Goal: Task Accomplishment & Management: Use online tool/utility

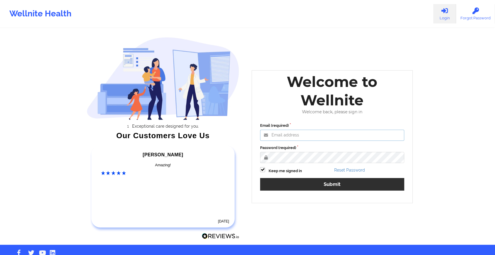
type input "[EMAIL_ADDRESS][DOMAIN_NAME]"
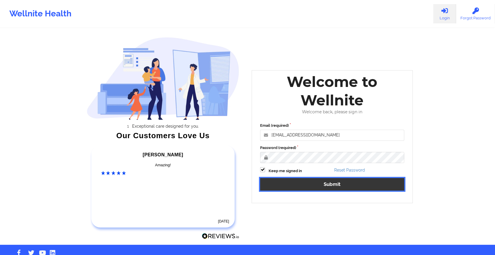
click at [308, 185] on button "Submit" at bounding box center [332, 184] width 144 height 13
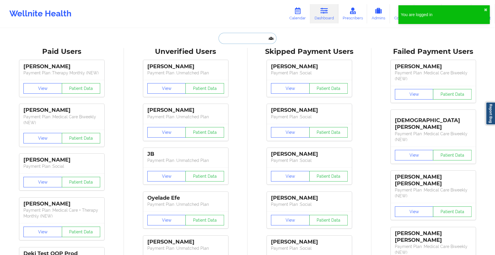
click at [234, 38] on input "text" at bounding box center [247, 38] width 58 height 11
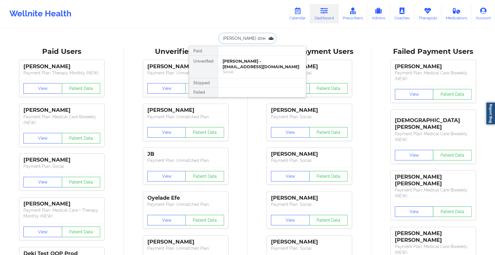
type input "[PERSON_NAME][GEOGRAPHIC_DATA]"
click at [240, 65] on div "[PERSON_NAME] - [EMAIL_ADDRESS][DOMAIN_NAME]" at bounding box center [262, 64] width 78 height 11
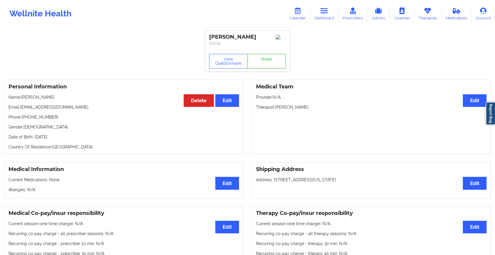
click at [272, 67] on link "Notes" at bounding box center [266, 61] width 39 height 15
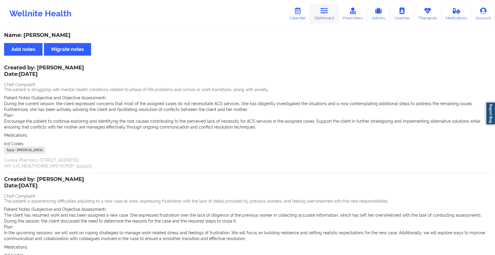
click at [321, 15] on link "Dashboard" at bounding box center [324, 13] width 28 height 19
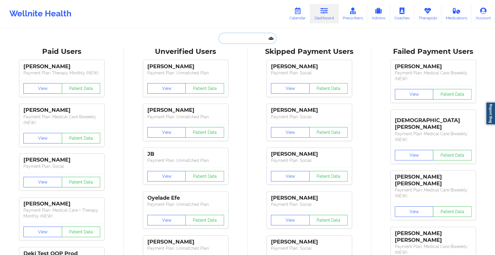
click at [236, 37] on input "text" at bounding box center [247, 38] width 58 height 11
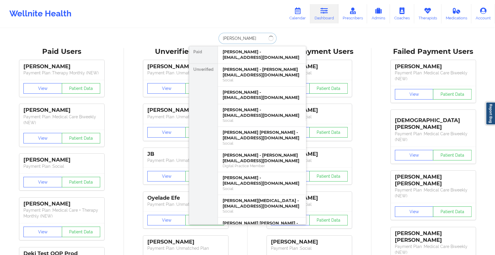
type input "[PERSON_NAME]"
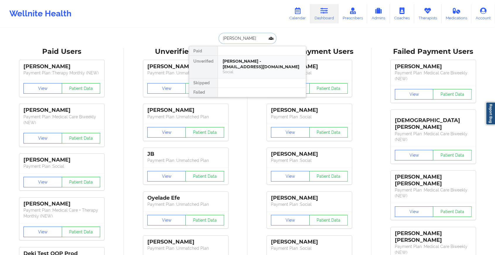
click at [249, 61] on div "[PERSON_NAME] - [EMAIL_ADDRESS][DOMAIN_NAME]" at bounding box center [262, 64] width 78 height 11
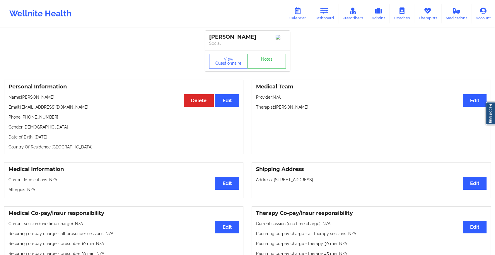
click at [264, 71] on div "View Questionnaire Notes" at bounding box center [247, 60] width 85 height 21
click at [265, 66] on link "Notes" at bounding box center [266, 61] width 39 height 15
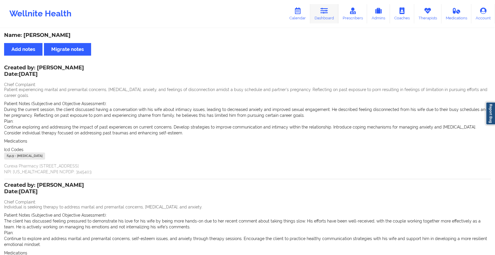
click at [325, 14] on icon at bounding box center [324, 11] width 8 height 6
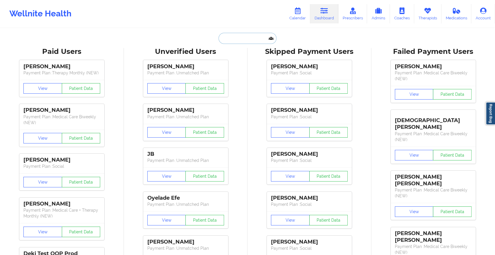
click at [237, 41] on input "text" at bounding box center [247, 38] width 58 height 11
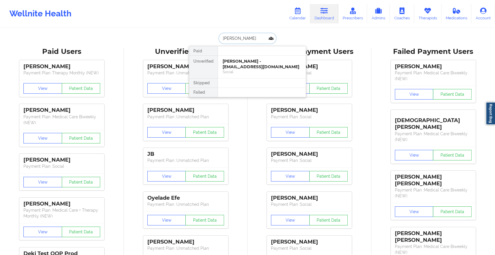
type input "[PERSON_NAME]"
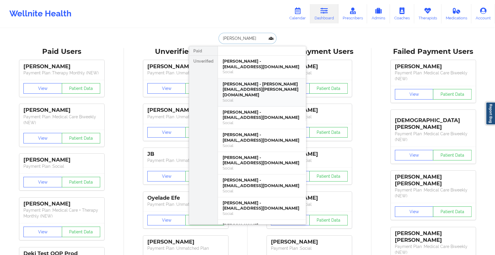
click at [254, 89] on div "[PERSON_NAME] - [PERSON_NAME][EMAIL_ADDRESS][PERSON_NAME][DOMAIN_NAME]" at bounding box center [262, 89] width 78 height 16
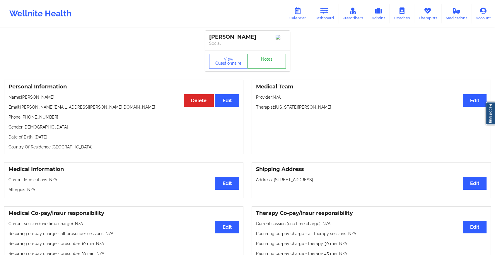
click at [280, 65] on link "Notes" at bounding box center [266, 61] width 39 height 15
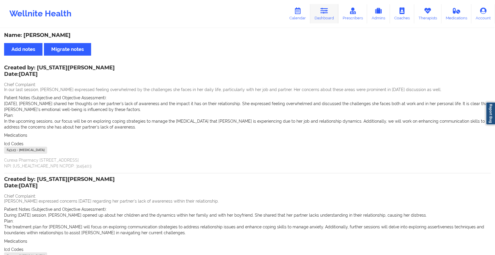
click at [319, 10] on link "Dashboard" at bounding box center [324, 13] width 28 height 19
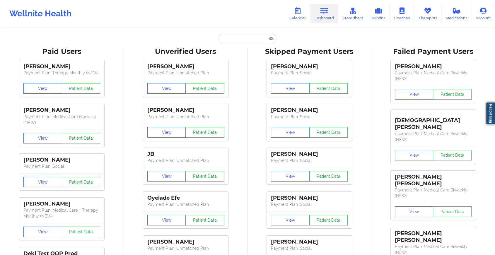
click at [237, 36] on input "text" at bounding box center [247, 38] width 58 height 11
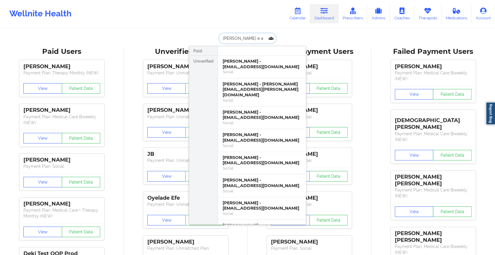
type input "[PERSON_NAME] e an"
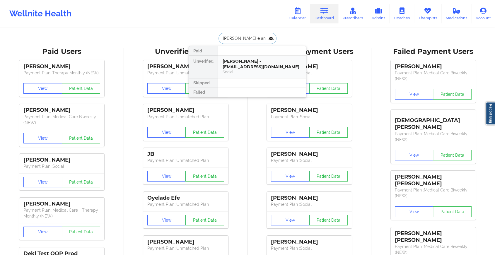
click at [246, 60] on div "[PERSON_NAME] - [EMAIL_ADDRESS][DOMAIN_NAME]" at bounding box center [262, 64] width 78 height 11
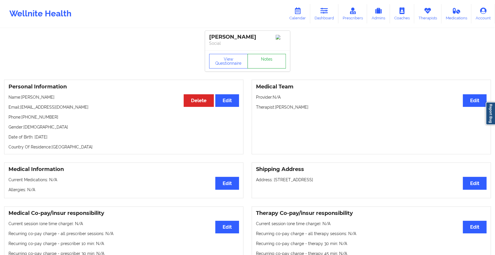
click at [265, 59] on link "Notes" at bounding box center [266, 61] width 39 height 15
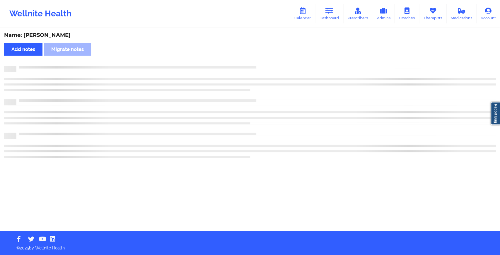
click at [308, 94] on div "Name: [PERSON_NAME] Add notes Migrate notes" at bounding box center [250, 130] width 500 height 202
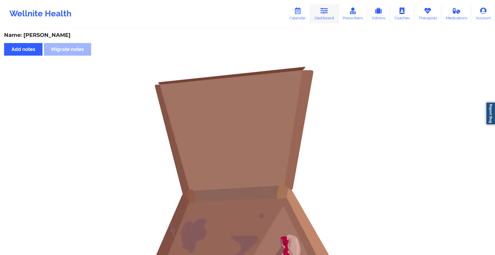
click at [326, 8] on icon at bounding box center [324, 11] width 8 height 6
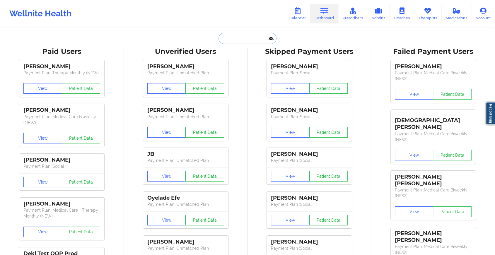
click at [239, 37] on input "text" at bounding box center [247, 38] width 58 height 11
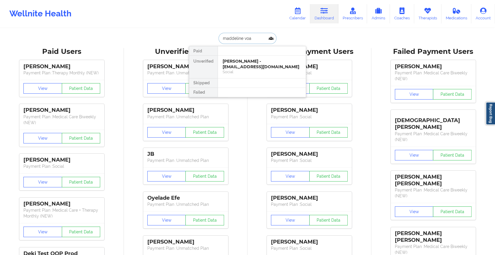
type input "[PERSON_NAME]"
click at [256, 59] on div "[PERSON_NAME] - [EMAIL_ADDRESS][DOMAIN_NAME]" at bounding box center [262, 64] width 78 height 11
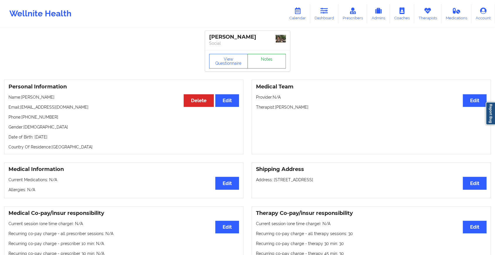
click at [266, 66] on link "Notes" at bounding box center [266, 61] width 39 height 15
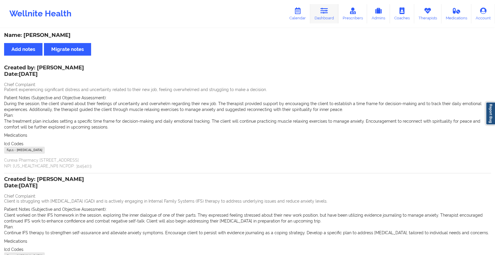
click at [317, 16] on link "Dashboard" at bounding box center [324, 13] width 28 height 19
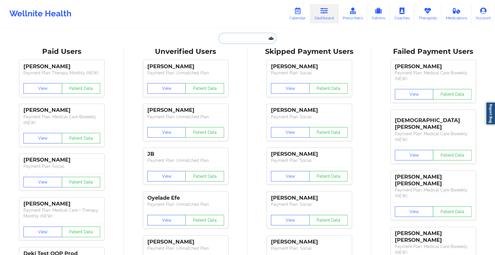
click at [227, 39] on input "text" at bounding box center [247, 38] width 58 height 11
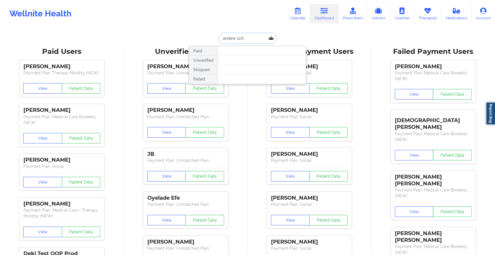
click at [227, 39] on input "andew sch" at bounding box center [247, 38] width 58 height 11
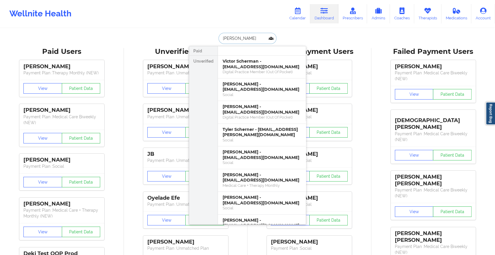
type input "[PERSON_NAME]"
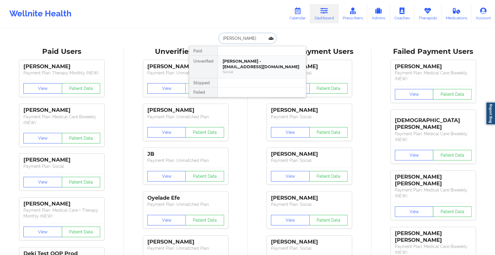
click at [248, 61] on div "[PERSON_NAME] - [EMAIL_ADDRESS][DOMAIN_NAME]" at bounding box center [262, 64] width 78 height 11
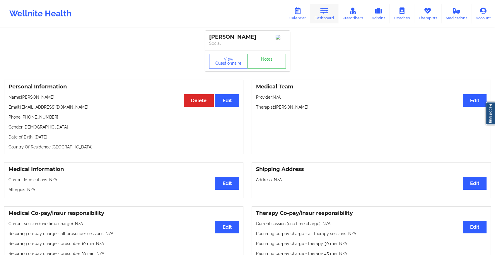
click at [315, 20] on link "Dashboard" at bounding box center [324, 13] width 28 height 19
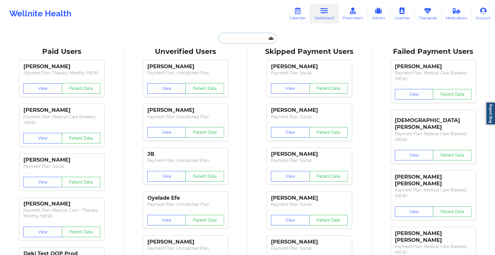
click at [241, 37] on input "text" at bounding box center [247, 38] width 58 height 11
paste input "[EMAIL_ADDRESS][DOMAIN_NAME]"
type input "[EMAIL_ADDRESS][DOMAIN_NAME]"
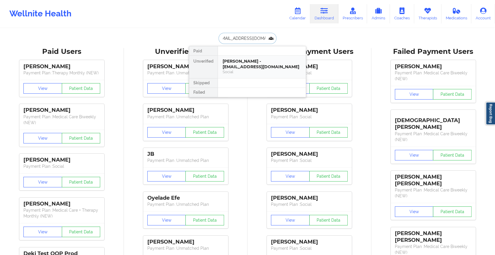
click at [260, 64] on div "[PERSON_NAME] - [EMAIL_ADDRESS][DOMAIN_NAME]" at bounding box center [262, 64] width 78 height 11
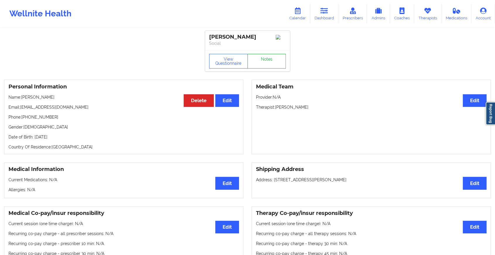
click at [267, 59] on link "Notes" at bounding box center [266, 61] width 39 height 15
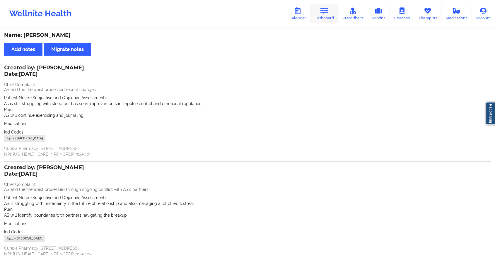
click at [321, 12] on link "Dashboard" at bounding box center [324, 13] width 28 height 19
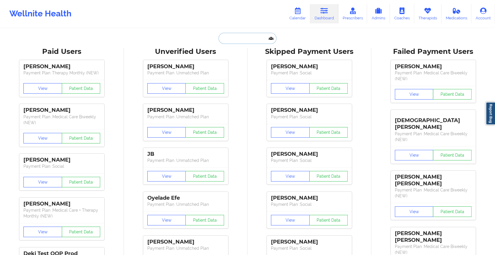
click at [225, 43] on input "text" at bounding box center [247, 38] width 58 height 11
paste input "[EMAIL_ADDRESS][DOMAIN_NAME]"
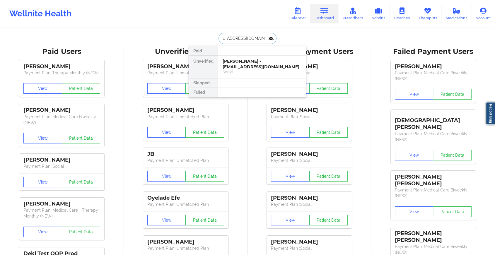
type input "[EMAIL_ADDRESS][DOMAIN_NAME]"
click at [262, 59] on div "[PERSON_NAME] - [EMAIL_ADDRESS][DOMAIN_NAME]" at bounding box center [262, 64] width 78 height 11
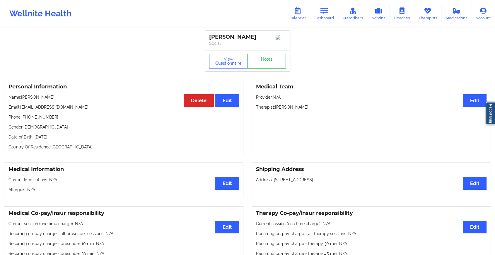
click at [265, 59] on link "Notes" at bounding box center [266, 61] width 39 height 15
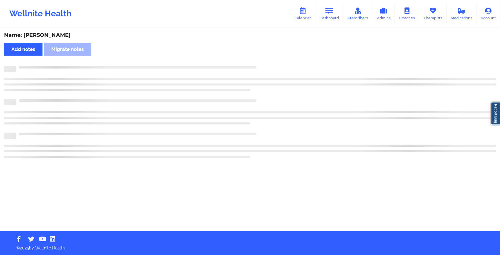
click at [265, 59] on div "Name: [PERSON_NAME] Add notes Migrate notes" at bounding box center [250, 130] width 500 height 202
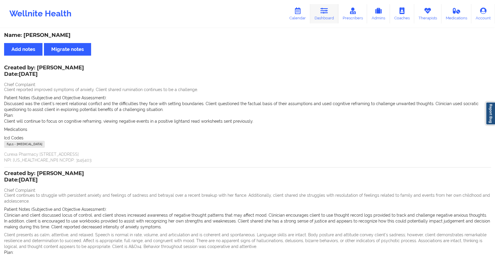
click at [325, 17] on link "Dashboard" at bounding box center [324, 13] width 28 height 19
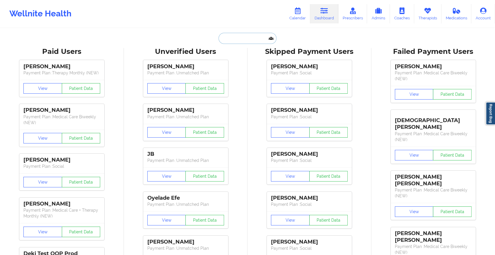
click at [246, 34] on input "text" at bounding box center [247, 38] width 58 height 11
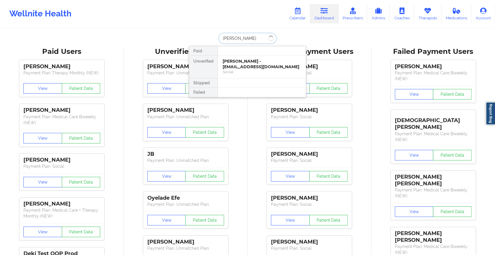
type input "[PERSON_NAME]"
click at [264, 56] on div "[PERSON_NAME] - [EMAIL_ADDRESS][DOMAIN_NAME] Social" at bounding box center [262, 67] width 88 height 23
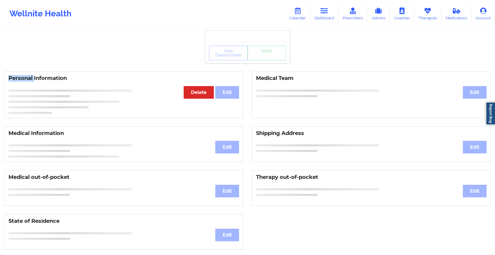
click at [264, 55] on div "View Questionnaire Notes" at bounding box center [247, 53] width 77 height 15
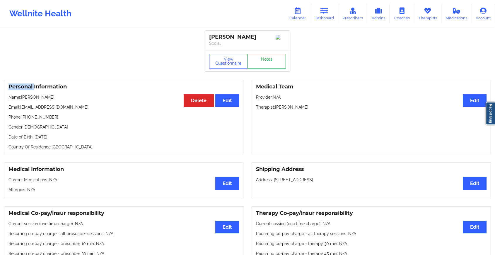
click at [271, 68] on link "Notes" at bounding box center [266, 61] width 39 height 15
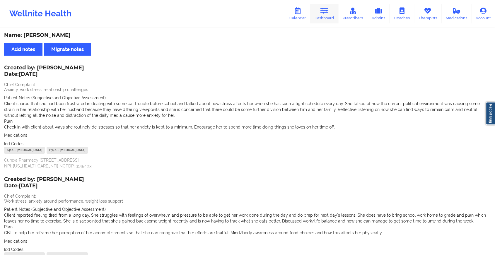
click at [324, 13] on icon at bounding box center [324, 11] width 8 height 6
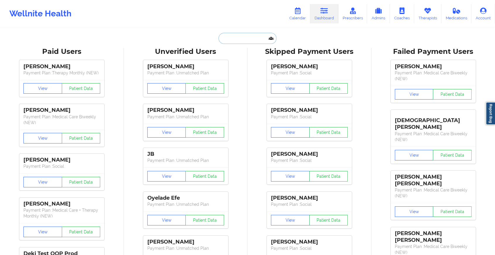
click at [253, 36] on input "text" at bounding box center [247, 38] width 58 height 11
paste input "[EMAIL_ADDRESS][DOMAIN_NAME]"
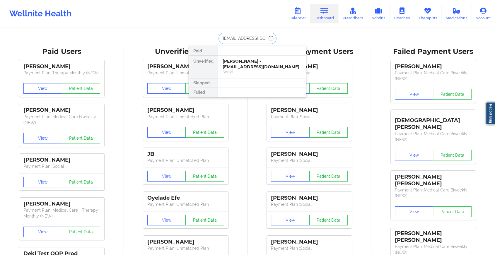
type input "[EMAIL_ADDRESS][DOMAIN_NAME]"
click at [253, 65] on div "[PERSON_NAME] - [EMAIL_ADDRESS][DOMAIN_NAME]" at bounding box center [262, 64] width 78 height 11
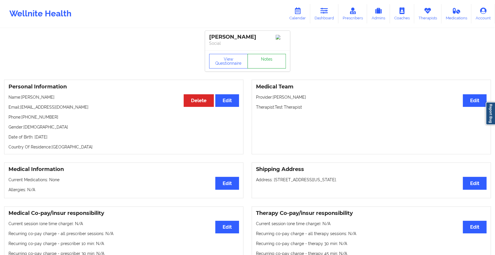
click at [269, 64] on link "Notes" at bounding box center [266, 61] width 39 height 15
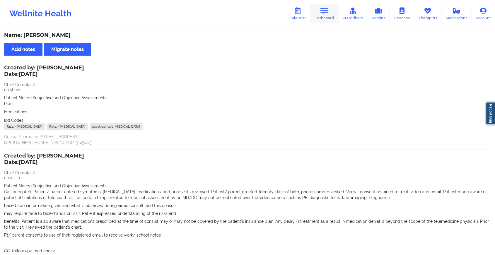
click at [321, 11] on link "Dashboard" at bounding box center [324, 13] width 28 height 19
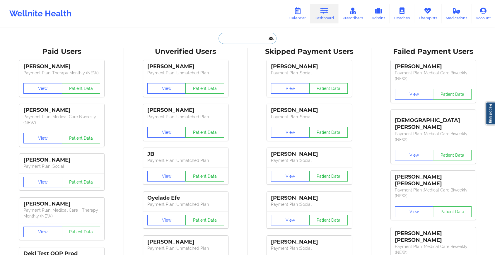
click at [227, 43] on input "text" at bounding box center [247, 38] width 58 height 11
paste input "[EMAIL_ADDRESS][DOMAIN_NAME]"
type input "[EMAIL_ADDRESS][DOMAIN_NAME]"
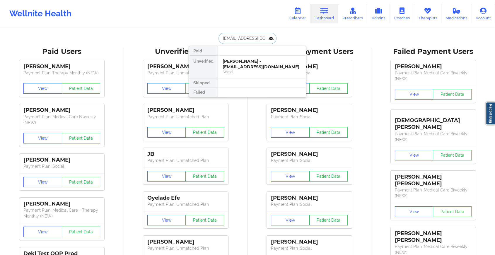
scroll to position [0, 1]
click at [253, 64] on div "[PERSON_NAME] - [EMAIL_ADDRESS][DOMAIN_NAME]" at bounding box center [262, 64] width 78 height 11
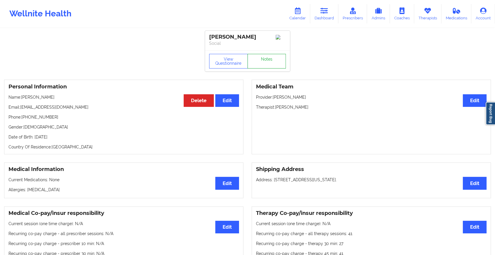
click at [263, 56] on link "Notes" at bounding box center [266, 61] width 39 height 15
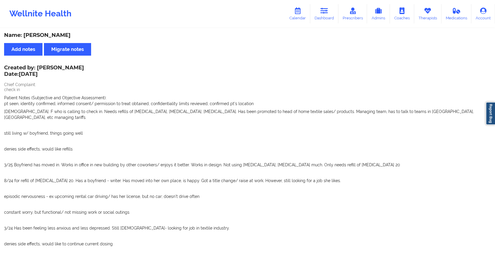
click at [330, 3] on div "Wellnite Health Calendar Dashboard Prescribers Admins Coaches Therapists Medica…" at bounding box center [247, 13] width 495 height 23
click at [328, 9] on icon at bounding box center [324, 11] width 8 height 6
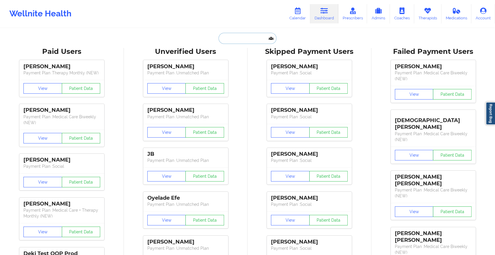
click at [243, 41] on input "text" at bounding box center [247, 38] width 58 height 11
paste input "[PERSON_NAME][EMAIL_ADDRESS][PERSON_NAME][DOMAIN_NAME]"
type input "[PERSON_NAME][EMAIL_ADDRESS][PERSON_NAME][DOMAIN_NAME]"
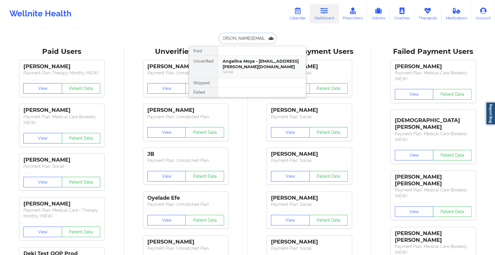
click at [253, 64] on div "Angelina Moya - [EMAIL_ADDRESS][PERSON_NAME][DOMAIN_NAME]" at bounding box center [262, 64] width 78 height 11
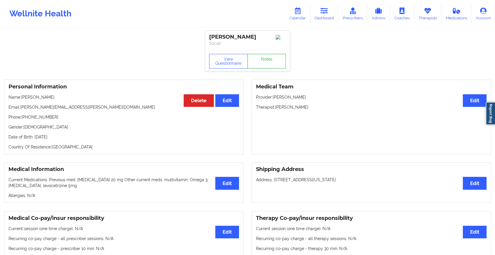
click at [267, 63] on link "Notes" at bounding box center [266, 61] width 39 height 15
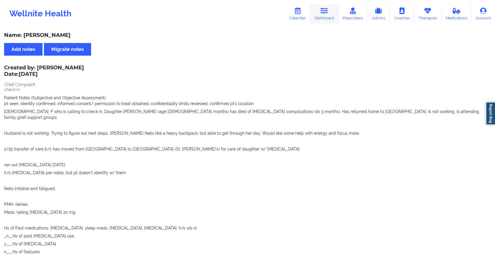
click at [321, 8] on icon at bounding box center [324, 11] width 8 height 6
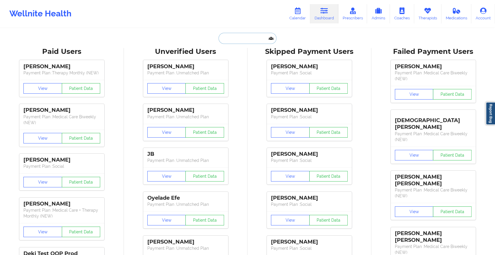
click at [235, 42] on input "text" at bounding box center [247, 38] width 58 height 11
paste input "[EMAIL_ADDRESS][DOMAIN_NAME]"
type input "[EMAIL_ADDRESS][DOMAIN_NAME]"
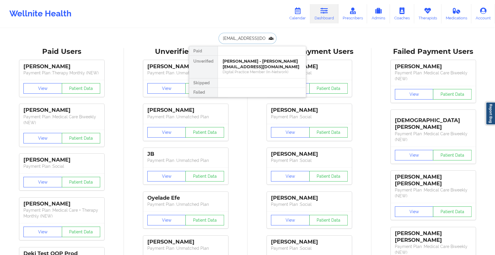
click at [238, 69] on div "Digital Practice Member (In-Network)" at bounding box center [262, 71] width 78 height 5
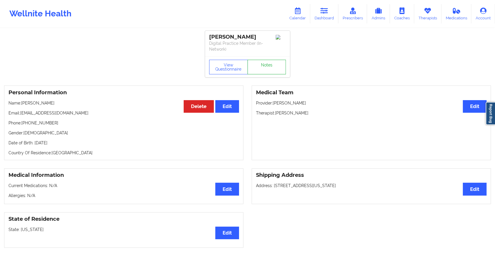
drag, startPoint x: 269, startPoint y: 56, endPoint x: 268, endPoint y: 63, distance: 7.0
click at [268, 63] on div "View Questionnaire Notes" at bounding box center [247, 66] width 85 height 21
click at [268, 63] on link "Notes" at bounding box center [266, 67] width 39 height 15
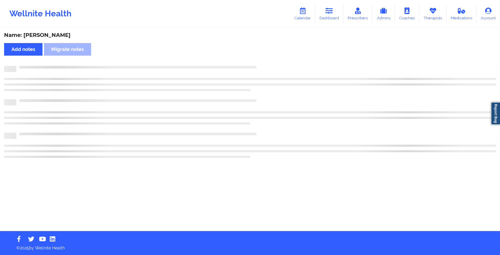
click at [268, 63] on div "Name: [PERSON_NAME] Add notes Migrate notes" at bounding box center [250, 130] width 500 height 202
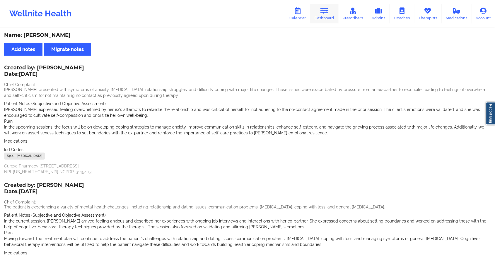
click at [326, 12] on icon at bounding box center [324, 11] width 8 height 6
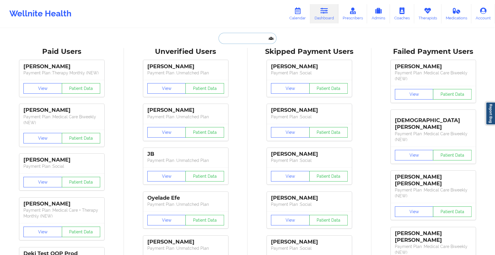
click at [244, 40] on input "text" at bounding box center [247, 38] width 58 height 11
paste input "[EMAIL_ADDRESS][DOMAIN_NAME]"
type input "[EMAIL_ADDRESS][DOMAIN_NAME]"
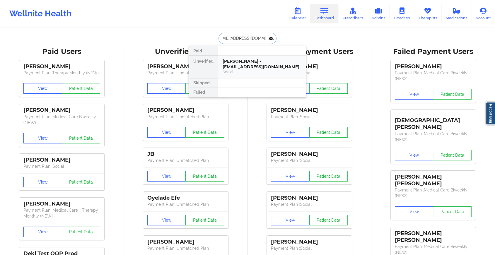
click at [253, 63] on div "[PERSON_NAME] - [EMAIL_ADDRESS][DOMAIN_NAME]" at bounding box center [262, 64] width 78 height 11
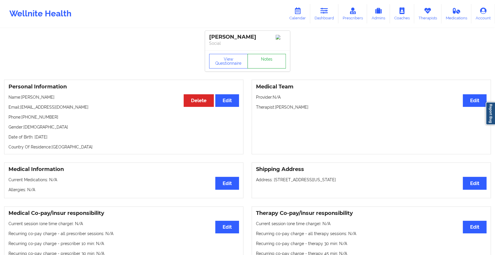
click at [274, 60] on link "Notes" at bounding box center [266, 61] width 39 height 15
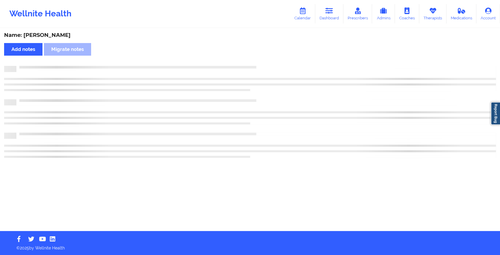
click at [274, 60] on div "Name: [PERSON_NAME] Add notes Migrate notes" at bounding box center [250, 130] width 500 height 202
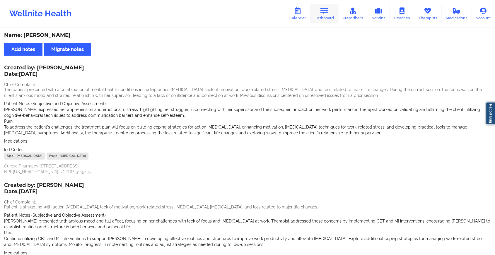
click at [323, 17] on link "Dashboard" at bounding box center [324, 13] width 28 height 19
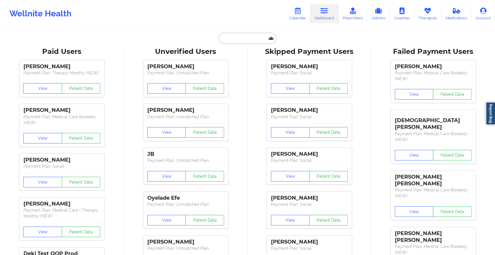
click at [230, 37] on input "text" at bounding box center [247, 38] width 58 height 11
paste input "[EMAIL_ADDRESS][DOMAIN_NAME]"
type input "[EMAIL_ADDRESS][DOMAIN_NAME]"
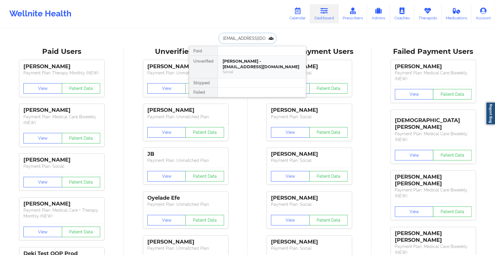
click at [246, 63] on div "[PERSON_NAME] - [EMAIL_ADDRESS][DOMAIN_NAME]" at bounding box center [262, 64] width 78 height 11
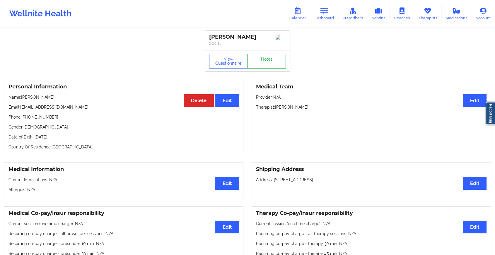
click at [276, 64] on link "Notes" at bounding box center [266, 61] width 39 height 15
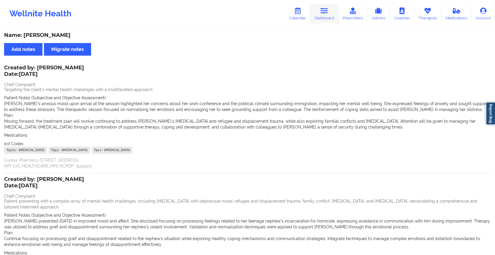
click at [324, 8] on icon at bounding box center [324, 11] width 8 height 6
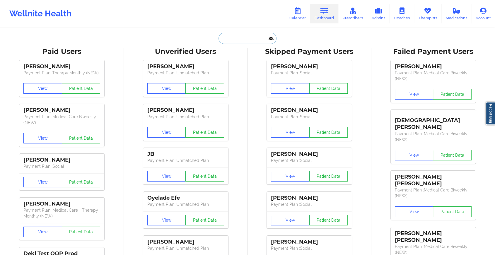
click at [238, 34] on input "text" at bounding box center [247, 38] width 58 height 11
paste input "[EMAIL_ADDRESS][DOMAIN_NAME]"
type input "[EMAIL_ADDRESS][DOMAIN_NAME]"
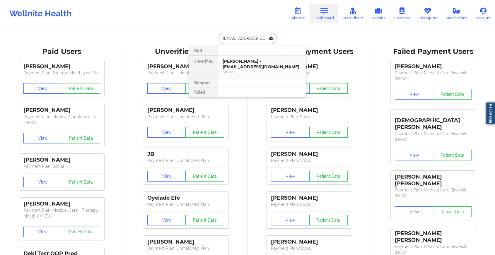
click at [252, 59] on div "[PERSON_NAME] - [EMAIL_ADDRESS][DOMAIN_NAME]" at bounding box center [262, 64] width 78 height 11
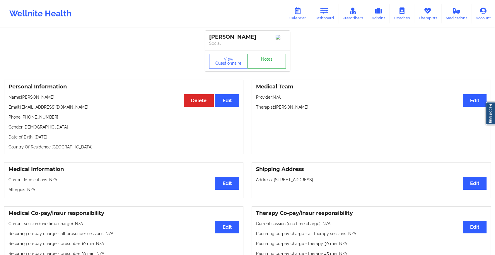
click at [267, 62] on link "Notes" at bounding box center [266, 61] width 39 height 15
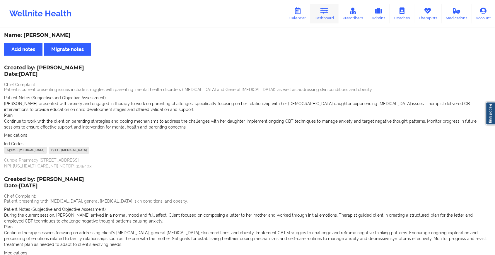
click at [320, 13] on link "Dashboard" at bounding box center [324, 13] width 28 height 19
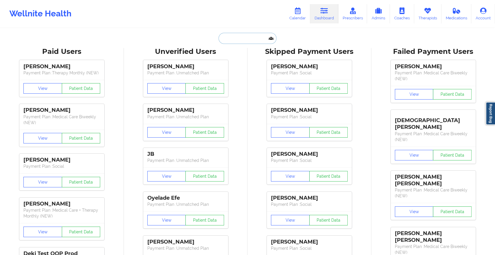
click at [228, 35] on input "text" at bounding box center [247, 38] width 58 height 11
paste input "[EMAIL_ADDRESS][DOMAIN_NAME] [EMAIL_ADDRESS][DOMAIN_NAME]"
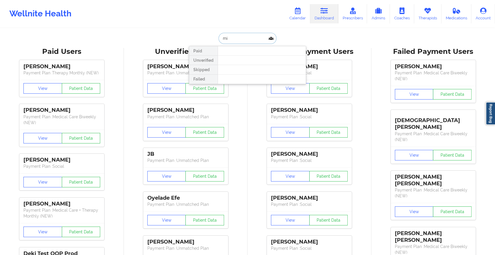
type input "m"
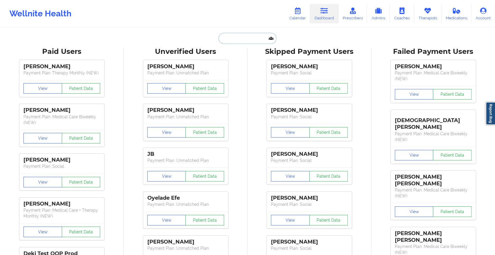
paste input "[EMAIL_ADDRESS][DOMAIN_NAME] [EMAIL_ADDRESS][DOMAIN_NAME]"
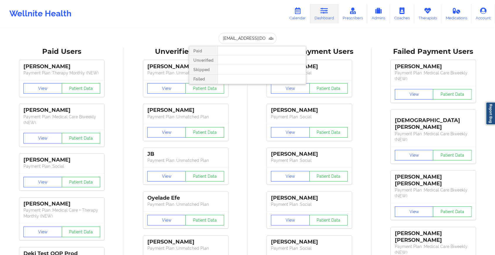
click at [265, 52] on div at bounding box center [262, 50] width 88 height 9
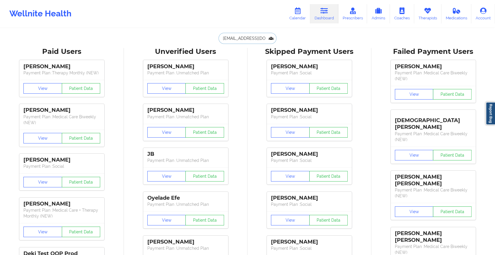
click at [231, 43] on input "[EMAIL_ADDRESS][DOMAIN_NAME] [EMAIL_ADDRESS][DOMAIN_NAME]" at bounding box center [247, 38] width 58 height 11
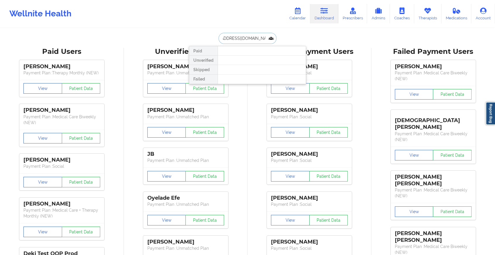
scroll to position [0, 16]
type input "[EMAIL_ADDRESS][DOMAIN_NAME]"
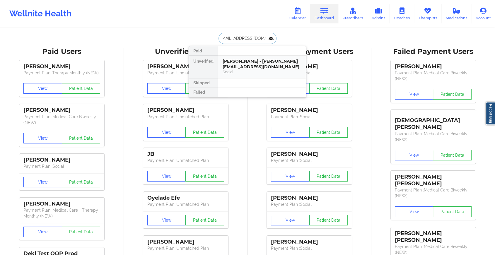
click at [239, 70] on div "Social" at bounding box center [262, 71] width 78 height 5
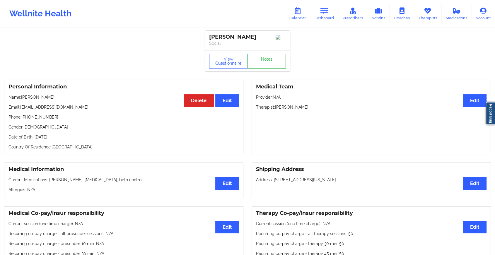
click at [264, 66] on link "Notes" at bounding box center [266, 61] width 39 height 15
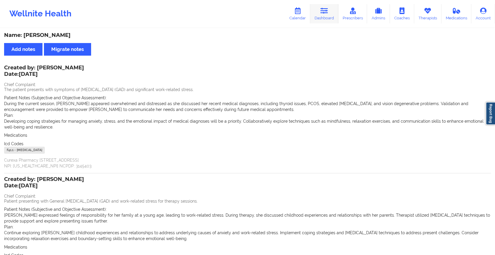
click at [337, 14] on link "Dashboard" at bounding box center [324, 13] width 28 height 19
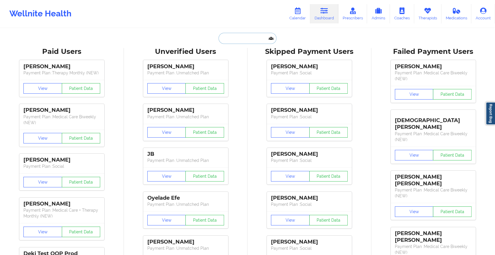
click at [245, 40] on input "text" at bounding box center [247, 38] width 58 height 11
paste input "[EMAIL_ADDRESS][DOMAIN_NAME]"
type input "[EMAIL_ADDRESS][DOMAIN_NAME]"
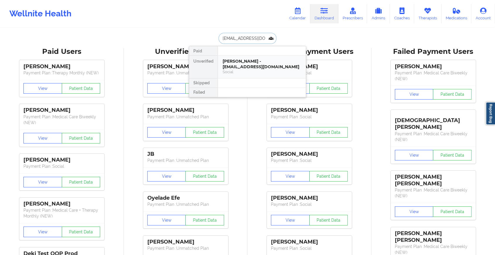
click at [248, 59] on div "[PERSON_NAME] - [EMAIL_ADDRESS][DOMAIN_NAME]" at bounding box center [262, 64] width 78 height 11
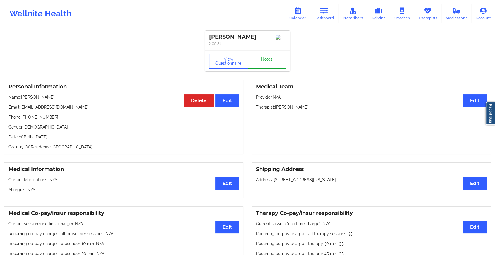
click at [269, 67] on link "Notes" at bounding box center [266, 61] width 39 height 15
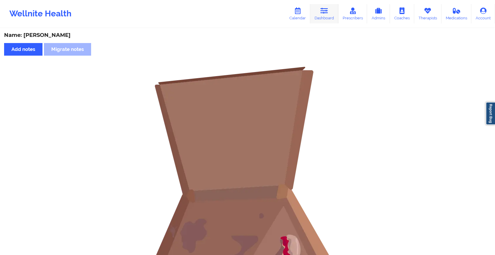
click at [325, 8] on icon at bounding box center [324, 11] width 8 height 6
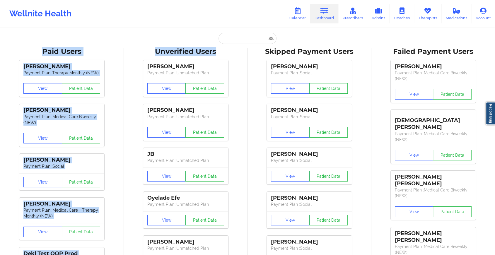
drag, startPoint x: 236, startPoint y: 44, endPoint x: 223, endPoint y: 32, distance: 17.6
click at [228, 38] on input "text" at bounding box center [247, 38] width 58 height 11
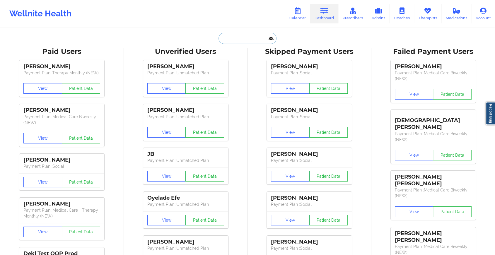
paste input "[EMAIL_ADDRESS][DOMAIN_NAME]"
type input "[EMAIL_ADDRESS][DOMAIN_NAME]"
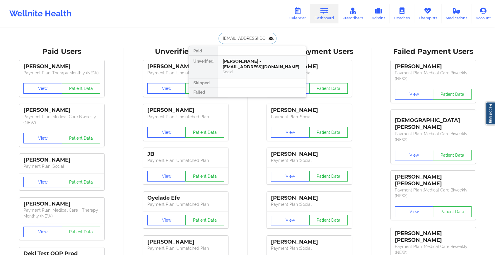
click at [266, 69] on div "Social" at bounding box center [262, 71] width 78 height 5
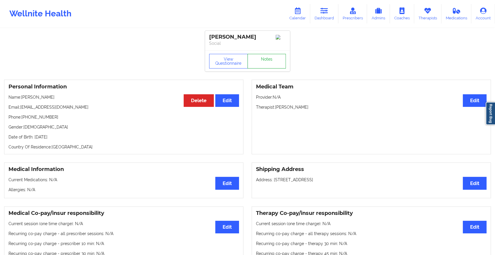
click at [273, 65] on link "Notes" at bounding box center [266, 61] width 39 height 15
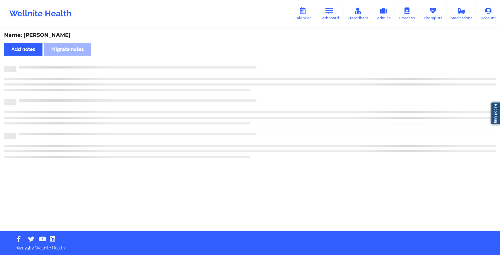
click at [339, 123] on div "Name: [PERSON_NAME] Add notes Migrate notes" at bounding box center [250, 130] width 500 height 202
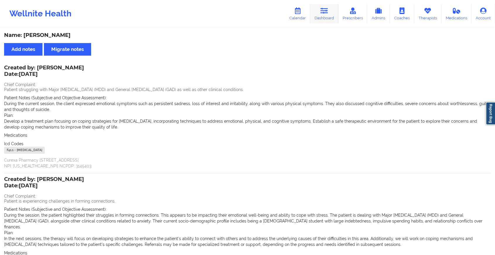
click at [327, 19] on link "Dashboard" at bounding box center [324, 13] width 28 height 19
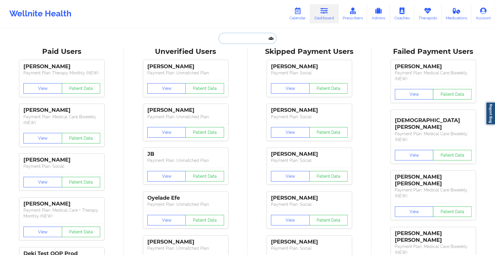
click at [248, 42] on input "text" at bounding box center [247, 38] width 58 height 11
paste input "[EMAIL_ADDRESS][DOMAIN_NAME]"
type input "[EMAIL_ADDRESS][DOMAIN_NAME]"
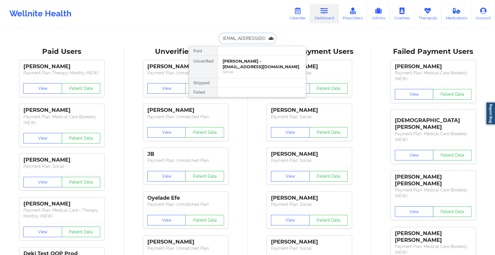
scroll to position [0, 4]
click at [262, 61] on div "[PERSON_NAME] - [EMAIL_ADDRESS][DOMAIN_NAME]" at bounding box center [262, 64] width 78 height 11
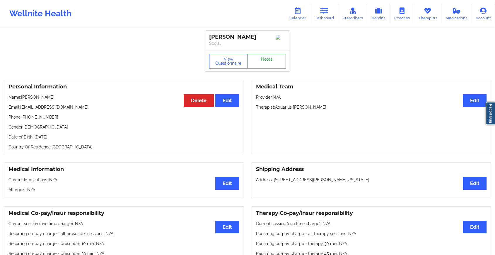
click at [278, 66] on link "Notes" at bounding box center [266, 61] width 39 height 15
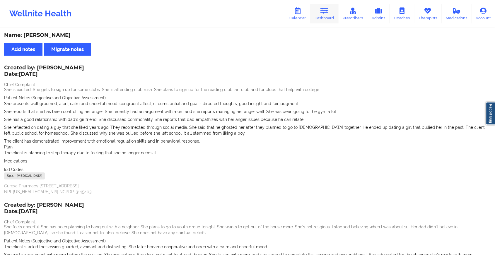
click at [316, 19] on link "Dashboard" at bounding box center [324, 13] width 28 height 19
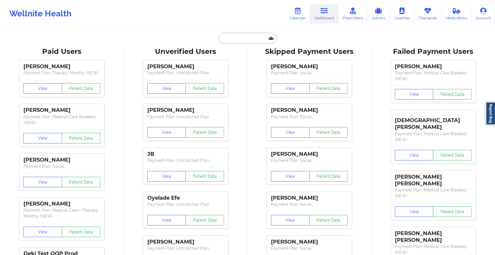
click at [241, 43] on input "text" at bounding box center [247, 38] width 58 height 11
paste input "[EMAIL_ADDRESS][DOMAIN_NAME]"
type input "[EMAIL_ADDRESS][DOMAIN_NAME]"
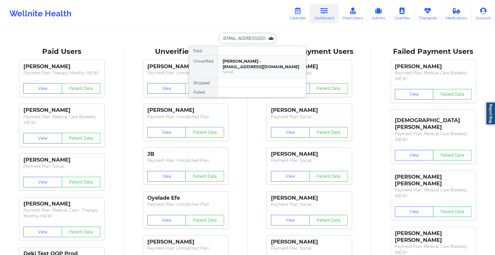
click at [243, 60] on div "[PERSON_NAME] - [EMAIL_ADDRESS][DOMAIN_NAME]" at bounding box center [262, 64] width 78 height 11
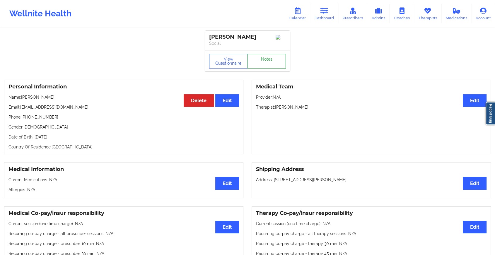
click at [272, 65] on link "Notes" at bounding box center [266, 61] width 39 height 15
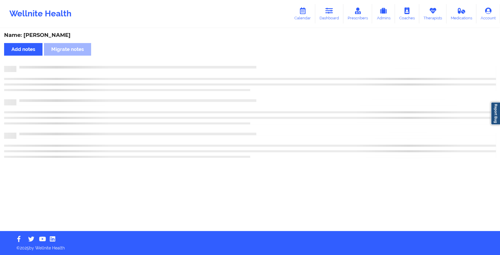
click at [272, 65] on div "Name: [PERSON_NAME] Add notes Migrate notes" at bounding box center [250, 130] width 500 height 202
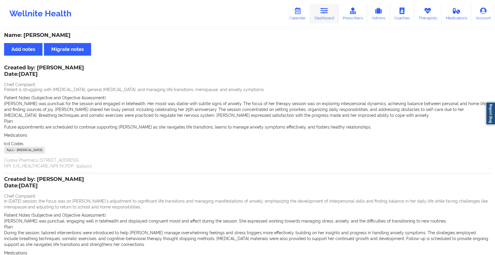
click at [335, 19] on link "Dashboard" at bounding box center [324, 13] width 28 height 19
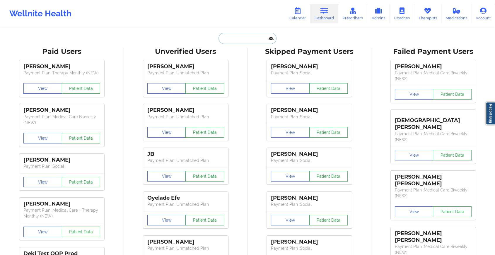
click at [257, 40] on input "text" at bounding box center [247, 38] width 58 height 11
paste input "[EMAIL_ADDRESS][DOMAIN_NAME]"
type input "[EMAIL_ADDRESS][DOMAIN_NAME]"
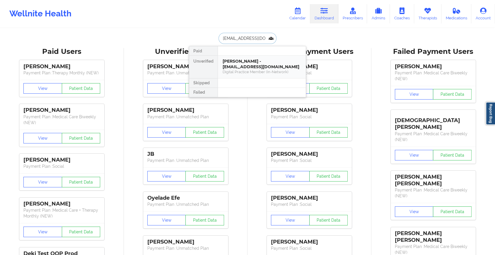
click at [269, 63] on div "[PERSON_NAME] - [EMAIL_ADDRESS][DOMAIN_NAME]" at bounding box center [262, 64] width 78 height 11
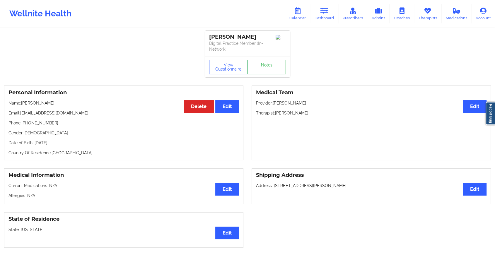
click at [272, 64] on link "Notes" at bounding box center [266, 67] width 39 height 15
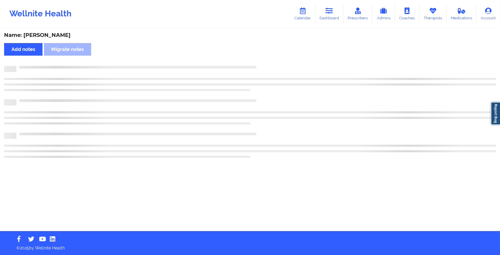
click at [272, 64] on div "Name: [PERSON_NAME] Add notes Migrate notes" at bounding box center [250, 130] width 500 height 202
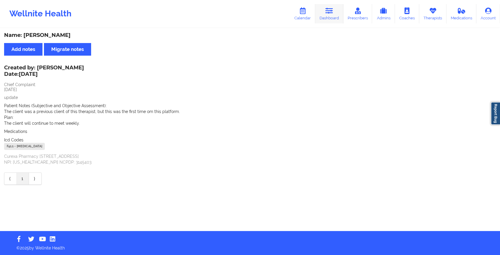
click at [329, 15] on link "Dashboard" at bounding box center [329, 13] width 28 height 19
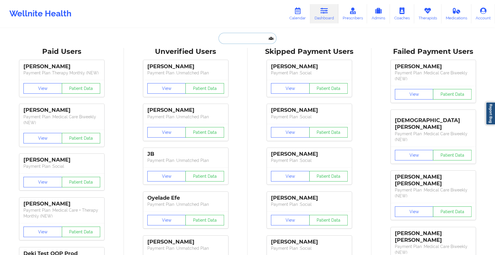
click at [244, 43] on input "text" at bounding box center [247, 38] width 58 height 11
paste input "[EMAIL_ADDRESS][DOMAIN_NAME]"
type input "[EMAIL_ADDRESS][DOMAIN_NAME]"
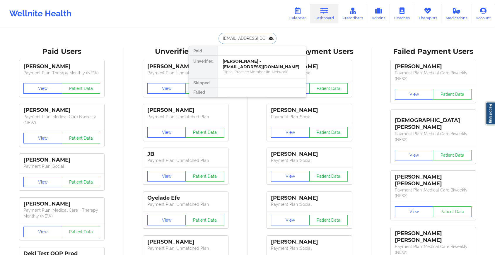
scroll to position [0, 20]
click at [257, 64] on div "[PERSON_NAME] - [EMAIL_ADDRESS][DOMAIN_NAME]" at bounding box center [262, 64] width 78 height 11
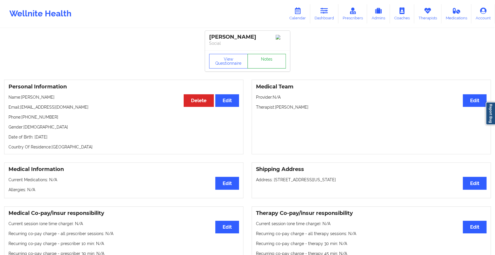
click at [258, 63] on link "Notes" at bounding box center [266, 61] width 39 height 15
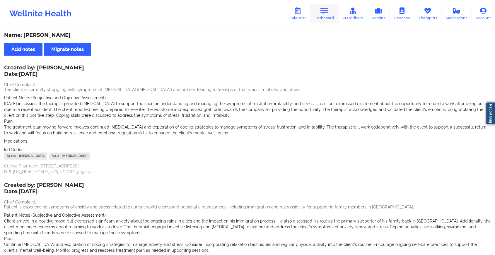
click at [323, 14] on icon at bounding box center [324, 11] width 8 height 6
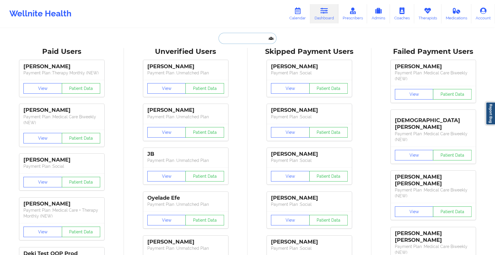
click at [237, 40] on input "text" at bounding box center [247, 38] width 58 height 11
paste input "[EMAIL_ADDRESS][DOMAIN_NAME]"
type input "[EMAIL_ADDRESS][DOMAIN_NAME]"
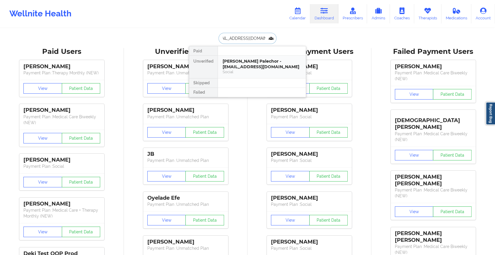
click at [254, 65] on div "[PERSON_NAME] Palechor - [EMAIL_ADDRESS][DOMAIN_NAME]" at bounding box center [262, 64] width 78 height 11
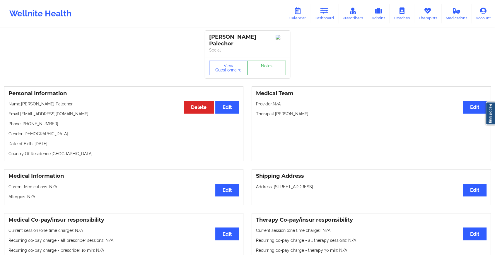
click at [267, 67] on link "Notes" at bounding box center [266, 68] width 39 height 15
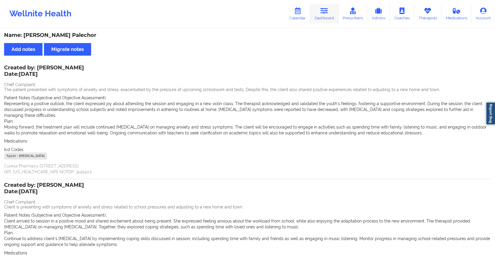
click at [324, 10] on icon at bounding box center [324, 11] width 8 height 6
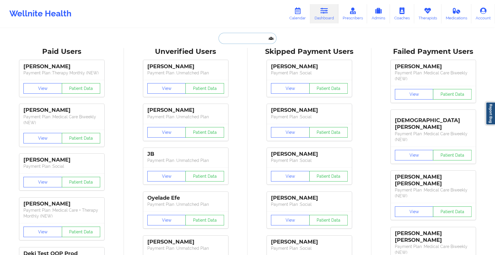
click at [247, 43] on input "text" at bounding box center [247, 38] width 58 height 11
paste input "[EMAIL_ADDRESS][DOMAIN_NAME]"
type input "[EMAIL_ADDRESS][DOMAIN_NAME]"
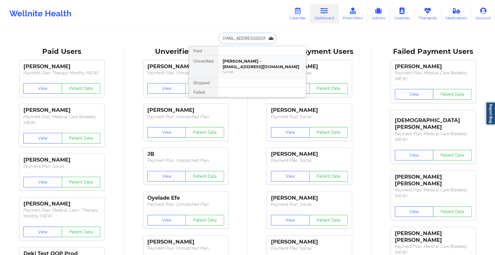
click at [256, 66] on div "[PERSON_NAME] - [EMAIL_ADDRESS][DOMAIN_NAME]" at bounding box center [262, 64] width 78 height 11
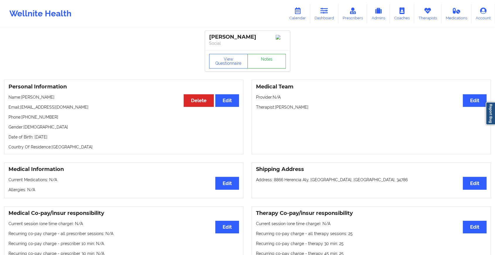
click at [273, 57] on link "Notes" at bounding box center [266, 61] width 39 height 15
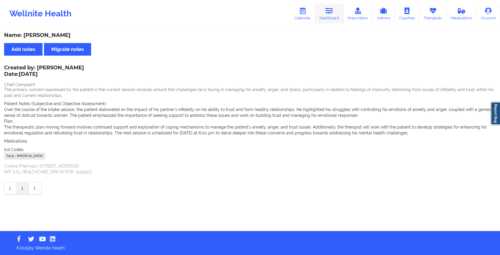
click at [339, 12] on link "Dashboard" at bounding box center [329, 13] width 28 height 19
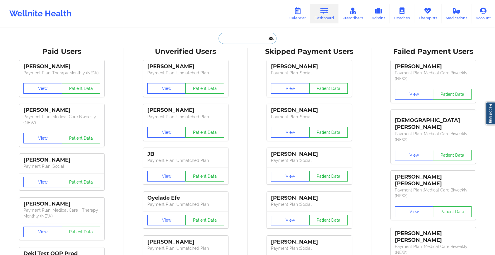
click at [225, 41] on input "text" at bounding box center [247, 38] width 58 height 11
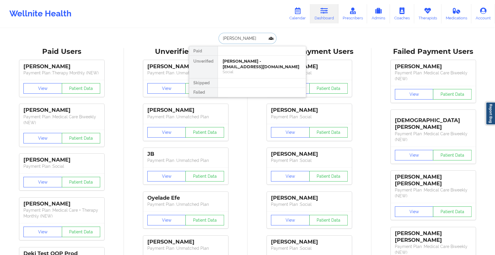
type input "[PERSON_NAME]"
click at [249, 66] on div "[PERSON_NAME] - [PERSON_NAME][EMAIL_ADDRESS][DOMAIN_NAME]" at bounding box center [262, 64] width 78 height 11
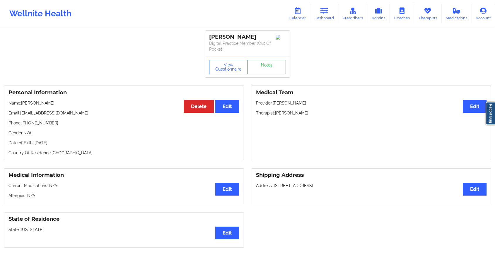
click at [265, 66] on link "Notes" at bounding box center [266, 67] width 39 height 15
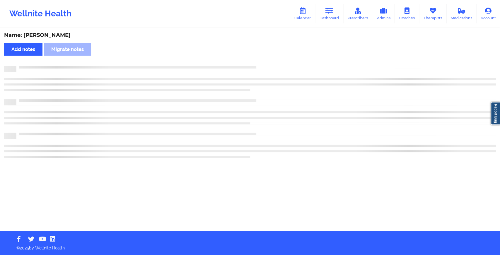
click at [280, 153] on div at bounding box center [250, 112] width 492 height 92
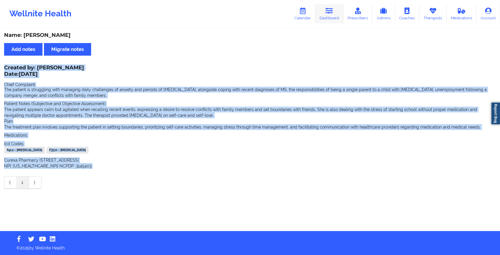
click at [323, 12] on link "Dashboard" at bounding box center [329, 13] width 28 height 19
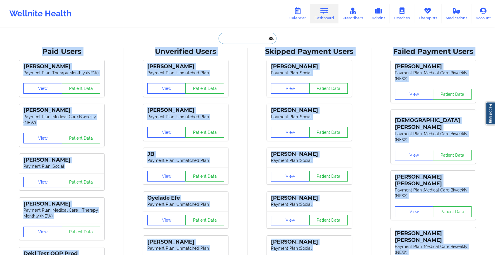
click at [250, 36] on input "text" at bounding box center [247, 38] width 58 height 11
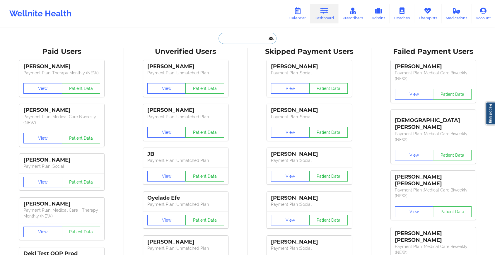
paste input "[EMAIL_ADDRESS][DOMAIN_NAME]"
type input "[EMAIL_ADDRESS][DOMAIN_NAME]"
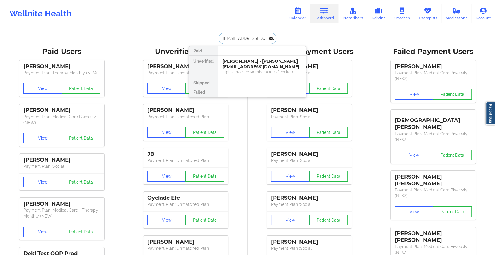
scroll to position [0, 3]
click at [260, 62] on div "[PERSON_NAME] - [EMAIL_ADDRESS][DOMAIN_NAME]" at bounding box center [262, 64] width 78 height 11
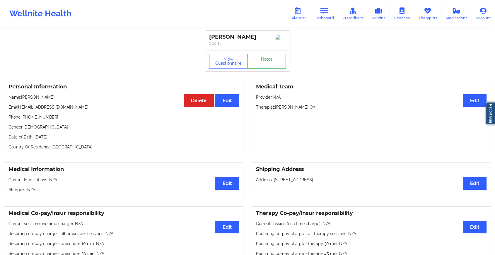
click at [268, 62] on link "Notes" at bounding box center [266, 61] width 39 height 15
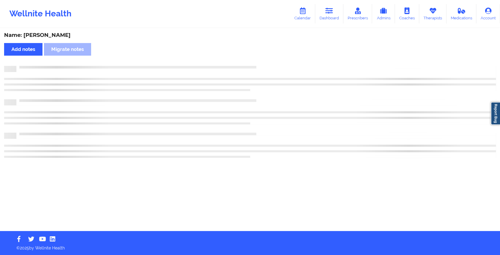
click at [268, 62] on div "Name: [PERSON_NAME] Add notes Migrate notes" at bounding box center [250, 130] width 500 height 202
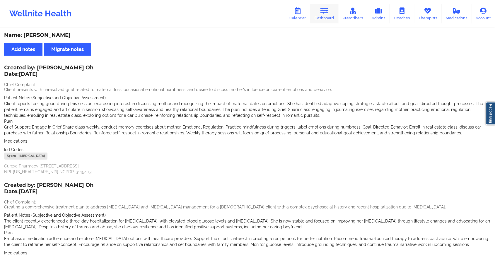
click at [314, 18] on link "Dashboard" at bounding box center [324, 13] width 28 height 19
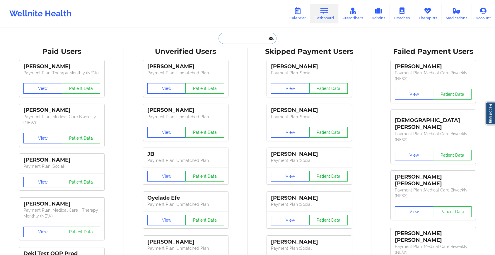
click at [240, 39] on input "text" at bounding box center [247, 38] width 58 height 11
paste input "[EMAIL_ADDRESS][DOMAIN_NAME]"
type input "[EMAIL_ADDRESS][DOMAIN_NAME]"
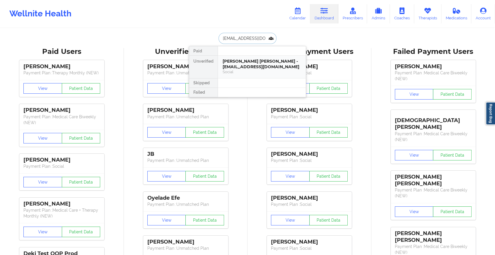
click at [263, 72] on div "Social" at bounding box center [262, 71] width 78 height 5
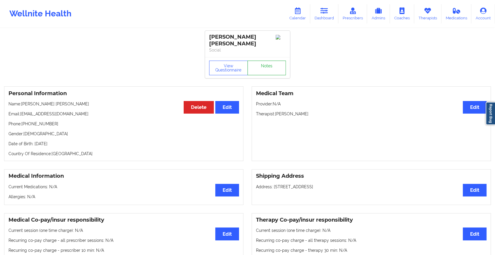
click at [268, 66] on link "Notes" at bounding box center [266, 68] width 39 height 15
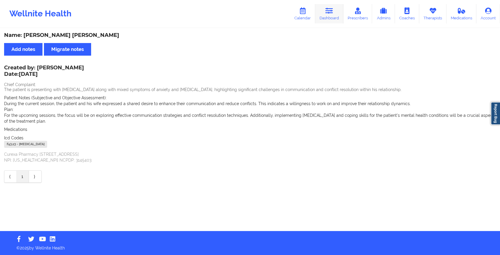
click at [332, 16] on link "Dashboard" at bounding box center [329, 13] width 28 height 19
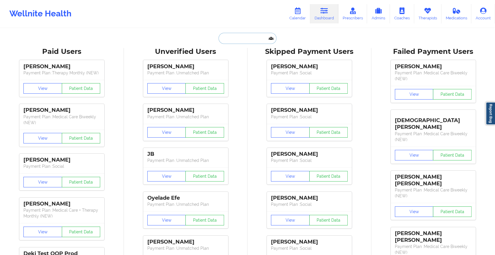
click at [244, 33] on input "text" at bounding box center [247, 38] width 58 height 11
paste input "[EMAIL_ADDRESS][DOMAIN_NAME]"
type input "[EMAIL_ADDRESS][DOMAIN_NAME]"
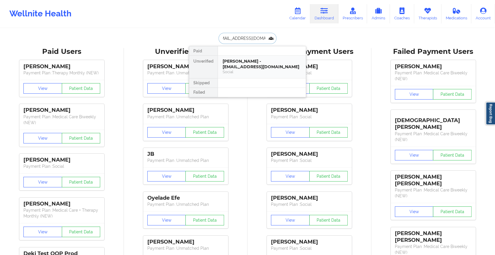
click at [256, 64] on div "[PERSON_NAME] - [EMAIL_ADDRESS][DOMAIN_NAME]" at bounding box center [262, 64] width 78 height 11
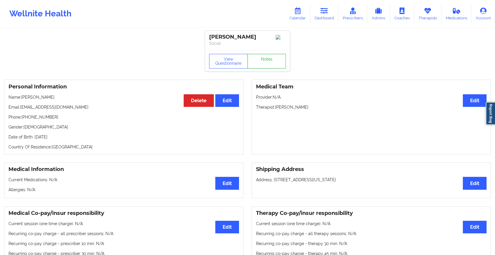
click at [269, 64] on link "Notes" at bounding box center [266, 61] width 39 height 15
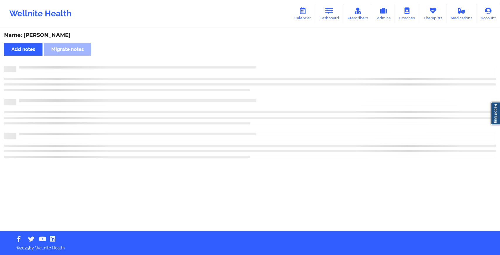
click at [300, 103] on div "Name: [PERSON_NAME] Add notes Migrate notes" at bounding box center [250, 130] width 500 height 202
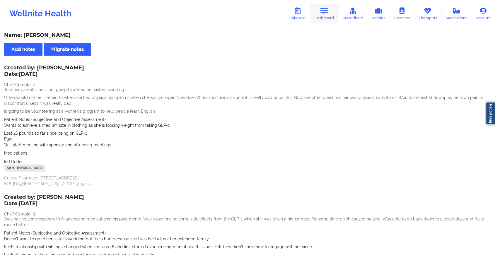
click at [321, 14] on icon at bounding box center [324, 11] width 8 height 6
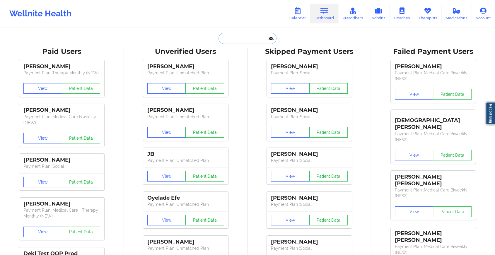
click at [245, 40] on input "text" at bounding box center [247, 38] width 58 height 11
paste input "[EMAIL_ADDRESS][DOMAIN_NAME]"
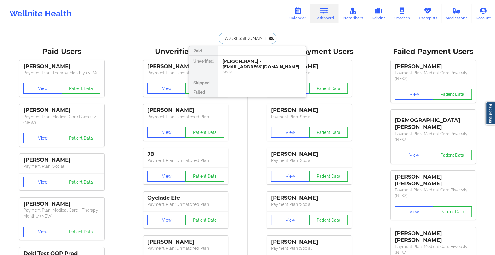
type input "[EMAIL_ADDRESS][DOMAIN_NAME]"
click at [255, 69] on div "[PERSON_NAME] - [EMAIL_ADDRESS][DOMAIN_NAME]" at bounding box center [262, 64] width 78 height 11
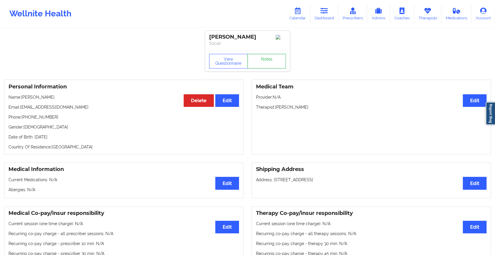
click at [259, 69] on link "Notes" at bounding box center [266, 61] width 39 height 15
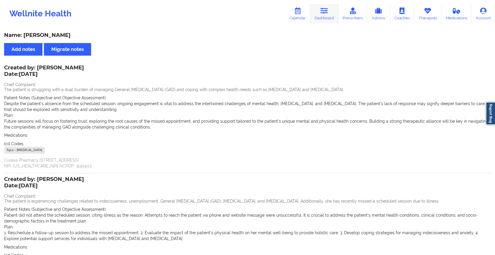
click at [322, 15] on link "Dashboard" at bounding box center [324, 13] width 28 height 19
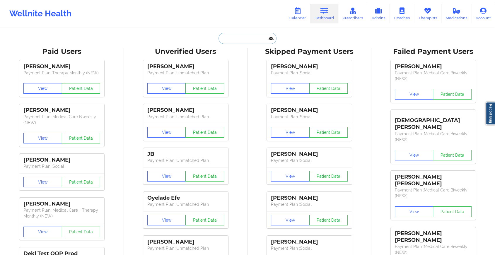
click at [254, 40] on input "text" at bounding box center [247, 38] width 58 height 11
paste input "[EMAIL_ADDRESS][DOMAIN_NAME]"
type input "[EMAIL_ADDRESS][DOMAIN_NAME]"
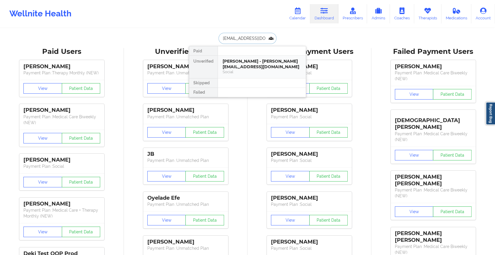
click at [261, 63] on div "[PERSON_NAME] - [PERSON_NAME][EMAIL_ADDRESS][DOMAIN_NAME]" at bounding box center [262, 64] width 78 height 11
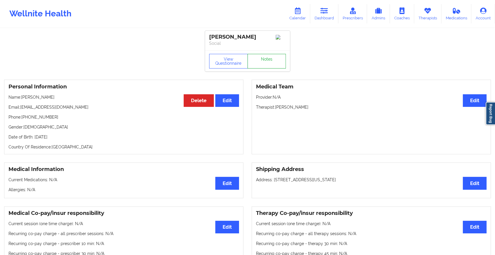
click at [273, 58] on link "Notes" at bounding box center [266, 61] width 39 height 15
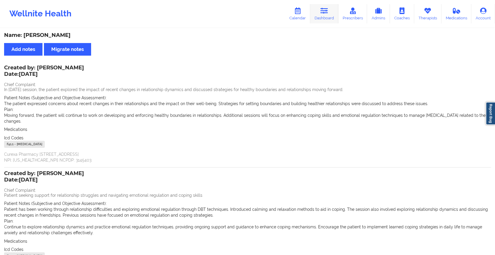
click at [325, 14] on icon at bounding box center [324, 11] width 8 height 6
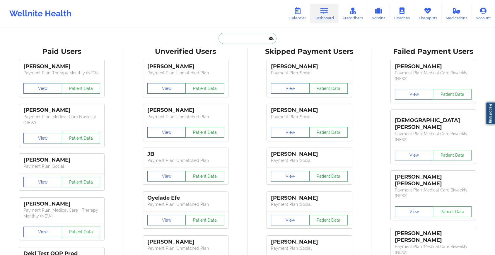
click at [238, 40] on input "text" at bounding box center [247, 38] width 58 height 11
paste input "[EMAIL_ADDRESS][DOMAIN_NAME]"
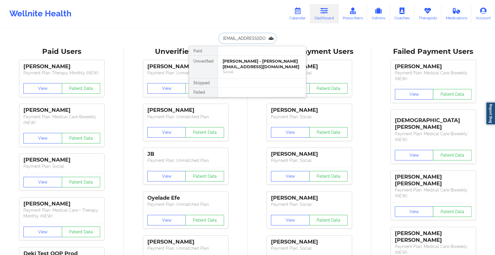
scroll to position [0, 1]
type input "[EMAIL_ADDRESS][DOMAIN_NAME]"
click at [265, 66] on div "[PERSON_NAME] - [EMAIL_ADDRESS][DOMAIN_NAME]" at bounding box center [262, 64] width 78 height 11
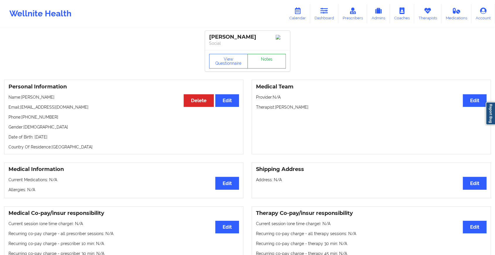
click at [269, 57] on link "Notes" at bounding box center [266, 61] width 39 height 15
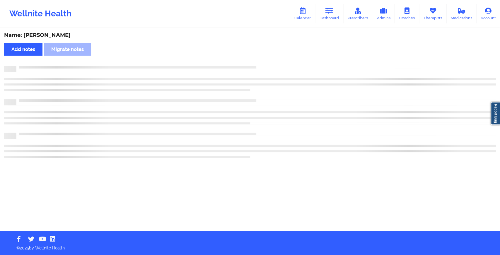
click at [269, 57] on div "Name: [PERSON_NAME] Add notes Migrate notes" at bounding box center [250, 130] width 500 height 202
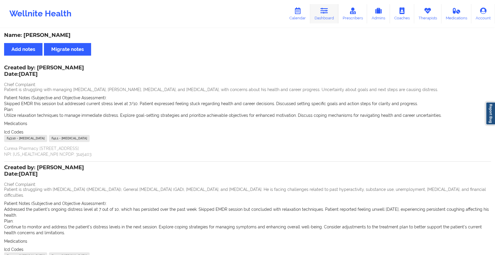
click at [323, 23] on link "Dashboard" at bounding box center [324, 13] width 28 height 19
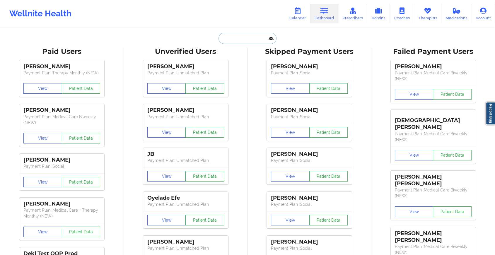
click at [227, 35] on input "text" at bounding box center [247, 38] width 58 height 11
paste input "[EMAIL_ADDRESS][DOMAIN_NAME]"
type input "[EMAIL_ADDRESS][DOMAIN_NAME]"
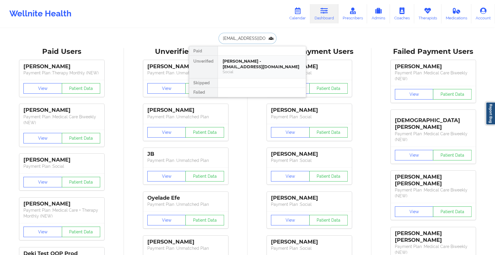
click at [269, 60] on div "[PERSON_NAME] - [EMAIL_ADDRESS][DOMAIN_NAME]" at bounding box center [262, 64] width 78 height 11
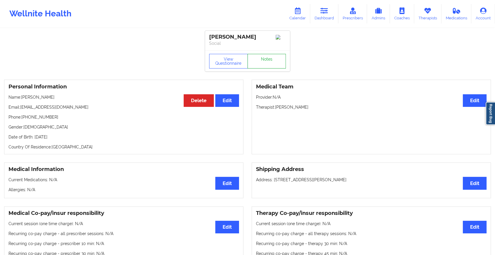
click at [263, 67] on link "Notes" at bounding box center [266, 61] width 39 height 15
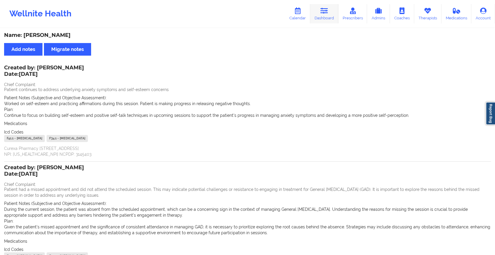
click at [326, 23] on link "Dashboard" at bounding box center [324, 13] width 28 height 19
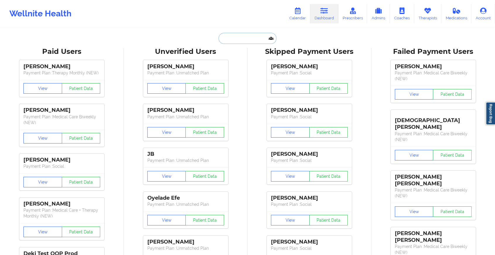
click at [251, 37] on input "text" at bounding box center [247, 38] width 58 height 11
paste input "[EMAIL_ADDRESS][DOMAIN_NAME]"
type input "[EMAIL_ADDRESS][DOMAIN_NAME]"
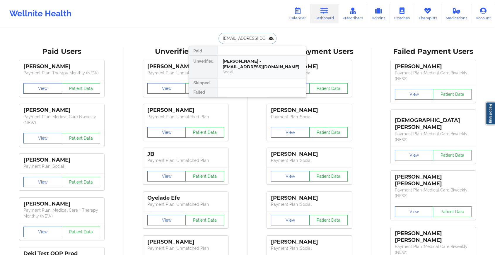
click at [258, 61] on div "[PERSON_NAME] - [EMAIL_ADDRESS][DOMAIN_NAME]" at bounding box center [262, 64] width 78 height 11
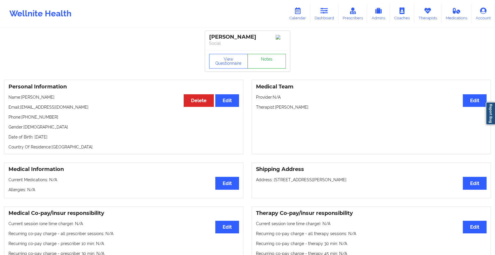
click at [260, 61] on link "Notes" at bounding box center [266, 61] width 39 height 15
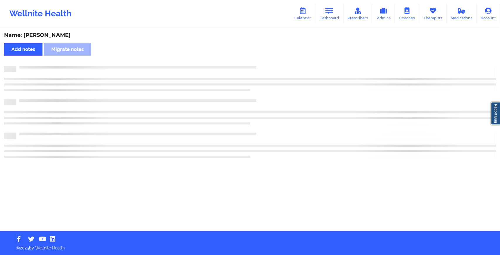
click at [282, 94] on div "Name: [PERSON_NAME] Add notes Migrate notes" at bounding box center [250, 130] width 500 height 202
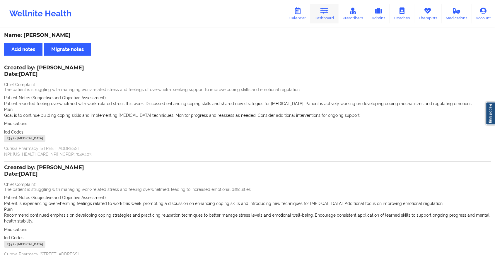
click at [325, 16] on link "Dashboard" at bounding box center [324, 13] width 28 height 19
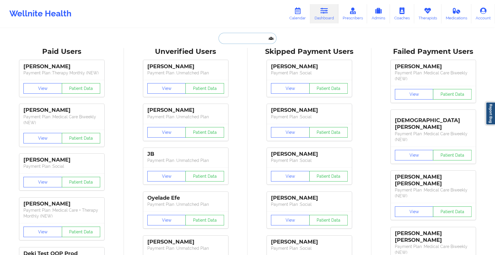
click at [231, 35] on input "text" at bounding box center [247, 38] width 58 height 11
paste input "[EMAIL_ADDRESS][DOMAIN_NAME]"
type input "[EMAIL_ADDRESS][DOMAIN_NAME]"
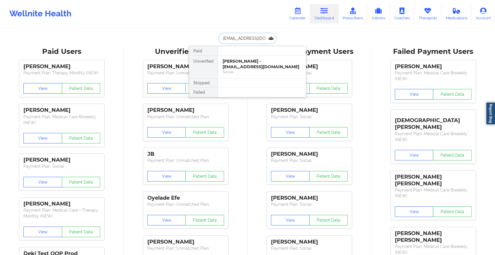
scroll to position [0, 8]
click at [250, 64] on div "[PERSON_NAME] - [EMAIL_ADDRESS][DOMAIN_NAME]" at bounding box center [262, 64] width 78 height 11
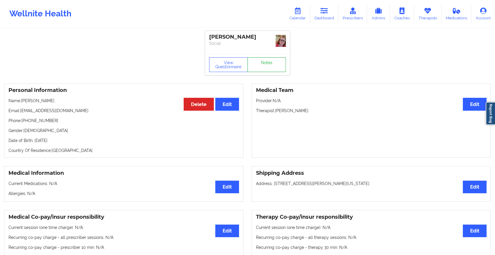
click at [270, 61] on link "Notes" at bounding box center [266, 64] width 39 height 15
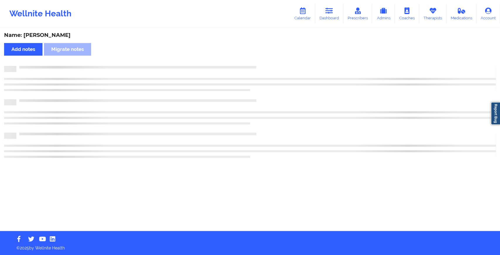
click at [270, 61] on div "Name: [PERSON_NAME] Add notes Migrate notes" at bounding box center [250, 130] width 500 height 202
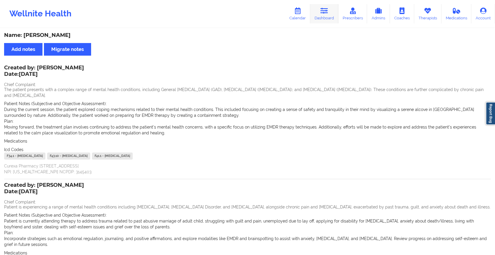
click at [335, 7] on link "Dashboard" at bounding box center [324, 13] width 28 height 19
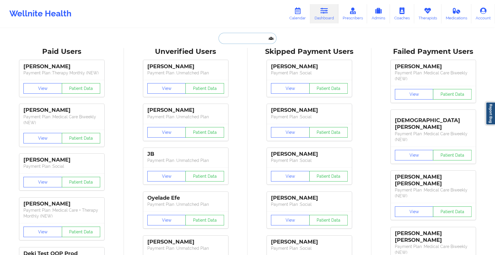
click at [254, 35] on input "text" at bounding box center [247, 38] width 58 height 11
paste input "[PERSON_NAME][EMAIL_ADDRESS][PERSON_NAME][DOMAIN_NAME]"
type input "[PERSON_NAME][EMAIL_ADDRESS][PERSON_NAME][DOMAIN_NAME]"
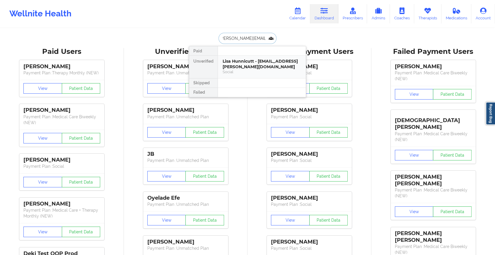
click at [260, 63] on div "Lisa Hunnicutt - [EMAIL_ADDRESS][PERSON_NAME][DOMAIN_NAME]" at bounding box center [262, 64] width 78 height 11
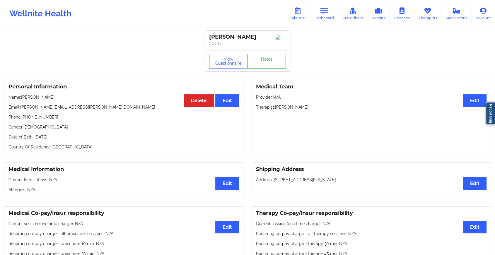
click at [260, 65] on link "Notes" at bounding box center [266, 61] width 39 height 15
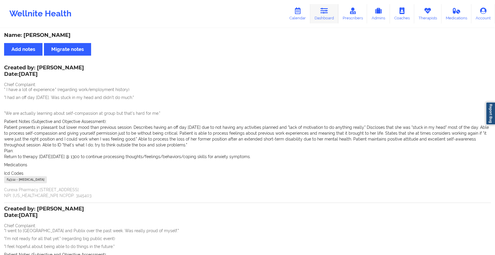
click at [324, 9] on icon at bounding box center [324, 11] width 8 height 6
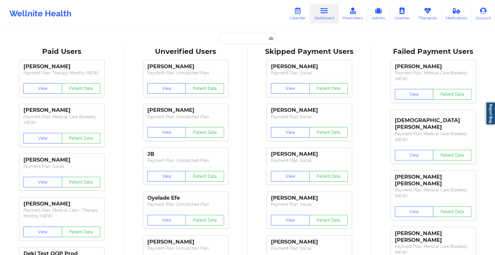
click at [241, 43] on input "text" at bounding box center [247, 38] width 58 height 11
paste input "[EMAIL_ADDRESS][DOMAIN_NAME]"
type input "[EMAIL_ADDRESS][DOMAIN_NAME]"
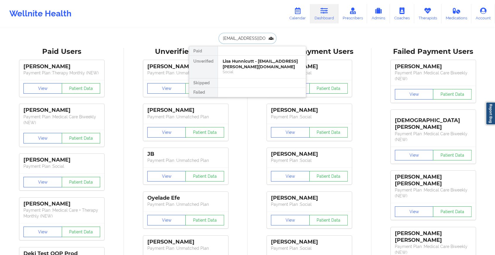
scroll to position [0, 2]
click at [256, 67] on div "[PERSON_NAME] - [EMAIL_ADDRESS][DOMAIN_NAME]" at bounding box center [262, 64] width 78 height 11
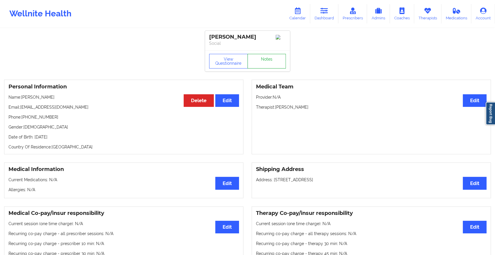
click at [266, 59] on link "Notes" at bounding box center [266, 61] width 39 height 15
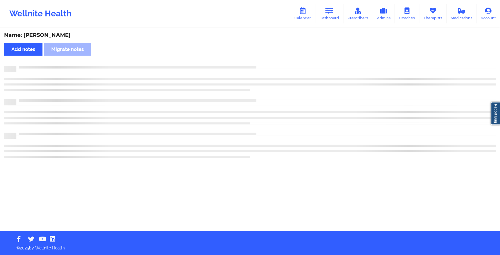
click at [266, 59] on div "Name: [PERSON_NAME] Add notes Migrate notes" at bounding box center [250, 130] width 500 height 202
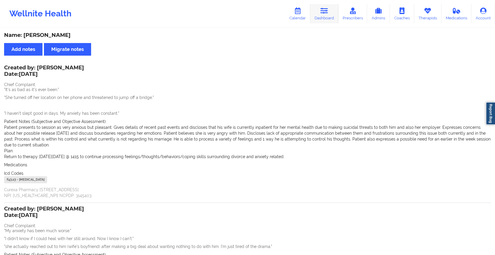
click at [329, 18] on link "Dashboard" at bounding box center [324, 13] width 28 height 19
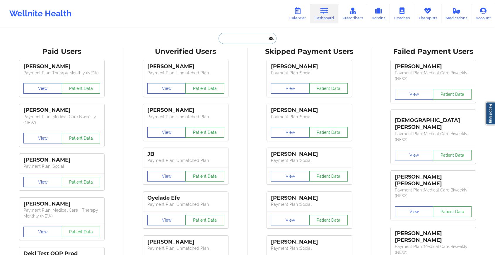
click at [253, 35] on input "text" at bounding box center [247, 38] width 58 height 11
paste input "[PERSON_NAME][EMAIL_ADDRESS][DOMAIN_NAME]"
type input "[PERSON_NAME][EMAIL_ADDRESS][DOMAIN_NAME]"
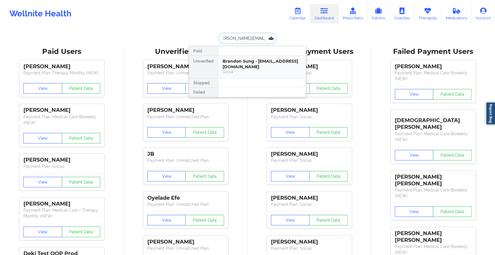
click at [261, 65] on div "Brandon Sung - [EMAIL_ADDRESS][DOMAIN_NAME]" at bounding box center [262, 64] width 78 height 11
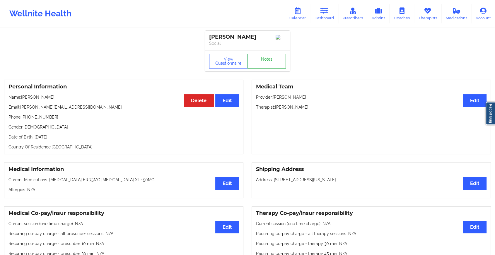
click at [267, 60] on link "Notes" at bounding box center [266, 61] width 39 height 15
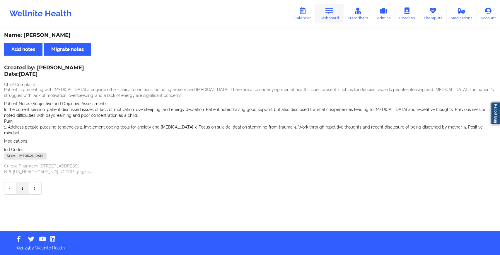
click at [327, 10] on icon at bounding box center [329, 11] width 8 height 6
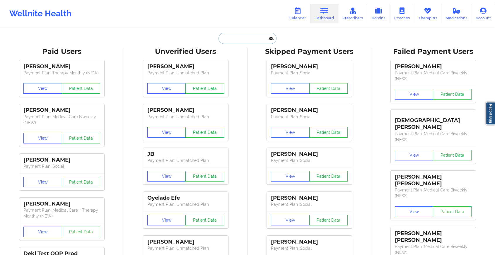
click at [245, 37] on input "text" at bounding box center [247, 38] width 58 height 11
paste input "[EMAIL_ADDRESS][DOMAIN_NAME]"
type input "[EMAIL_ADDRESS][DOMAIN_NAME]"
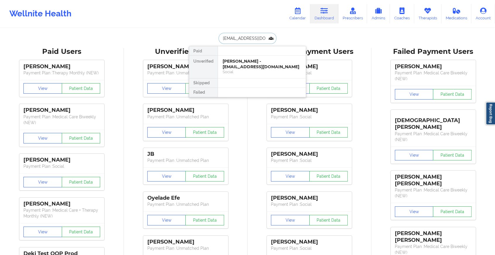
click at [251, 59] on div "[PERSON_NAME] - [EMAIL_ADDRESS][DOMAIN_NAME]" at bounding box center [262, 64] width 78 height 11
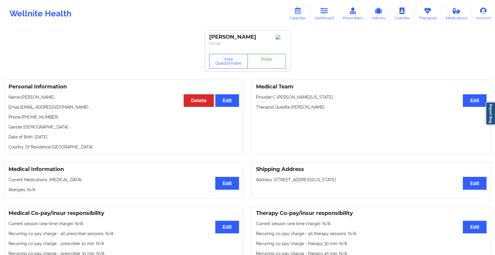
click at [257, 63] on link "Notes" at bounding box center [266, 61] width 39 height 15
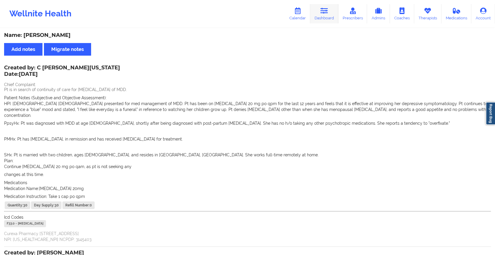
click at [321, 18] on link "Dashboard" at bounding box center [324, 13] width 28 height 19
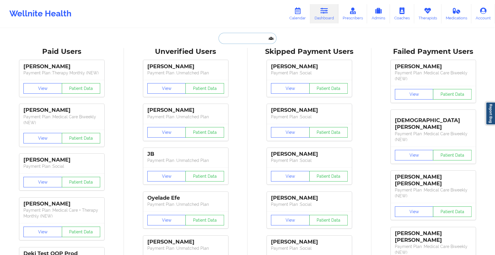
click at [233, 34] on input "text" at bounding box center [247, 38] width 58 height 11
paste input "[EMAIL_ADDRESS][DOMAIN_NAME]"
type input "[EMAIL_ADDRESS][DOMAIN_NAME]"
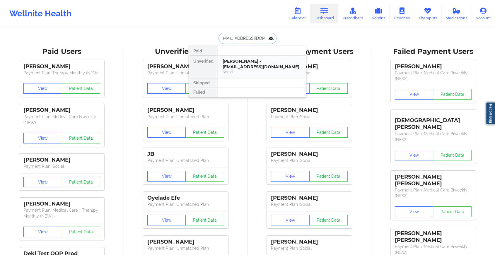
click at [265, 63] on div "[PERSON_NAME] - [EMAIL_ADDRESS][DOMAIN_NAME]" at bounding box center [262, 64] width 78 height 11
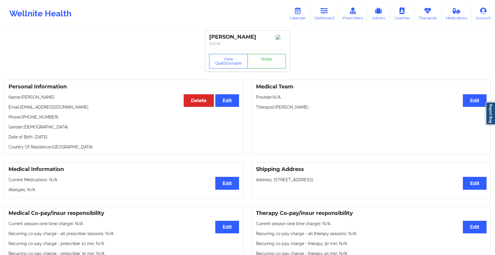
click at [274, 64] on link "Notes" at bounding box center [266, 61] width 39 height 15
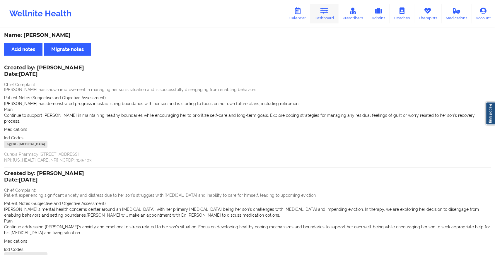
click at [326, 14] on link "Dashboard" at bounding box center [324, 13] width 28 height 19
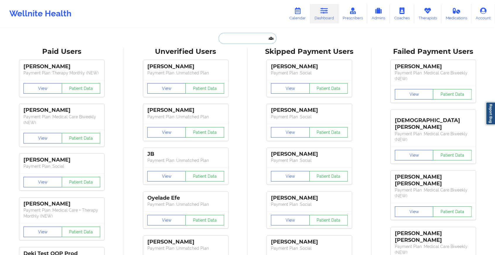
click at [229, 41] on input "text" at bounding box center [247, 38] width 58 height 11
paste input "[EMAIL_ADDRESS][DOMAIN_NAME]"
type input "[EMAIL_ADDRESS][DOMAIN_NAME]"
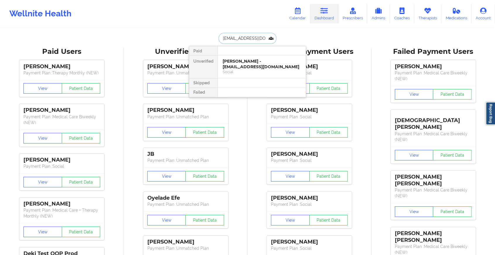
click at [249, 60] on div "[PERSON_NAME] - [EMAIL_ADDRESS][DOMAIN_NAME]" at bounding box center [262, 64] width 78 height 11
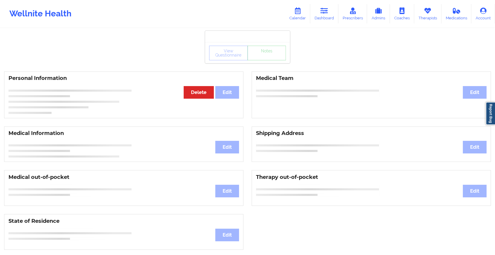
click at [268, 65] on div "View Questionnaire Notes Personal Information Edit Delete Medical Team Edit Med…" at bounding box center [247, 247] width 495 height 494
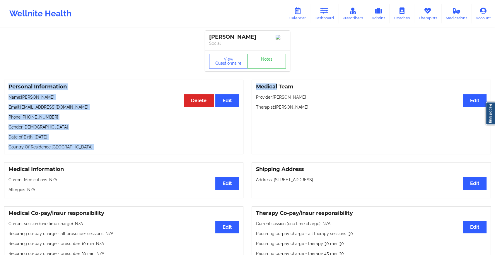
click at [268, 65] on link "Notes" at bounding box center [266, 61] width 39 height 15
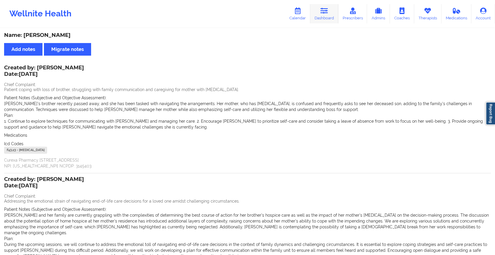
click at [327, 14] on link "Dashboard" at bounding box center [324, 13] width 28 height 19
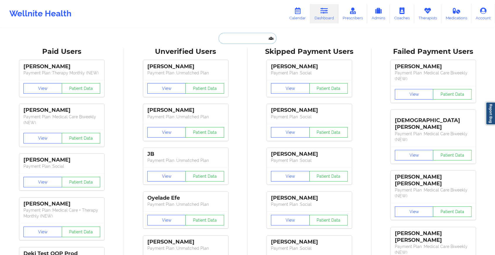
click at [241, 38] on input "text" at bounding box center [247, 38] width 58 height 11
paste input "[EMAIL_ADDRESS][DOMAIN_NAME]"
type input "[EMAIL_ADDRESS][DOMAIN_NAME]"
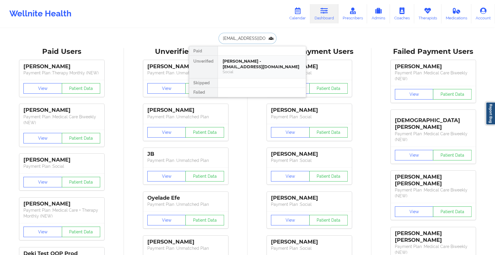
click at [244, 57] on div "[PERSON_NAME] - [EMAIL_ADDRESS][DOMAIN_NAME] Social" at bounding box center [262, 67] width 88 height 23
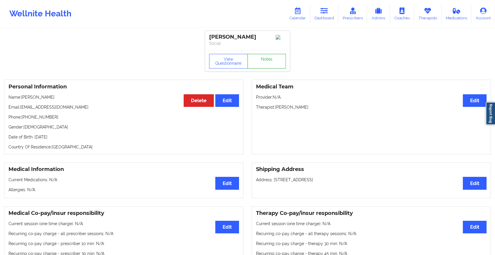
click at [267, 59] on link "Notes" at bounding box center [266, 61] width 39 height 15
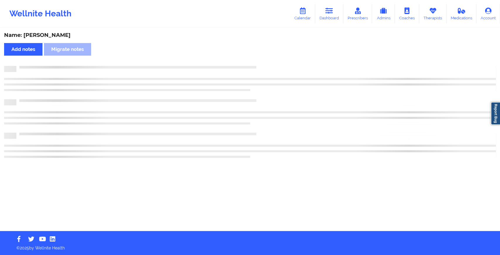
click at [319, 75] on div "Name: [PERSON_NAME] Add notes Migrate notes" at bounding box center [250, 130] width 500 height 202
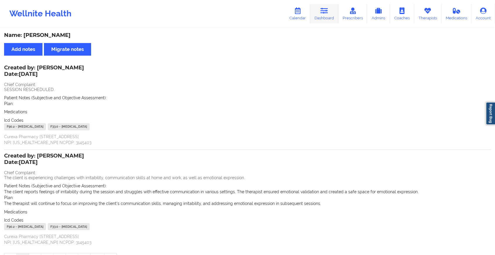
click at [326, 9] on icon at bounding box center [324, 11] width 8 height 6
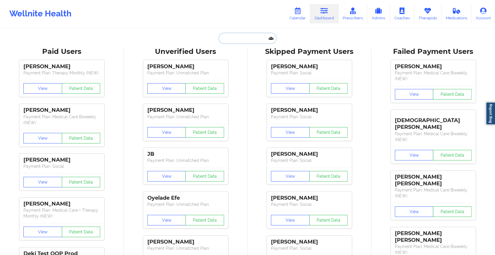
click at [252, 39] on input "text" at bounding box center [247, 38] width 58 height 11
paste input "[EMAIL_ADDRESS][DOMAIN_NAME]"
type input "[EMAIL_ADDRESS][DOMAIN_NAME]"
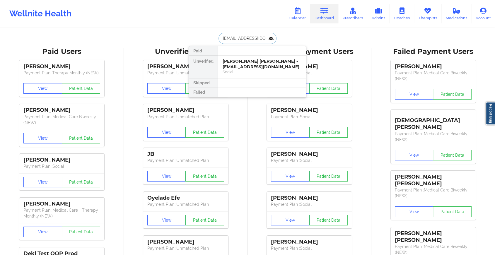
click at [257, 65] on div "[PERSON_NAME] [PERSON_NAME] - [EMAIL_ADDRESS][DOMAIN_NAME]" at bounding box center [262, 64] width 78 height 11
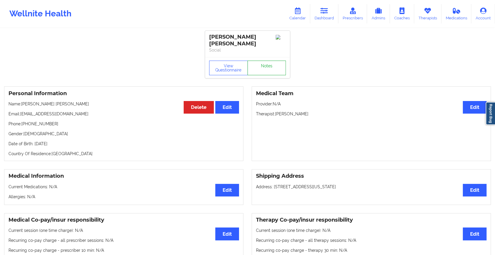
click at [266, 62] on link "Notes" at bounding box center [266, 68] width 39 height 15
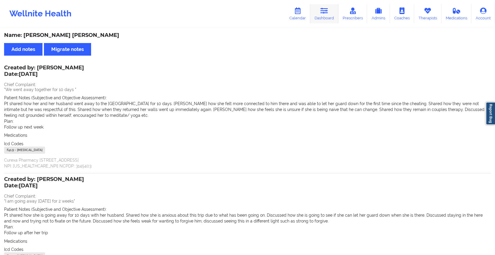
click at [318, 6] on link "Dashboard" at bounding box center [324, 13] width 28 height 19
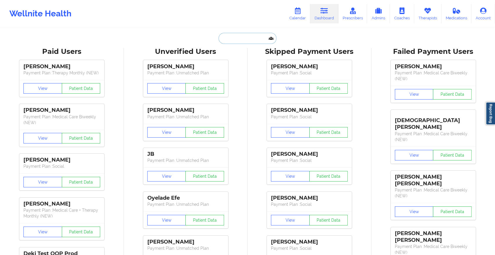
click at [240, 40] on input "text" at bounding box center [247, 38] width 58 height 11
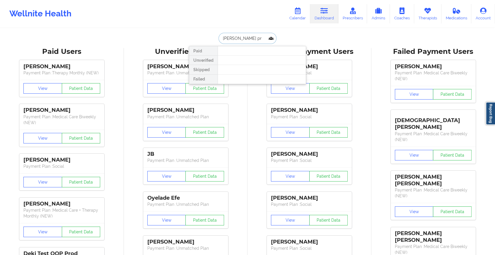
drag, startPoint x: 266, startPoint y: 39, endPoint x: 182, endPoint y: 24, distance: 85.0
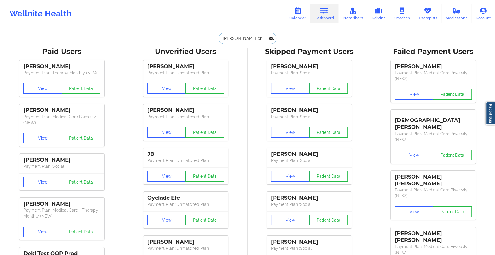
paste input "[PERSON_NAME][EMAIL_ADDRESS][PERSON_NAME][DOMAIN_NAME]"
type input "[PERSON_NAME][EMAIL_ADDRESS][PERSON_NAME][DOMAIN_NAME]"
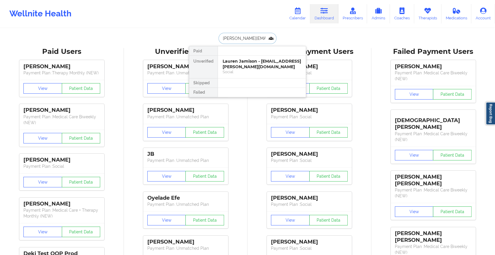
click at [247, 59] on div "Lauren Jamison - [EMAIL_ADDRESS][PERSON_NAME][DOMAIN_NAME]" at bounding box center [262, 64] width 78 height 11
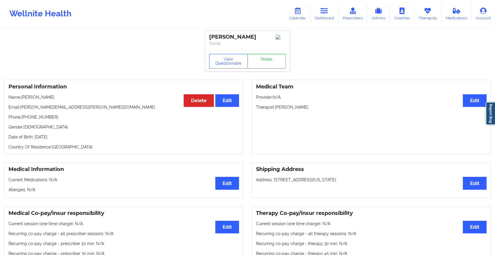
click at [271, 61] on link "Notes" at bounding box center [266, 61] width 39 height 15
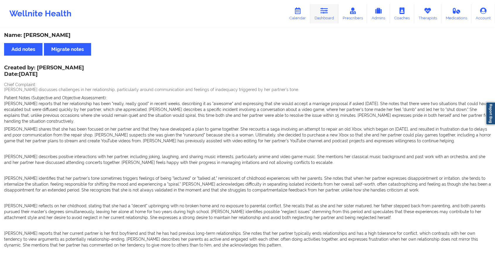
click at [326, 8] on icon at bounding box center [324, 11] width 8 height 6
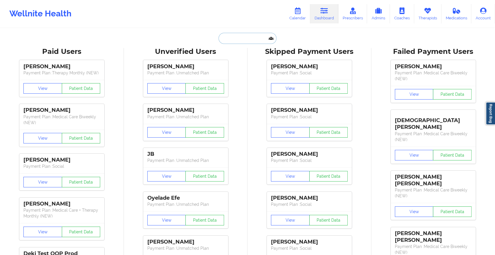
click at [238, 38] on input "text" at bounding box center [247, 38] width 58 height 11
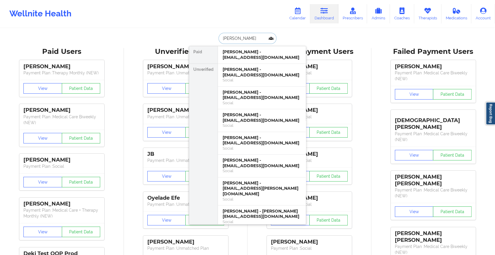
type input "[PERSON_NAME]"
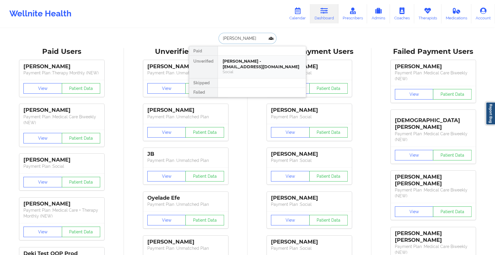
click at [251, 57] on div "[PERSON_NAME] - [EMAIL_ADDRESS][DOMAIN_NAME] Social" at bounding box center [262, 67] width 88 height 23
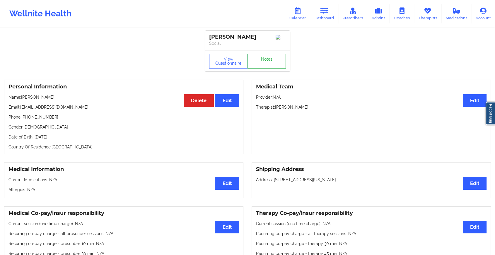
click at [270, 63] on link "Notes" at bounding box center [266, 61] width 39 height 15
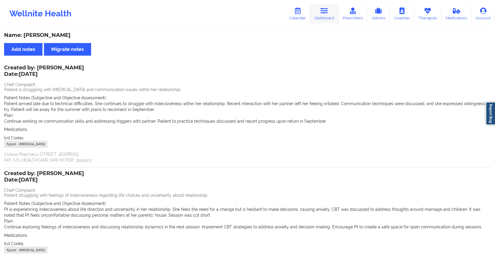
click at [328, 11] on icon at bounding box center [324, 11] width 8 height 6
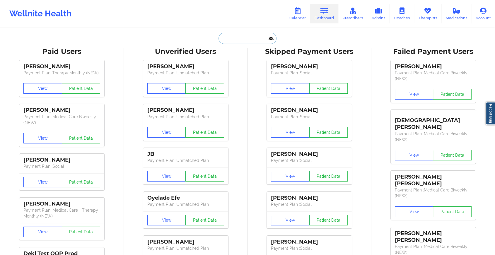
click at [230, 35] on input "text" at bounding box center [247, 38] width 58 height 11
paste input "[EMAIL_ADDRESS][DOMAIN_NAME]"
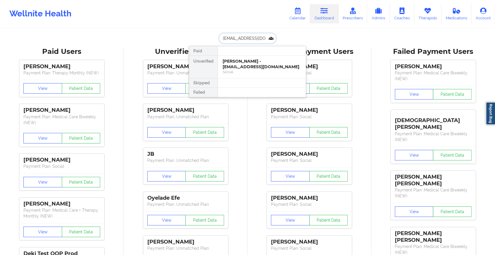
type input "[EMAIL_ADDRESS][DOMAIN_NAME]"
click at [247, 68] on div "[PERSON_NAME] - [EMAIL_ADDRESS][DOMAIN_NAME]" at bounding box center [262, 64] width 78 height 11
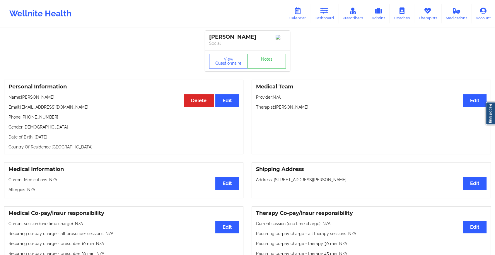
click at [268, 59] on div "View Questionnaire Notes" at bounding box center [247, 60] width 85 height 21
click at [265, 66] on link "Notes" at bounding box center [266, 61] width 39 height 15
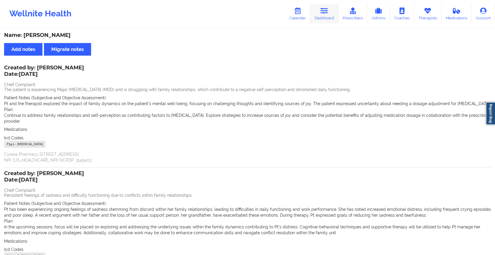
click at [330, 14] on link "Dashboard" at bounding box center [324, 13] width 28 height 19
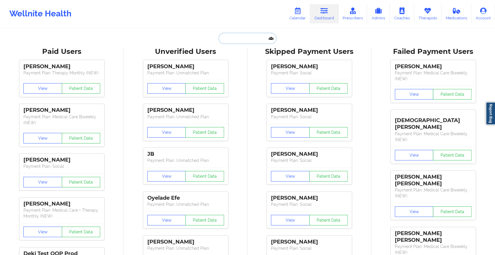
click at [248, 41] on input "text" at bounding box center [247, 38] width 58 height 11
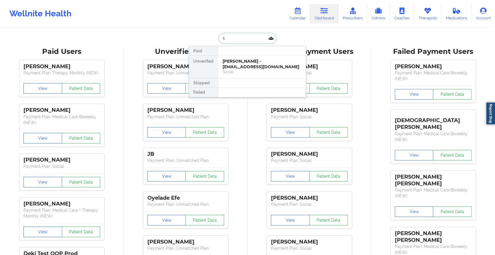
type input "k"
click at [280, 63] on div "[PERSON_NAME] - [EMAIL_ADDRESS][DOMAIN_NAME]" at bounding box center [262, 64] width 78 height 11
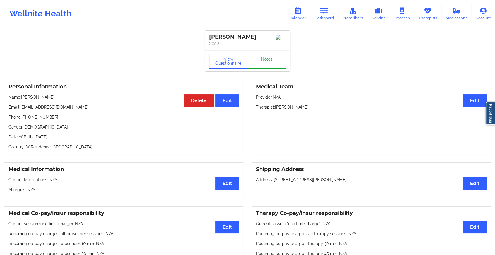
click at [261, 64] on link "Notes" at bounding box center [266, 61] width 39 height 15
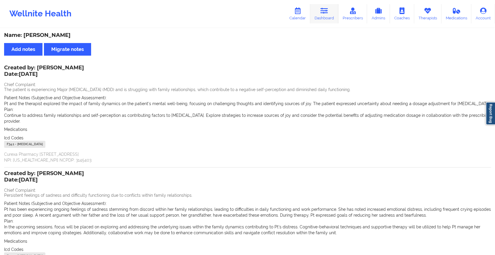
click at [318, 22] on link "Dashboard" at bounding box center [324, 13] width 28 height 19
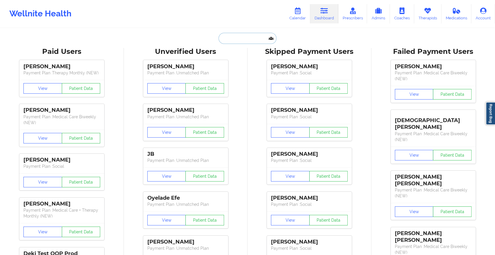
click at [233, 36] on input "text" at bounding box center [247, 38] width 58 height 11
paste input "[EMAIL_ADDRESS][DOMAIN_NAME]"
type input "[EMAIL_ADDRESS][DOMAIN_NAME]"
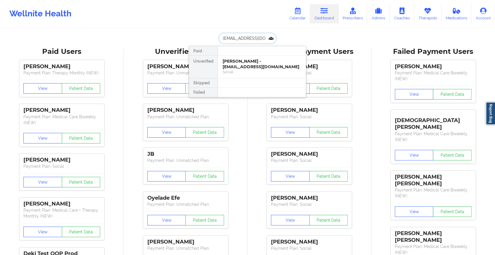
scroll to position [0, 18]
click at [245, 65] on div "[PERSON_NAME] - [EMAIL_ADDRESS][DOMAIN_NAME]" at bounding box center [262, 64] width 78 height 11
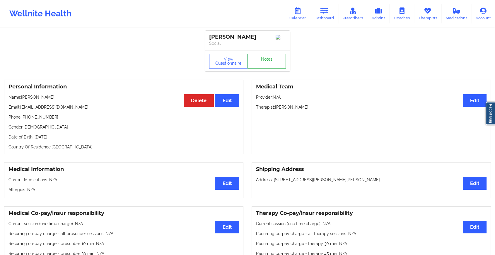
click at [260, 61] on link "Notes" at bounding box center [266, 61] width 39 height 15
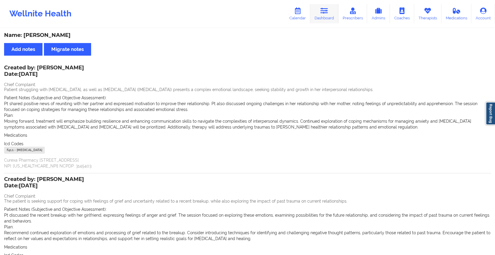
drag, startPoint x: 330, startPoint y: 26, endPoint x: 326, endPoint y: 7, distance: 19.5
click at [326, 7] on div "Wellnite Health Calendar Dashboard Prescribers Admins Coaches Therapists Medica…" at bounding box center [247, 14] width 495 height 28
click at [326, 7] on link "Dashboard" at bounding box center [324, 13] width 28 height 19
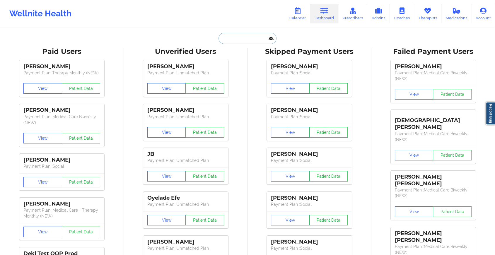
click at [257, 40] on input "text" at bounding box center [247, 38] width 58 height 11
paste input "[EMAIL_ADDRESS][DOMAIN_NAME]"
type input "[EMAIL_ADDRESS][DOMAIN_NAME]"
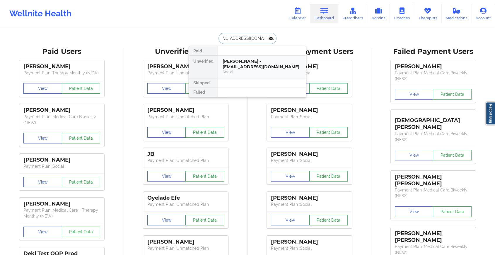
click at [244, 61] on div "[PERSON_NAME] - [EMAIL_ADDRESS][DOMAIN_NAME]" at bounding box center [262, 64] width 78 height 11
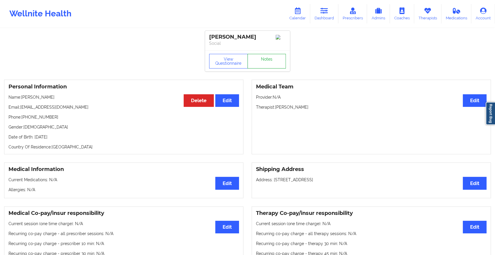
click at [256, 64] on link "Notes" at bounding box center [266, 61] width 39 height 15
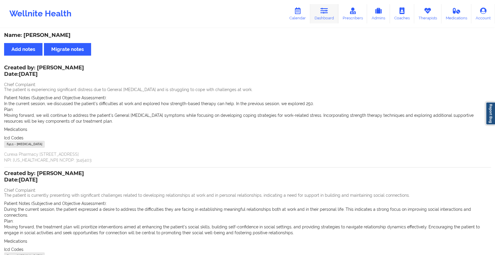
click at [327, 17] on link "Dashboard" at bounding box center [324, 13] width 28 height 19
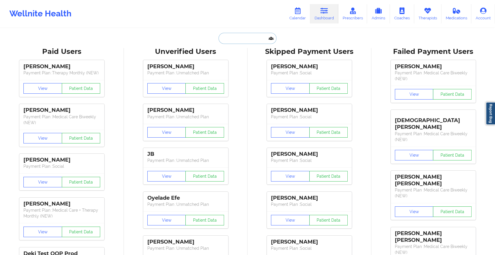
click at [242, 37] on input "text" at bounding box center [247, 38] width 58 height 11
paste input "[EMAIL_ADDRESS][DOMAIN_NAME]"
type input "[EMAIL_ADDRESS][DOMAIN_NAME]"
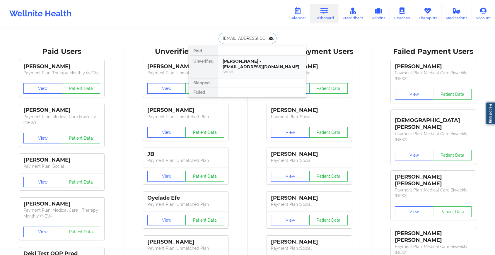
click at [266, 67] on div "[PERSON_NAME] - [EMAIL_ADDRESS][DOMAIN_NAME]" at bounding box center [262, 64] width 78 height 11
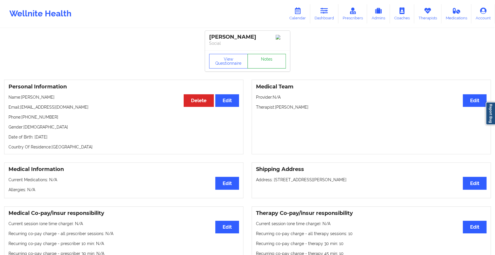
click at [258, 61] on link "Notes" at bounding box center [266, 61] width 39 height 15
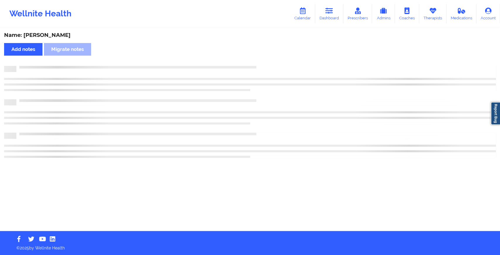
click at [258, 61] on div "Name: [PERSON_NAME] Add notes Migrate notes" at bounding box center [250, 130] width 500 height 202
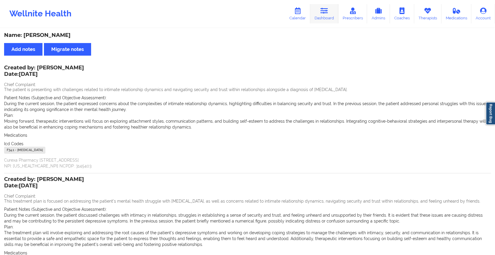
click at [320, 10] on link "Dashboard" at bounding box center [324, 13] width 28 height 19
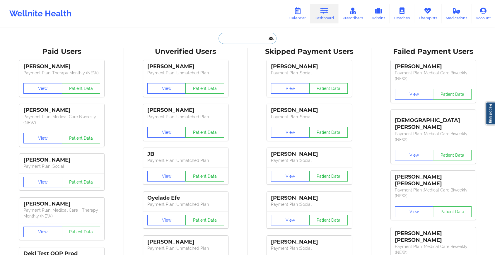
click at [229, 38] on input "text" at bounding box center [247, 38] width 58 height 11
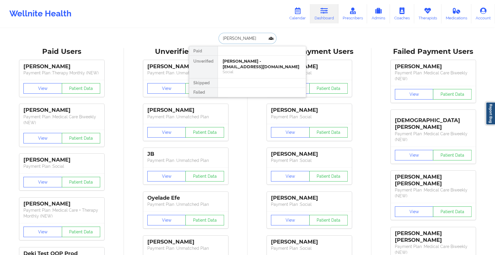
type input "[PERSON_NAME]"
click at [254, 69] on div "[PERSON_NAME] - [EMAIL_ADDRESS][DOMAIN_NAME]" at bounding box center [262, 64] width 78 height 11
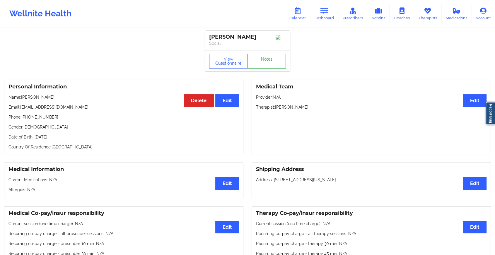
click at [266, 62] on link "Notes" at bounding box center [266, 61] width 39 height 15
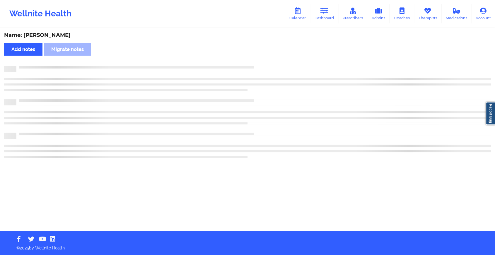
click at [266, 62] on div "Name: [PERSON_NAME] Add notes Migrate notes" at bounding box center [247, 130] width 495 height 202
click at [266, 62] on div "Name: [PERSON_NAME] Add notes Migrate notes" at bounding box center [250, 130] width 500 height 202
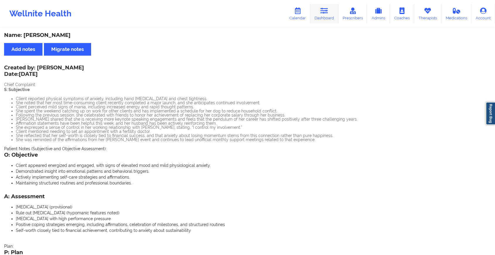
click at [321, 9] on icon at bounding box center [324, 11] width 8 height 6
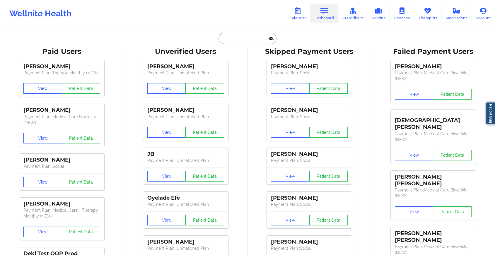
click at [239, 36] on input "text" at bounding box center [247, 38] width 58 height 11
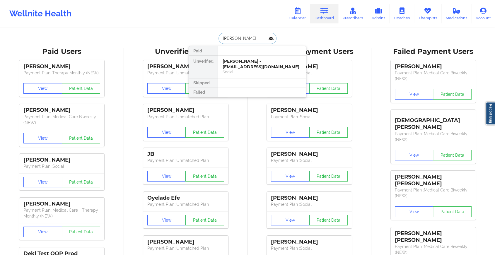
type input "[PERSON_NAME]"
click at [257, 64] on div "[PERSON_NAME] - [EMAIL_ADDRESS][DOMAIN_NAME]" at bounding box center [262, 64] width 78 height 11
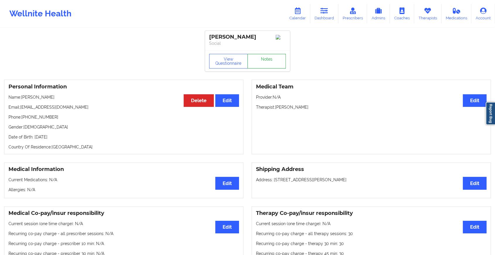
click at [268, 63] on link "Notes" at bounding box center [266, 61] width 39 height 15
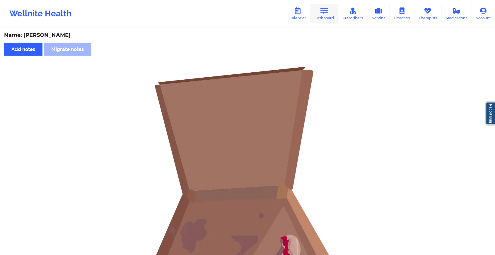
click at [328, 8] on icon at bounding box center [324, 11] width 8 height 6
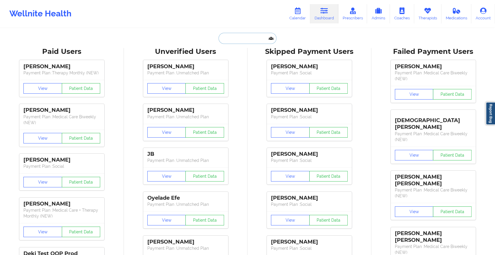
click at [257, 33] on input "text" at bounding box center [247, 38] width 58 height 11
paste input "[EMAIL_ADDRESS][DOMAIN_NAME]"
type input "[EMAIL_ADDRESS][DOMAIN_NAME]"
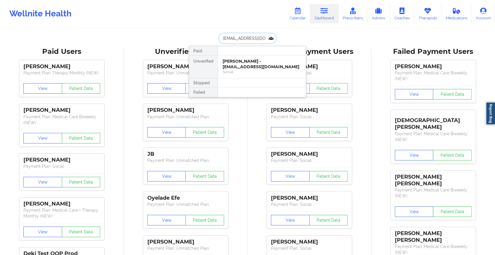
scroll to position [0, 11]
click at [255, 66] on div "Heather High - [EMAIL_ADDRESS][DOMAIN_NAME]" at bounding box center [262, 64] width 78 height 11
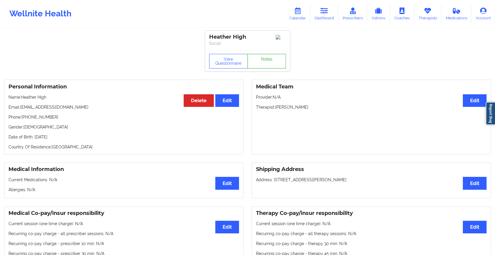
click at [268, 59] on link "Notes" at bounding box center [266, 61] width 39 height 15
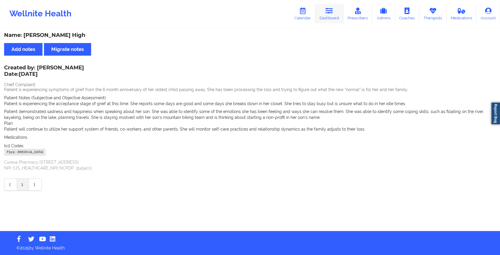
click at [330, 14] on link "Dashboard" at bounding box center [329, 13] width 28 height 19
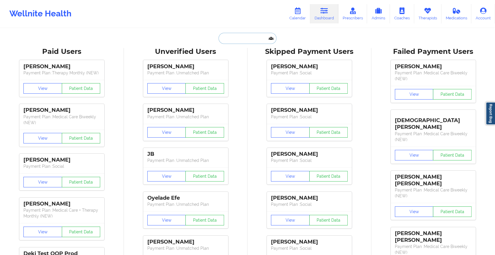
click at [258, 37] on input "text" at bounding box center [247, 38] width 58 height 11
paste input "[EMAIL_ADDRESS][DOMAIN_NAME]"
type input "[EMAIL_ADDRESS][DOMAIN_NAME]"
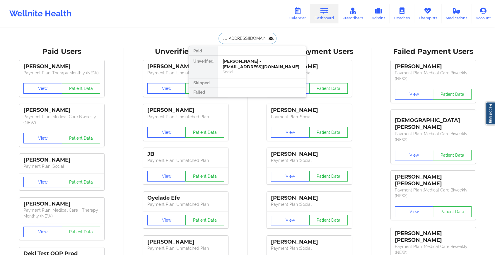
click at [264, 65] on div "[PERSON_NAME] - [EMAIL_ADDRESS][DOMAIN_NAME]" at bounding box center [262, 64] width 78 height 11
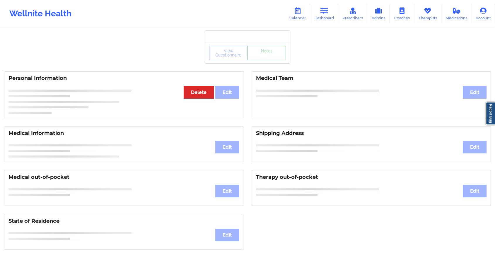
click at [268, 59] on div "View Questionnaire Notes" at bounding box center [247, 53] width 77 height 15
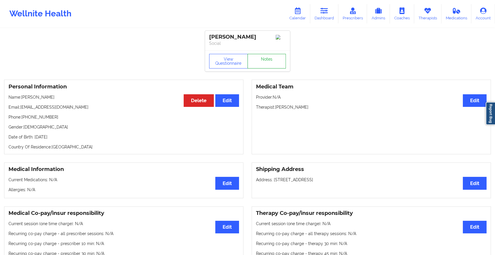
click at [268, 59] on link "Notes" at bounding box center [266, 61] width 39 height 15
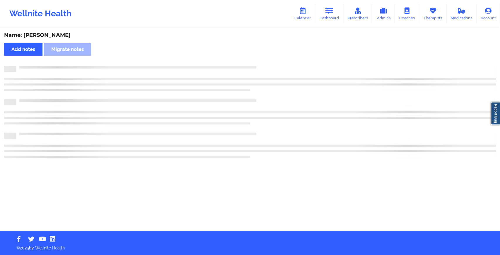
click at [268, 59] on div "Name: [PERSON_NAME] Add notes Migrate notes" at bounding box center [250, 130] width 500 height 202
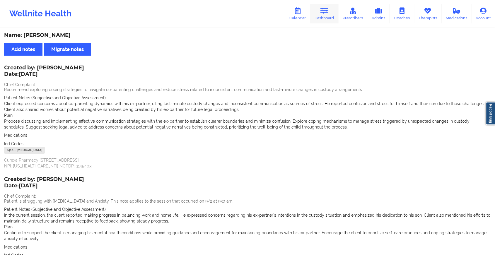
click at [328, 6] on link "Dashboard" at bounding box center [324, 13] width 28 height 19
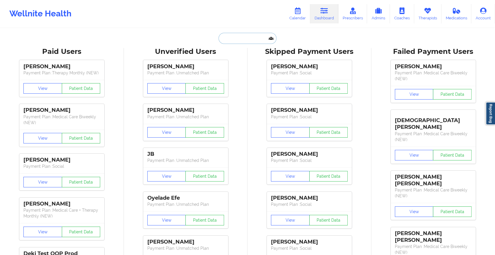
click at [232, 42] on input "text" at bounding box center [247, 38] width 58 height 11
paste input "[EMAIL_ADDRESS][DOMAIN_NAME]"
type input "[EMAIL_ADDRESS][DOMAIN_NAME]"
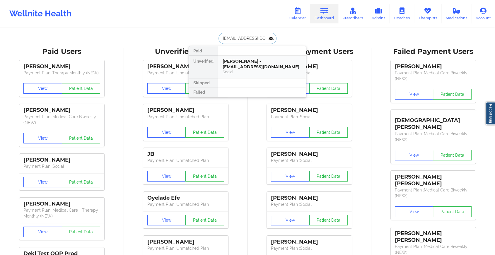
click at [271, 69] on div "Social" at bounding box center [262, 71] width 78 height 5
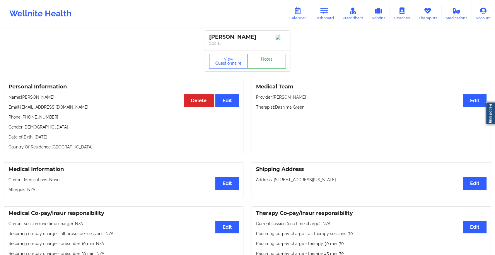
click at [265, 61] on link "Notes" at bounding box center [266, 61] width 39 height 15
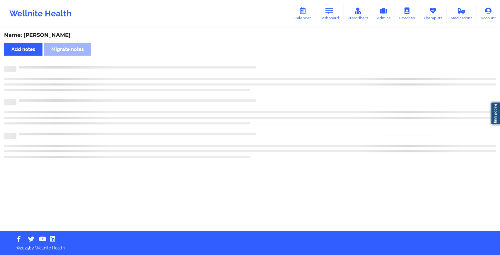
click at [265, 61] on div "Name: [PERSON_NAME] Add notes Migrate notes" at bounding box center [250, 130] width 500 height 202
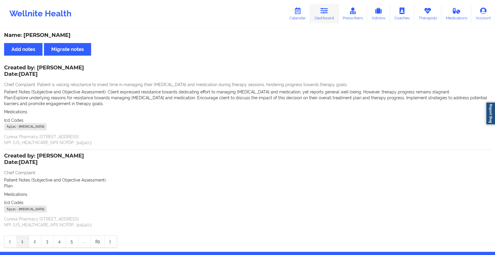
click at [325, 19] on link "Dashboard" at bounding box center [324, 13] width 28 height 19
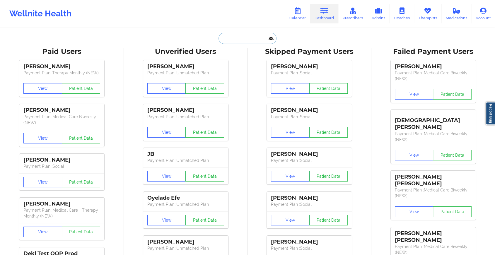
click at [254, 35] on input "text" at bounding box center [247, 38] width 58 height 11
paste input "[EMAIL_ADDRESS][DOMAIN_NAME]"
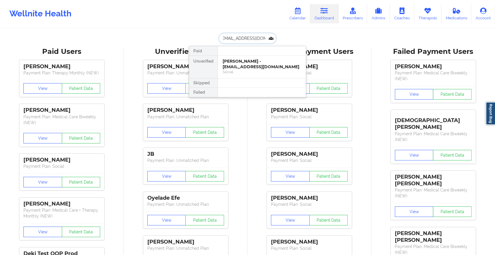
type input "[EMAIL_ADDRESS][DOMAIN_NAME]"
click at [260, 59] on div "[PERSON_NAME] - [EMAIL_ADDRESS][DOMAIN_NAME]" at bounding box center [262, 64] width 78 height 11
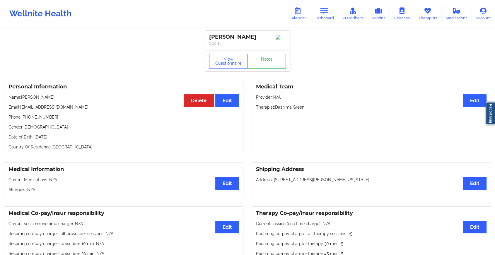
click at [265, 57] on link "Notes" at bounding box center [266, 61] width 39 height 15
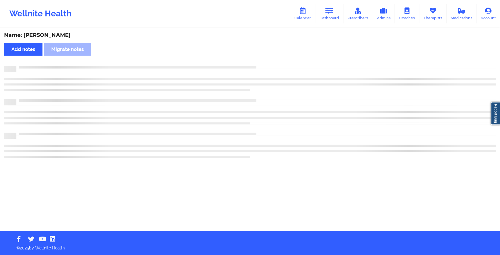
click at [265, 57] on div "Name: [PERSON_NAME] Add notes Migrate notes" at bounding box center [250, 130] width 500 height 202
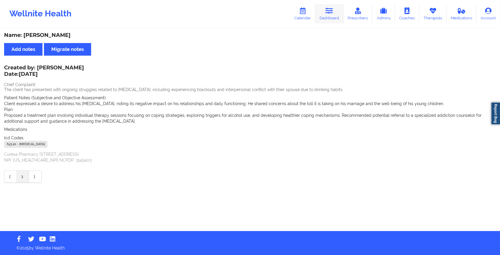
click at [326, 16] on link "Dashboard" at bounding box center [329, 13] width 28 height 19
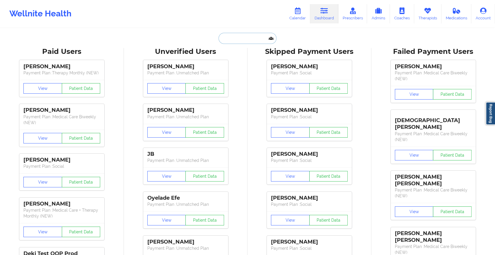
click at [255, 35] on input "text" at bounding box center [247, 38] width 58 height 11
paste input "[PERSON_NAME][EMAIL_ADDRESS][DOMAIN_NAME]"
type input "[PERSON_NAME][EMAIL_ADDRESS][DOMAIN_NAME]"
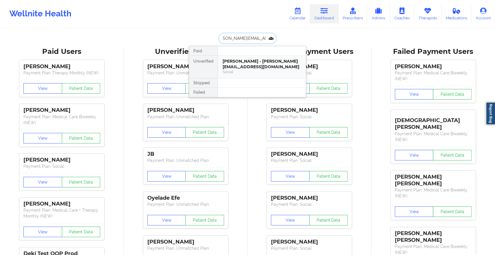
click at [257, 63] on div "[PERSON_NAME] - [PERSON_NAME][EMAIL_ADDRESS][DOMAIN_NAME]" at bounding box center [262, 64] width 78 height 11
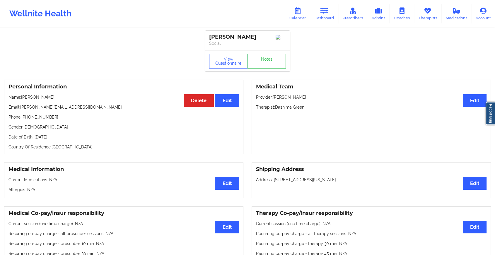
click at [272, 56] on div "View Questionnaire Notes" at bounding box center [247, 61] width 77 height 15
click at [269, 60] on link "Notes" at bounding box center [266, 61] width 39 height 15
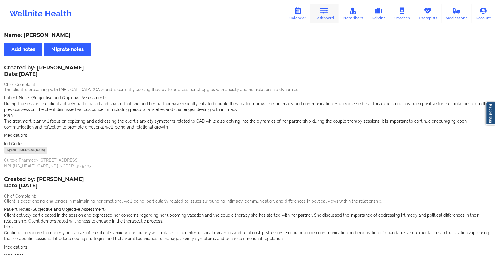
click at [317, 6] on link "Dashboard" at bounding box center [324, 13] width 28 height 19
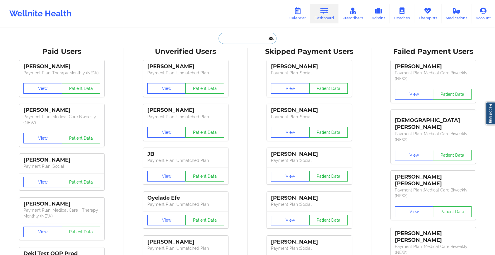
click at [233, 40] on input "text" at bounding box center [247, 38] width 58 height 11
paste input "[PERSON_NAME][EMAIL_ADDRESS][DOMAIN_NAME]"
type input "[PERSON_NAME][EMAIL_ADDRESS][DOMAIN_NAME]"
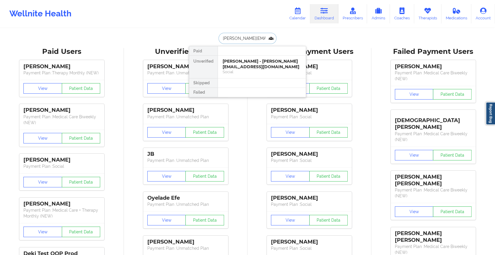
scroll to position [0, 1]
click at [249, 61] on div "[PERSON_NAME] - [PERSON_NAME][EMAIL_ADDRESS][DOMAIN_NAME]" at bounding box center [262, 64] width 78 height 11
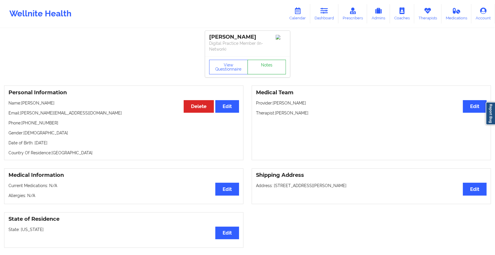
click at [267, 62] on link "Notes" at bounding box center [266, 67] width 39 height 15
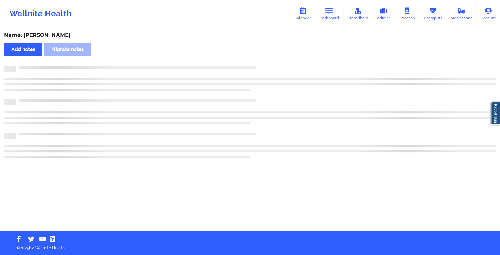
click at [267, 62] on div "Name: [PERSON_NAME] Add notes Migrate notes" at bounding box center [250, 130] width 500 height 202
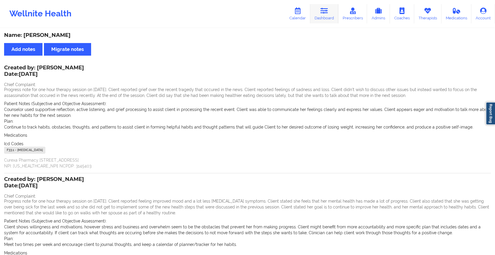
click at [316, 12] on link "Dashboard" at bounding box center [324, 13] width 28 height 19
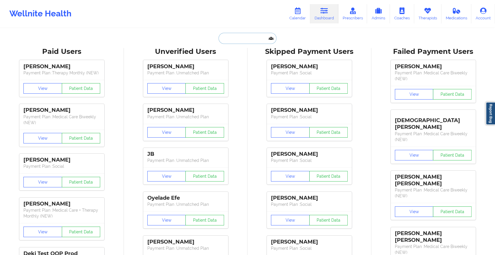
click at [227, 40] on input "text" at bounding box center [247, 38] width 58 height 11
paste input "[EMAIL_ADDRESS][DOMAIN_NAME]"
type input "[EMAIL_ADDRESS][DOMAIN_NAME]"
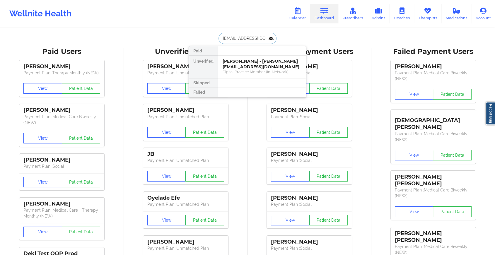
scroll to position [0, 6]
click at [265, 61] on div "[PERSON_NAME] - [EMAIL_ADDRESS][DOMAIN_NAME]" at bounding box center [262, 64] width 78 height 11
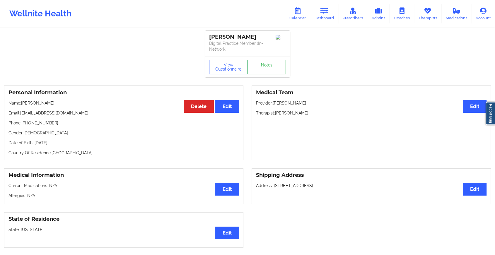
click at [272, 64] on link "Notes" at bounding box center [266, 67] width 39 height 15
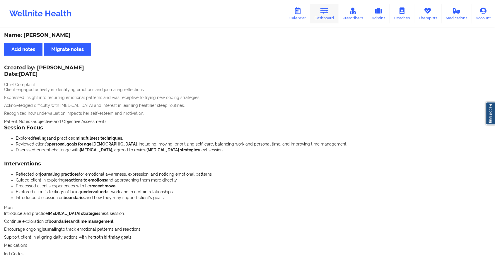
click at [324, 14] on icon at bounding box center [324, 11] width 8 height 6
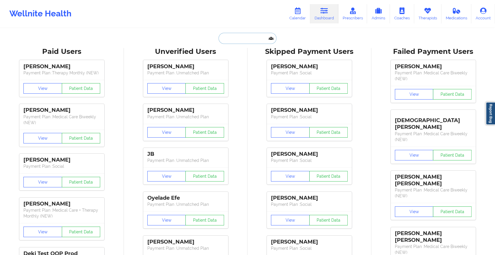
click at [233, 35] on input "text" at bounding box center [247, 38] width 58 height 11
paste input "[EMAIL_ADDRESS][DOMAIN_NAME]"
type input "[EMAIL_ADDRESS][DOMAIN_NAME]"
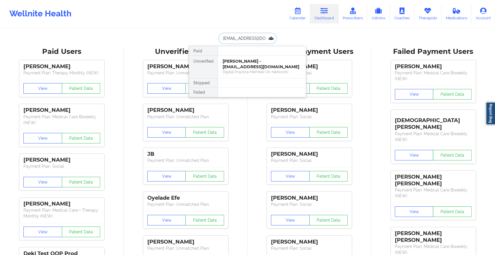
scroll to position [0, 23]
click at [264, 67] on div "Brynae A Hall - [EMAIL_ADDRESS][DOMAIN_NAME]" at bounding box center [262, 64] width 78 height 11
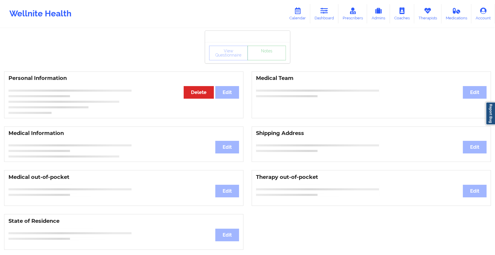
click at [269, 60] on link "Notes" at bounding box center [266, 53] width 39 height 15
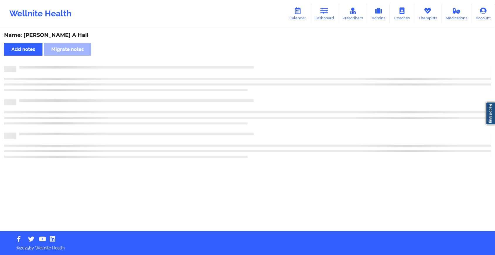
click at [269, 64] on div "Name: [PERSON_NAME] A Hall Add notes Migrate notes" at bounding box center [247, 130] width 495 height 202
click at [269, 64] on div "Name: [PERSON_NAME] A Hall Add notes Migrate notes" at bounding box center [250, 130] width 500 height 202
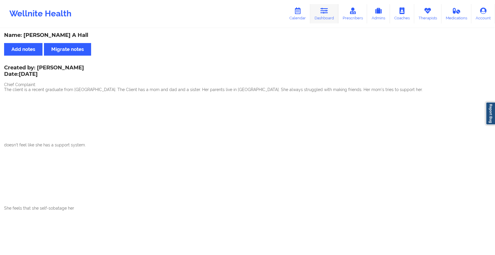
click at [323, 8] on icon at bounding box center [324, 11] width 8 height 6
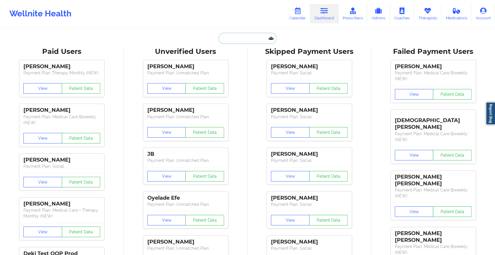
click at [265, 35] on input "text" at bounding box center [247, 38] width 58 height 11
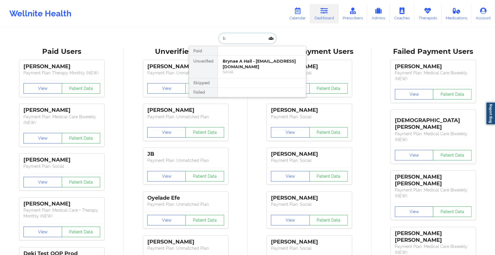
type input "b"
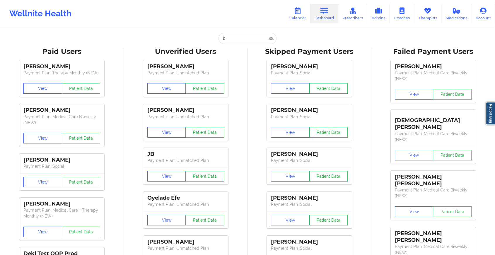
click at [232, 47] on div "Unverified Users" at bounding box center [186, 51] width 116 height 9
click at [241, 42] on input "b" at bounding box center [247, 38] width 58 height 11
paste input "[EMAIL_ADDRESS][DOMAIN_NAME]"
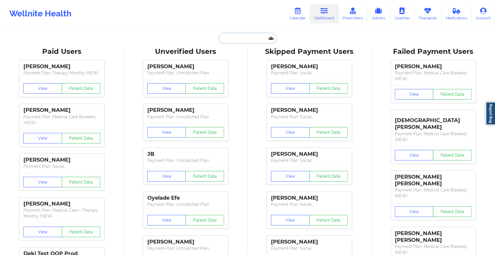
type input "[EMAIL_ADDRESS][DOMAIN_NAME]"
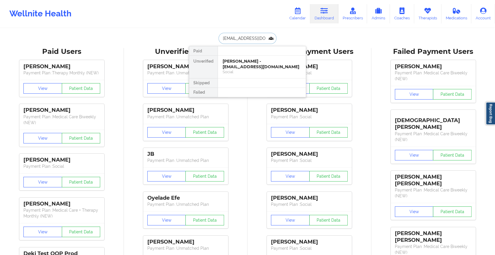
click at [250, 61] on div "[PERSON_NAME] - [EMAIL_ADDRESS][DOMAIN_NAME]" at bounding box center [262, 64] width 78 height 11
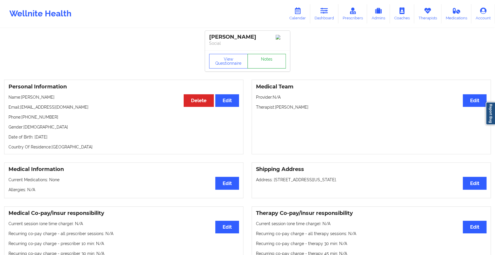
click at [266, 61] on link "Notes" at bounding box center [266, 61] width 39 height 15
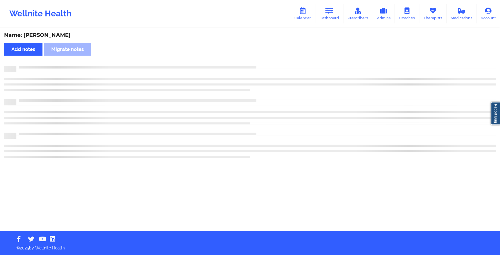
click at [266, 61] on div "Name: [PERSON_NAME] Add notes Migrate notes" at bounding box center [250, 130] width 500 height 202
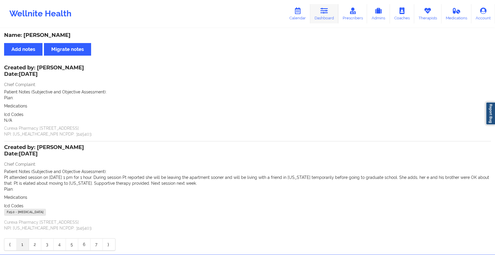
click at [325, 19] on link "Dashboard" at bounding box center [324, 13] width 28 height 19
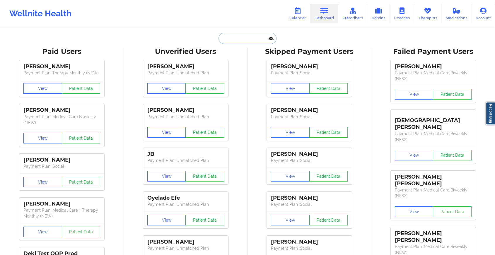
click at [231, 39] on input "text" at bounding box center [247, 38] width 58 height 11
paste input "[EMAIL_ADDRESS][DOMAIN_NAME]"
type input "[EMAIL_ADDRESS][DOMAIN_NAME]"
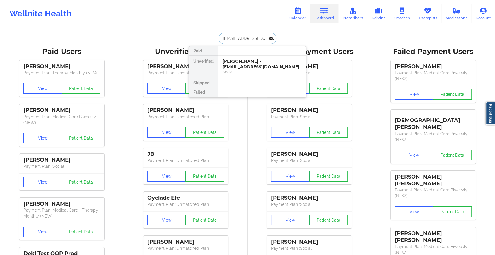
scroll to position [0, 6]
click at [253, 59] on div "[PERSON_NAME] - [EMAIL_ADDRESS][DOMAIN_NAME]" at bounding box center [262, 64] width 78 height 11
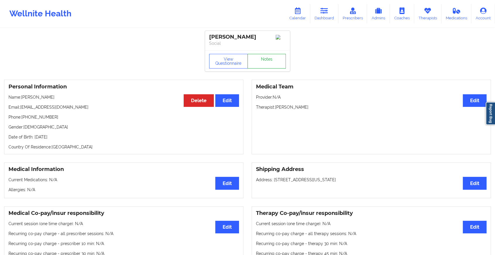
click at [265, 63] on link "Notes" at bounding box center [266, 61] width 39 height 15
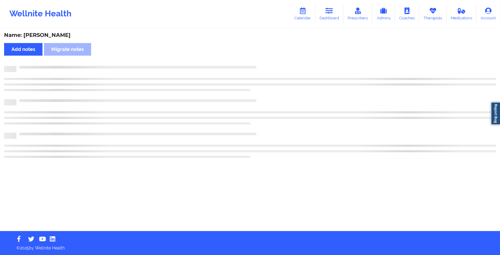
click at [265, 63] on div "Name: [PERSON_NAME] Add notes Migrate notes" at bounding box center [250, 130] width 500 height 202
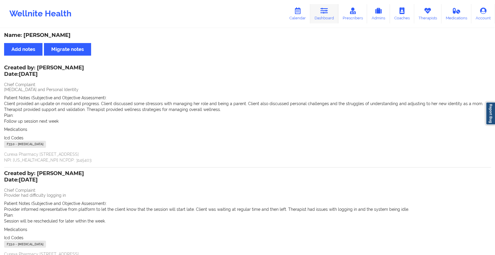
click at [328, 10] on icon at bounding box center [324, 11] width 8 height 6
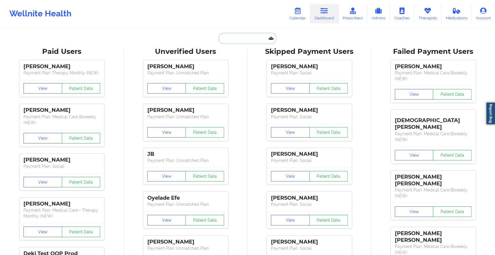
click at [237, 36] on input "text" at bounding box center [247, 38] width 58 height 11
paste input "[EMAIL_ADDRESS][DOMAIN_NAME]"
type input "[EMAIL_ADDRESS][DOMAIN_NAME]"
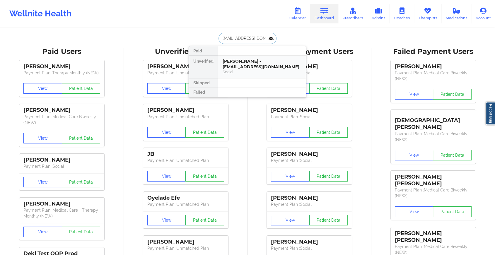
click at [236, 65] on div "[PERSON_NAME] - [EMAIL_ADDRESS][DOMAIN_NAME]" at bounding box center [262, 64] width 78 height 11
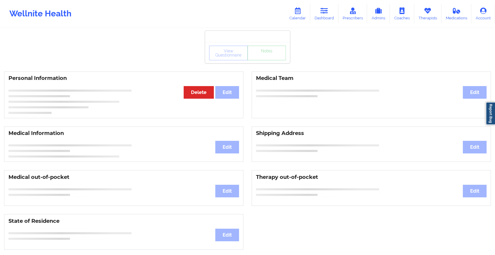
click at [255, 58] on div "View Questionnaire Notes" at bounding box center [247, 53] width 77 height 15
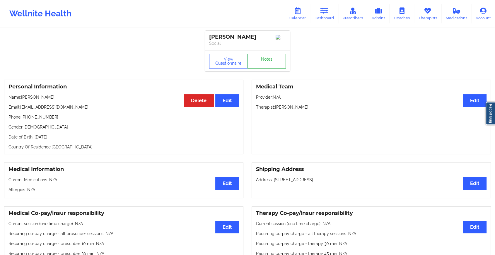
click at [263, 64] on link "Notes" at bounding box center [266, 61] width 39 height 15
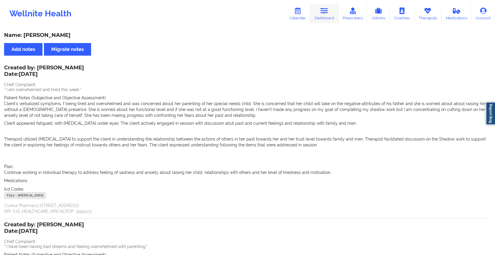
click at [322, 11] on icon at bounding box center [324, 11] width 8 height 6
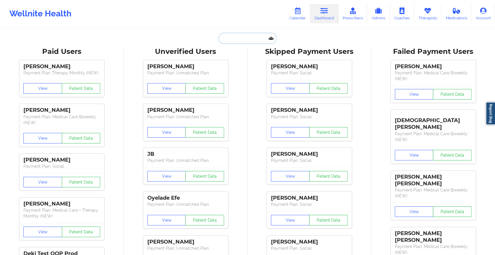
click at [251, 36] on input "text" at bounding box center [247, 38] width 58 height 11
paste input "[EMAIL_ADDRESS][DOMAIN_NAME]"
type input "[EMAIL_ADDRESS][DOMAIN_NAME]"
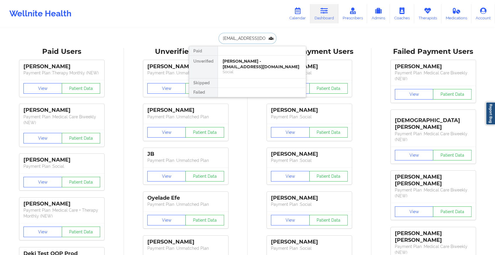
scroll to position [0, 1]
click at [253, 61] on div "[PERSON_NAME] - [EMAIL_ADDRESS][DOMAIN_NAME]" at bounding box center [262, 64] width 78 height 11
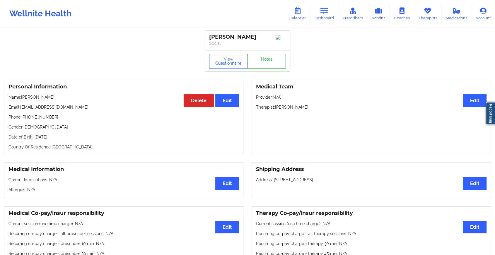
click at [267, 64] on link "Notes" at bounding box center [266, 61] width 39 height 15
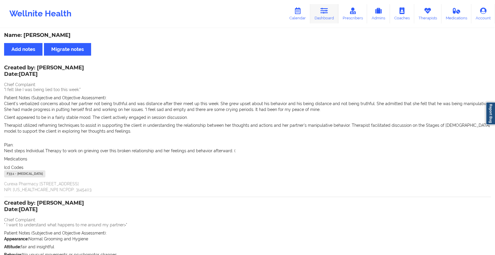
click at [333, 9] on link "Dashboard" at bounding box center [324, 13] width 28 height 19
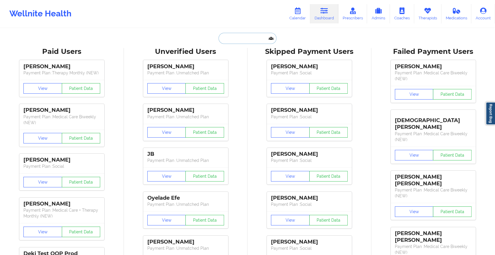
click at [242, 42] on input "text" at bounding box center [247, 38] width 58 height 11
paste input "[EMAIL_ADDRESS][DOMAIN_NAME]"
type input "[EMAIL_ADDRESS][DOMAIN_NAME]"
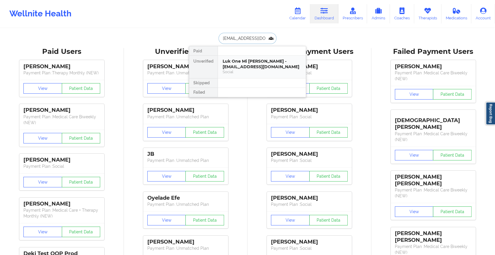
click at [257, 62] on div "Luk One Mi [PERSON_NAME] - [EMAIL_ADDRESS][DOMAIN_NAME]" at bounding box center [262, 64] width 78 height 11
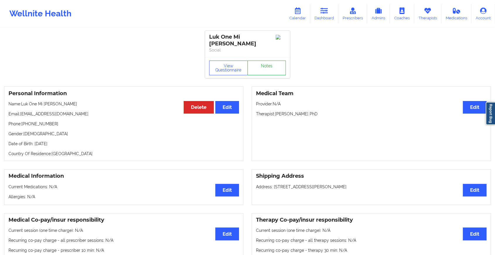
click at [267, 61] on link "Notes" at bounding box center [266, 68] width 39 height 15
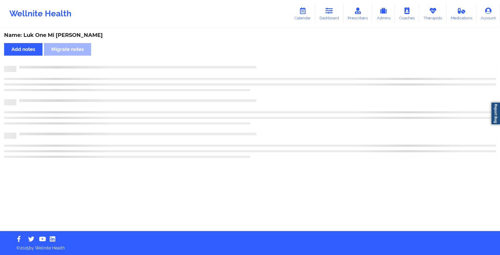
click at [267, 60] on div "Name: Luk One Mi [PERSON_NAME] Add notes Migrate notes" at bounding box center [250, 130] width 500 height 202
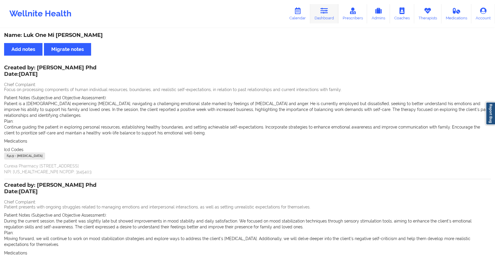
click at [321, 6] on link "Dashboard" at bounding box center [324, 13] width 28 height 19
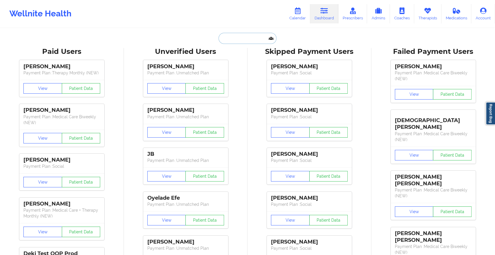
click at [230, 36] on input "text" at bounding box center [247, 38] width 58 height 11
paste input "[EMAIL_ADDRESS][DOMAIN_NAME]"
type input "[EMAIL_ADDRESS][DOMAIN_NAME]"
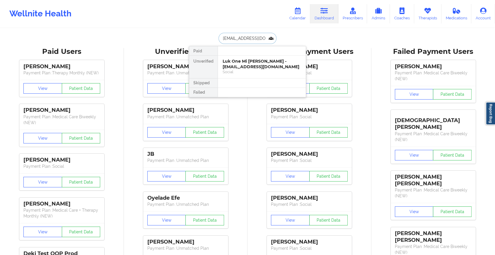
scroll to position [0, 10]
click at [272, 70] on div "Social" at bounding box center [262, 71] width 78 height 5
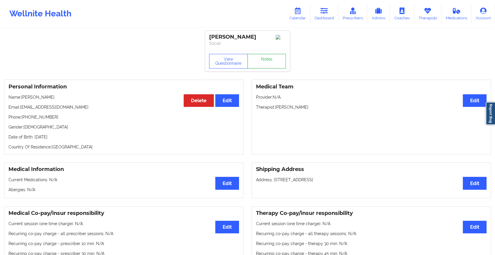
click at [271, 62] on link "Notes" at bounding box center [266, 61] width 39 height 15
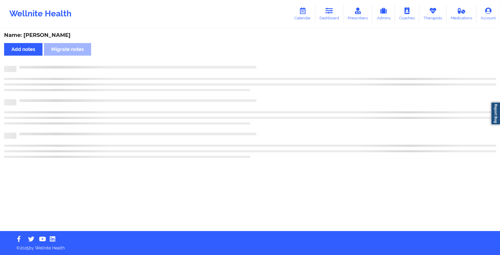
click at [324, 91] on div "Name: [PERSON_NAME] Add notes Migrate notes" at bounding box center [250, 130] width 500 height 202
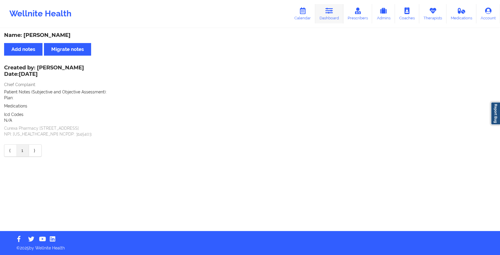
click at [330, 10] on icon at bounding box center [329, 11] width 8 height 6
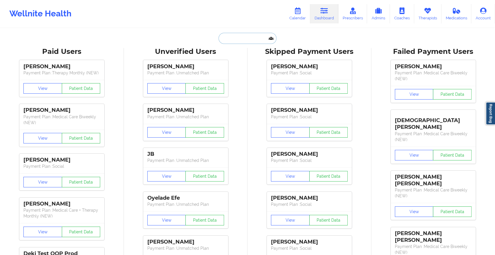
click at [242, 41] on input "text" at bounding box center [247, 38] width 58 height 11
paste input "[PERSON_NAME][EMAIL_ADDRESS][DOMAIN_NAME]"
type input "[PERSON_NAME][EMAIL_ADDRESS][DOMAIN_NAME]"
click at [242, 41] on input "[PERSON_NAME][EMAIL_ADDRESS][DOMAIN_NAME]" at bounding box center [247, 38] width 58 height 11
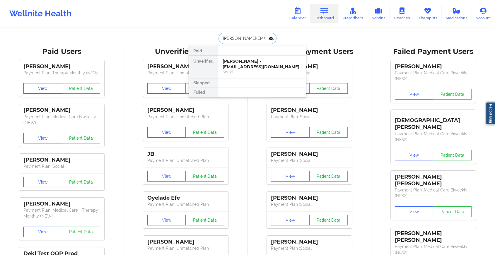
scroll to position [0, 5]
click at [239, 71] on div "Social" at bounding box center [262, 71] width 78 height 5
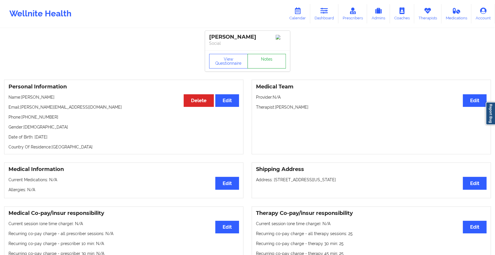
click at [261, 60] on link "Notes" at bounding box center [266, 61] width 39 height 15
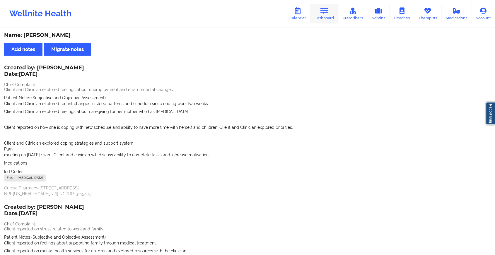
click at [324, 9] on icon at bounding box center [324, 11] width 8 height 6
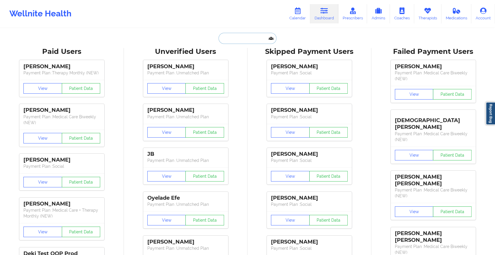
click at [243, 36] on input "text" at bounding box center [247, 38] width 58 height 11
paste input "[EMAIL_ADDRESS][DOMAIN_NAME]"
type input "[EMAIL_ADDRESS][DOMAIN_NAME]"
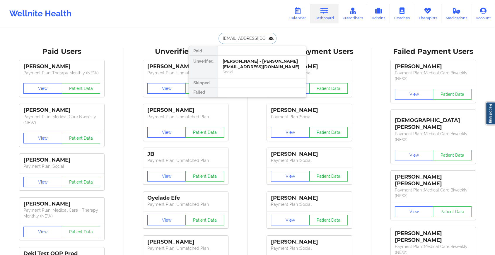
scroll to position [0, 4]
click at [254, 59] on div "[PERSON_NAME] - [EMAIL_ADDRESS][DOMAIN_NAME]" at bounding box center [262, 64] width 78 height 11
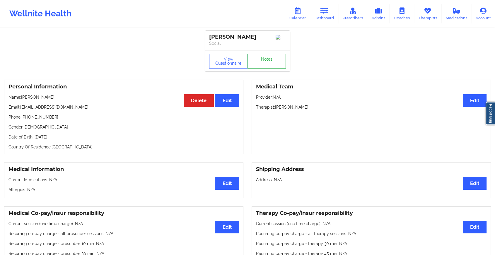
click at [270, 66] on link "Notes" at bounding box center [266, 61] width 39 height 15
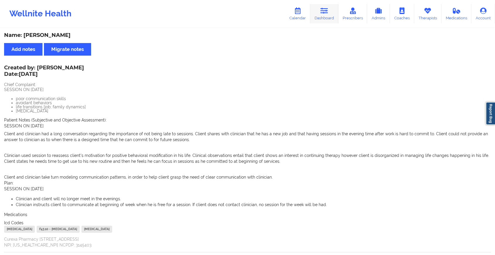
click at [319, 19] on link "Dashboard" at bounding box center [324, 13] width 28 height 19
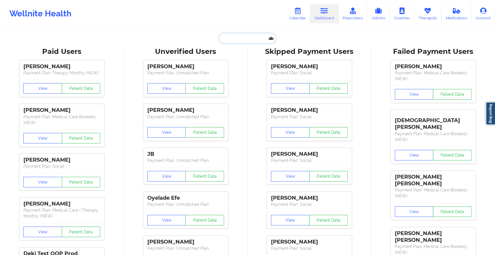
click at [235, 39] on input "text" at bounding box center [247, 38] width 58 height 11
paste input "[EMAIL_ADDRESS][DOMAIN_NAME]"
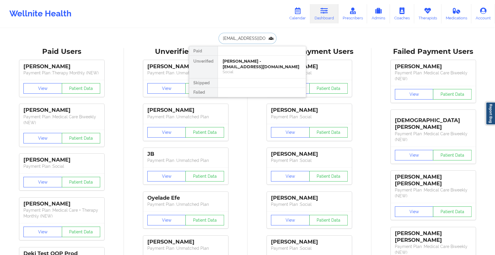
drag, startPoint x: 264, startPoint y: 39, endPoint x: 200, endPoint y: 39, distance: 63.2
click at [200, 39] on div "[EMAIL_ADDRESS][DOMAIN_NAME] Paid Unverified [PERSON_NAME] - [EMAIL_ADDRESS][DO…" at bounding box center [247, 38] width 117 height 11
type input "o"
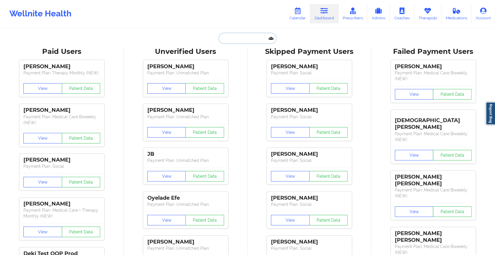
paste input "[EMAIL_ADDRESS][DOMAIN_NAME]"
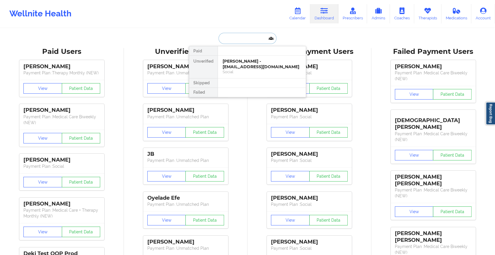
type input "[EMAIL_ADDRESS][DOMAIN_NAME]"
click at [249, 64] on div "[PERSON_NAME] - [EMAIL_ADDRESS][DOMAIN_NAME]" at bounding box center [262, 64] width 78 height 11
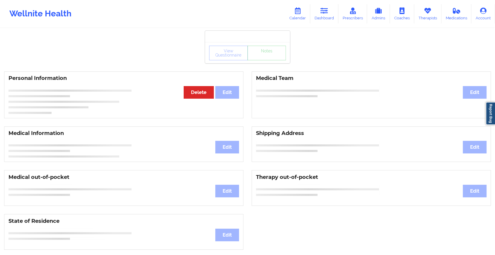
click at [269, 56] on div "View Questionnaire Notes" at bounding box center [247, 53] width 77 height 15
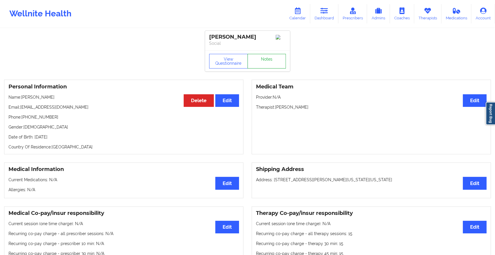
click at [269, 56] on link "Notes" at bounding box center [266, 61] width 39 height 15
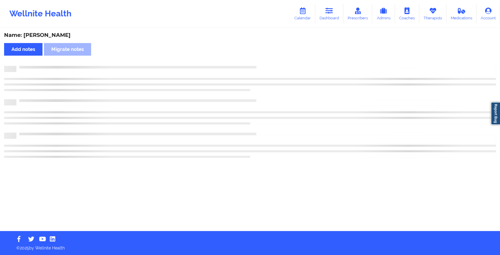
click at [269, 56] on div "Name: [PERSON_NAME] Add notes Migrate notes" at bounding box center [250, 130] width 500 height 202
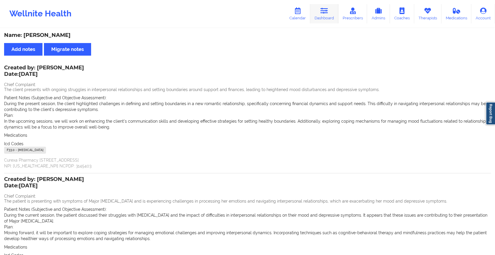
click at [324, 22] on link "Dashboard" at bounding box center [324, 13] width 28 height 19
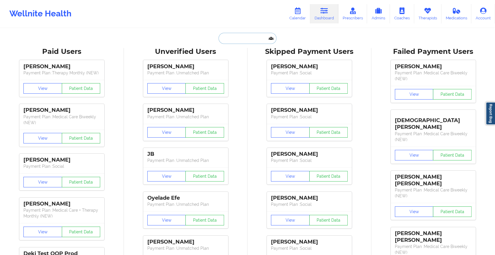
click at [236, 39] on input "text" at bounding box center [247, 38] width 58 height 11
paste input "[EMAIL_ADDRESS][DOMAIN_NAME]"
type input "[EMAIL_ADDRESS][DOMAIN_NAME]"
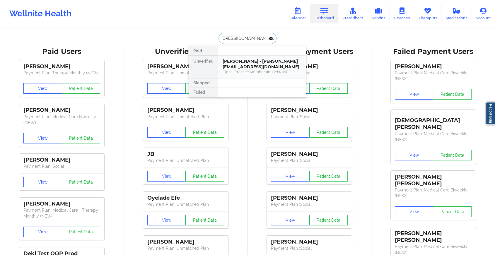
click at [258, 76] on div "[PERSON_NAME] - [PERSON_NAME][EMAIL_ADDRESS][DOMAIN_NAME] Digital Practice Memb…" at bounding box center [262, 67] width 88 height 23
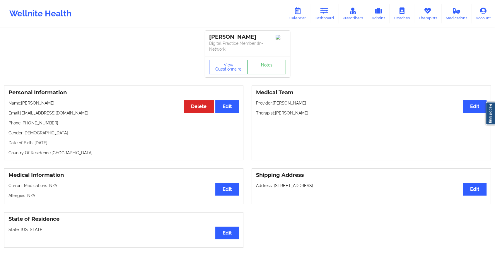
click at [273, 62] on link "Notes" at bounding box center [266, 67] width 39 height 15
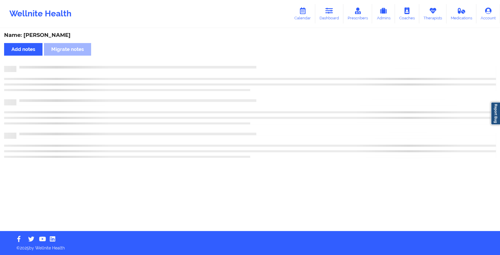
click at [273, 62] on div "Name: [PERSON_NAME] Add notes Migrate notes" at bounding box center [250, 130] width 500 height 202
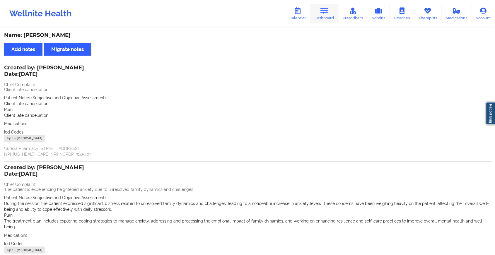
click at [326, 9] on icon at bounding box center [324, 11] width 8 height 6
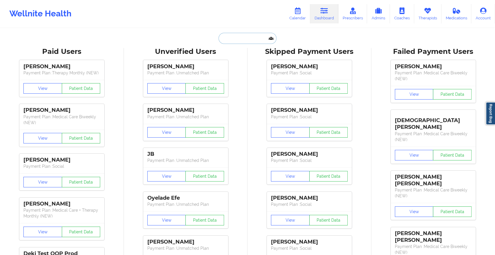
click at [233, 43] on input "text" at bounding box center [247, 38] width 58 height 11
paste input "[EMAIL_ADDRESS][DOMAIN_NAME]"
type input "[EMAIL_ADDRESS][DOMAIN_NAME]"
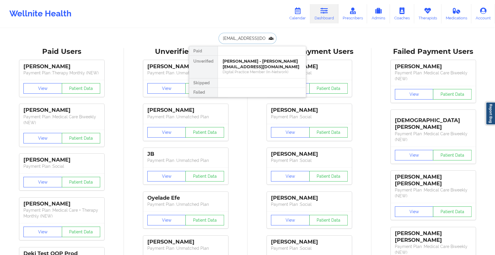
scroll to position [0, 1]
click at [241, 59] on div "[PERSON_NAME] - [EMAIL_ADDRESS][DOMAIN_NAME]" at bounding box center [262, 64] width 78 height 11
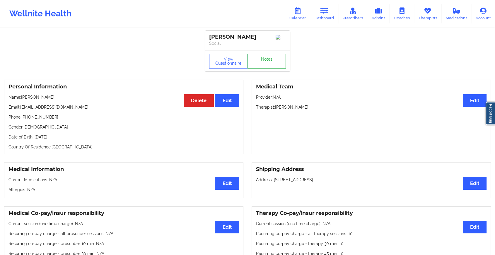
click at [266, 59] on link "Notes" at bounding box center [266, 61] width 39 height 15
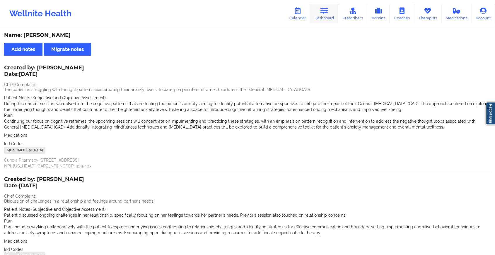
click at [324, 12] on icon at bounding box center [324, 11] width 8 height 6
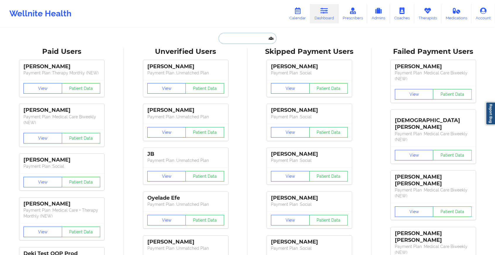
click at [259, 36] on input "text" at bounding box center [247, 38] width 58 height 11
paste input "[EMAIL_ADDRESS][DOMAIN_NAME]"
type input "[EMAIL_ADDRESS][DOMAIN_NAME]"
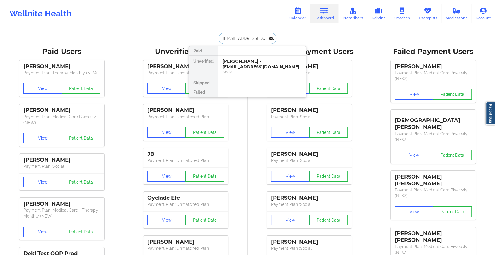
scroll to position [0, 3]
click at [256, 60] on div "[PERSON_NAME] - [EMAIL_ADDRESS][DOMAIN_NAME]" at bounding box center [262, 64] width 78 height 11
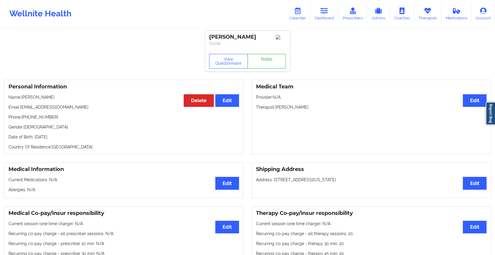
click at [266, 66] on link "Notes" at bounding box center [266, 61] width 39 height 15
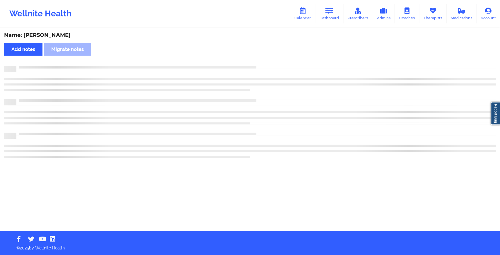
click at [266, 66] on div at bounding box center [255, 66] width 479 height 0
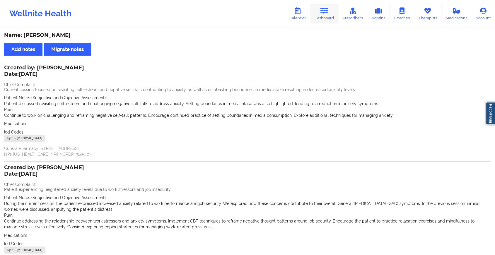
click at [326, 17] on link "Dashboard" at bounding box center [324, 13] width 28 height 19
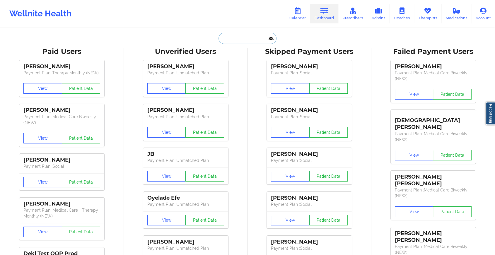
click at [234, 35] on input "text" at bounding box center [247, 38] width 58 height 11
paste input "[EMAIL_ADDRESS][DOMAIN_NAME]"
type input "[EMAIL_ADDRESS][DOMAIN_NAME]"
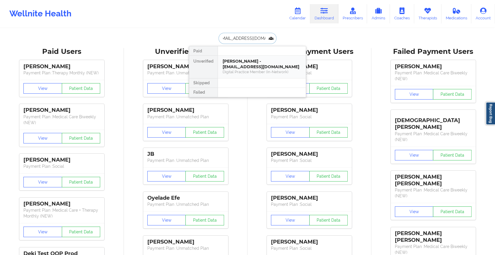
click at [249, 69] on div "[PERSON_NAME] - [EMAIL_ADDRESS][DOMAIN_NAME]" at bounding box center [262, 64] width 78 height 11
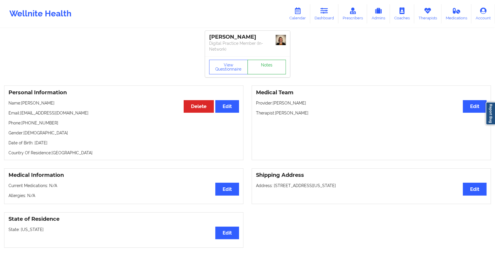
click at [276, 61] on link "Notes" at bounding box center [266, 67] width 39 height 15
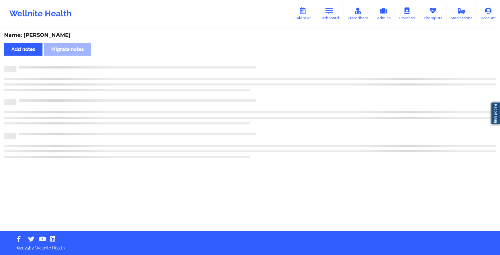
click at [276, 61] on div "Name: [PERSON_NAME] Add notes Migrate notes" at bounding box center [250, 130] width 500 height 202
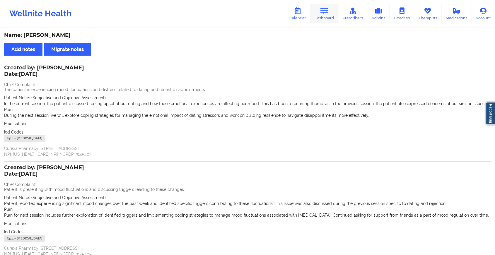
click at [322, 21] on link "Dashboard" at bounding box center [324, 13] width 28 height 19
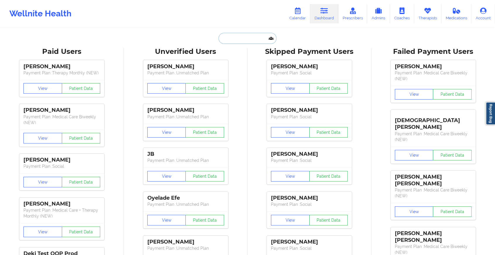
click at [231, 41] on input "text" at bounding box center [247, 38] width 58 height 11
paste input "[PERSON_NAME][EMAIL_ADDRESS][PERSON_NAME][DOMAIN_NAME]"
type input "[PERSON_NAME][EMAIL_ADDRESS][PERSON_NAME][DOMAIN_NAME]"
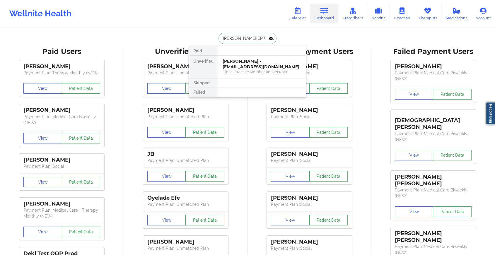
scroll to position [0, 8]
click at [252, 75] on div "Social" at bounding box center [262, 77] width 78 height 5
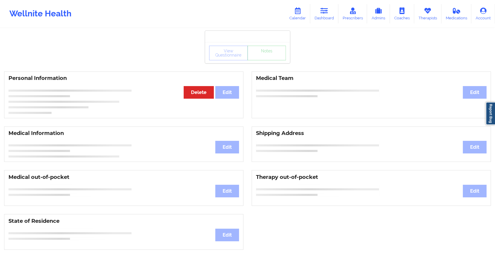
click at [265, 62] on div "View Questionnaire Notes" at bounding box center [247, 52] width 85 height 21
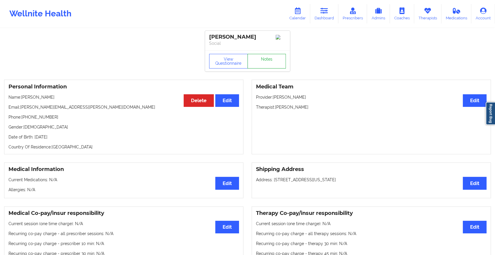
click at [265, 62] on link "Notes" at bounding box center [266, 61] width 39 height 15
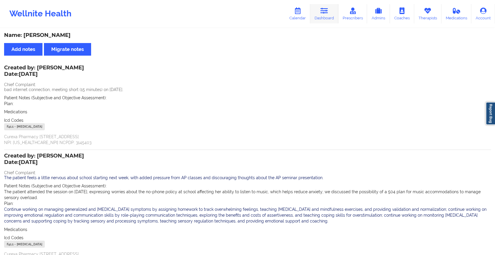
click at [328, 8] on icon at bounding box center [324, 11] width 8 height 6
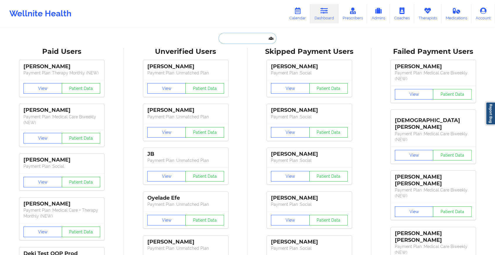
click at [230, 42] on input "text" at bounding box center [247, 38] width 58 height 11
paste input "[EMAIL_ADDRESS][DOMAIN_NAME]"
type input "[EMAIL_ADDRESS][DOMAIN_NAME]"
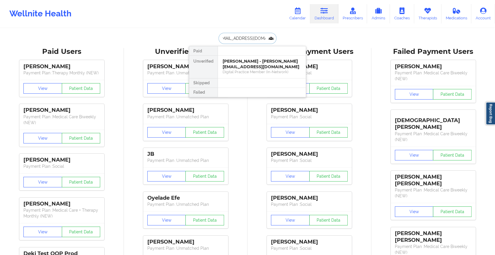
click at [239, 61] on div "[PERSON_NAME] - [PERSON_NAME][EMAIL_ADDRESS][DOMAIN_NAME]" at bounding box center [262, 64] width 78 height 11
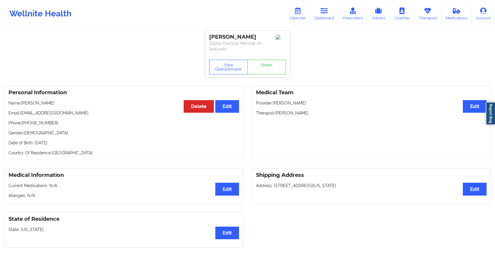
click at [265, 62] on div "View Questionnaire Notes" at bounding box center [247, 66] width 85 height 21
click at [265, 62] on link "Notes" at bounding box center [266, 67] width 39 height 15
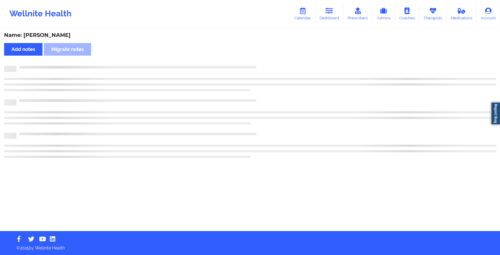
click at [265, 62] on div "Name: [PERSON_NAME] Add notes Migrate notes" at bounding box center [250, 130] width 500 height 202
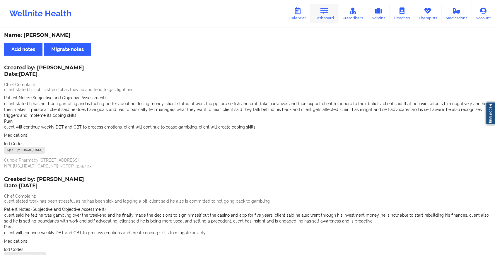
click at [333, 13] on link "Dashboard" at bounding box center [324, 13] width 28 height 19
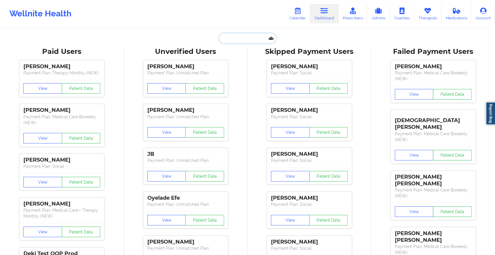
click at [254, 34] on input "text" at bounding box center [247, 38] width 58 height 11
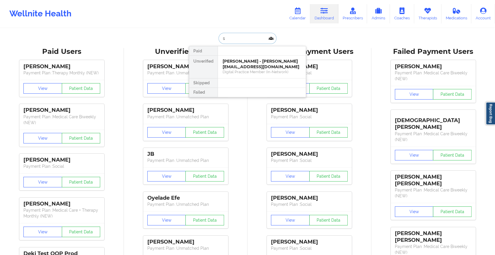
type input "s"
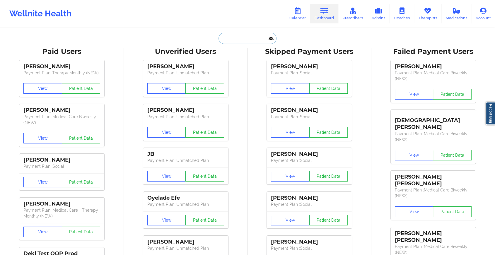
paste input "[EMAIL_ADDRESS][DOMAIN_NAME]"
type input "[EMAIL_ADDRESS][DOMAIN_NAME]"
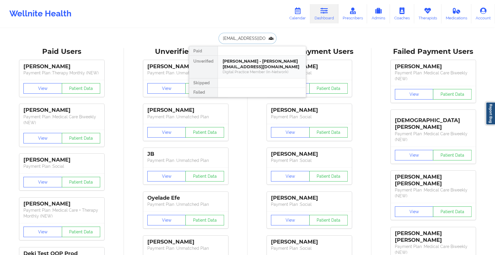
scroll to position [0, 8]
click at [254, 66] on div "[PERSON_NAME] - [EMAIL_ADDRESS][DOMAIN_NAME]" at bounding box center [262, 64] width 78 height 11
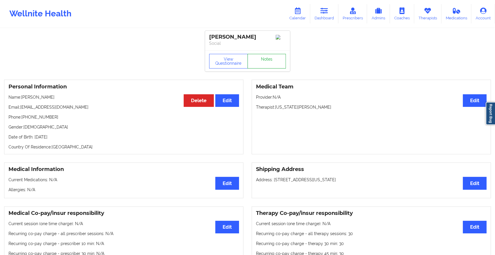
click at [258, 63] on link "Notes" at bounding box center [266, 61] width 39 height 15
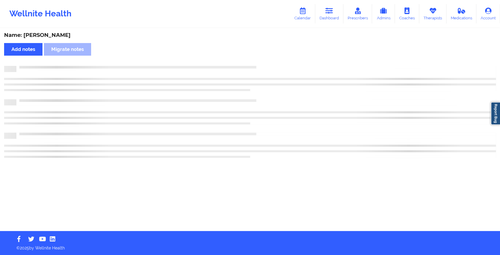
click at [258, 63] on div "Name: [PERSON_NAME] Add notes Migrate notes" at bounding box center [250, 130] width 500 height 202
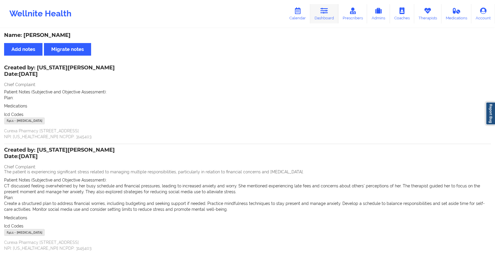
click at [324, 6] on link "Dashboard" at bounding box center [324, 13] width 28 height 19
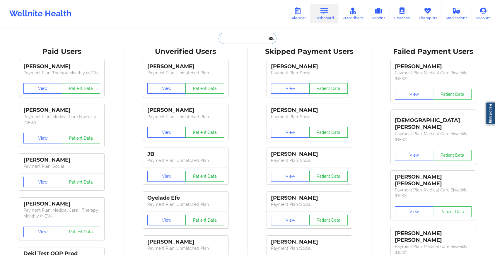
click at [250, 39] on input "text" at bounding box center [247, 38] width 58 height 11
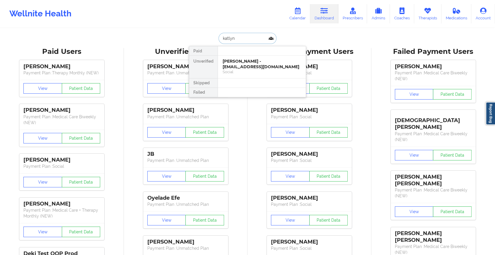
type input "[PERSON_NAME]"
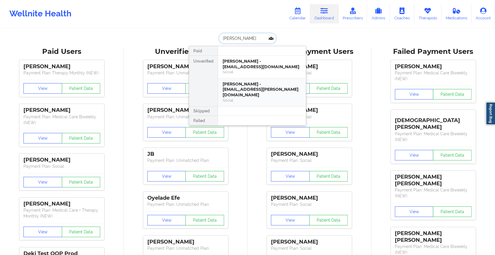
click at [254, 89] on div "[PERSON_NAME] - [EMAIL_ADDRESS][PERSON_NAME][DOMAIN_NAME]" at bounding box center [262, 89] width 78 height 16
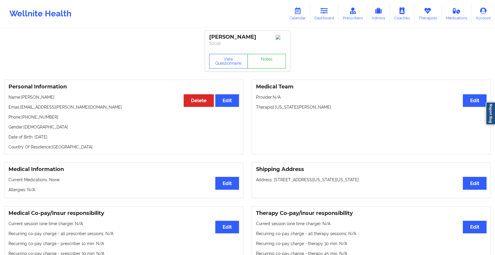
click at [269, 64] on link "Notes" at bounding box center [266, 61] width 39 height 15
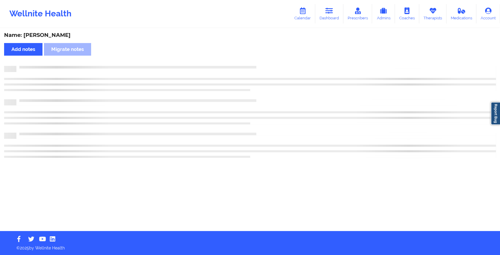
click at [269, 64] on div "Name: [PERSON_NAME] Add notes Migrate notes" at bounding box center [250, 130] width 500 height 202
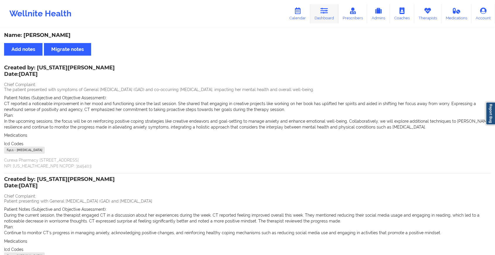
click at [326, 9] on icon at bounding box center [324, 11] width 8 height 6
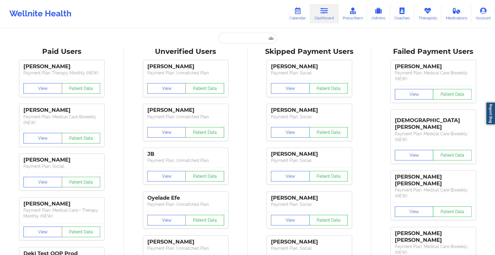
click at [236, 39] on input "text" at bounding box center [247, 38] width 58 height 11
paste input "[EMAIL_ADDRESS][DOMAIN_NAME]"
type input "[EMAIL_ADDRESS][DOMAIN_NAME]"
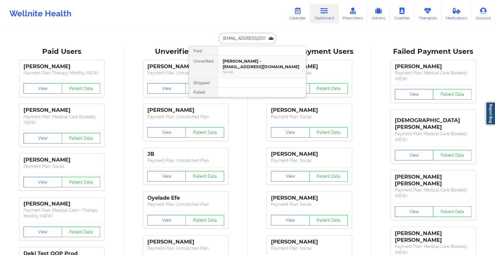
click at [252, 62] on div "[PERSON_NAME] - [EMAIL_ADDRESS][DOMAIN_NAME]" at bounding box center [262, 64] width 78 height 11
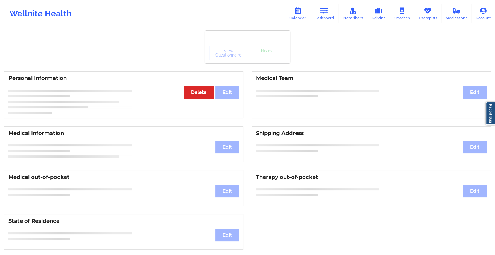
click at [271, 58] on div "View Questionnaire Notes" at bounding box center [247, 53] width 77 height 15
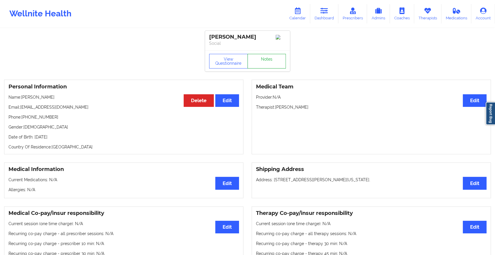
click at [269, 66] on link "Notes" at bounding box center [266, 61] width 39 height 15
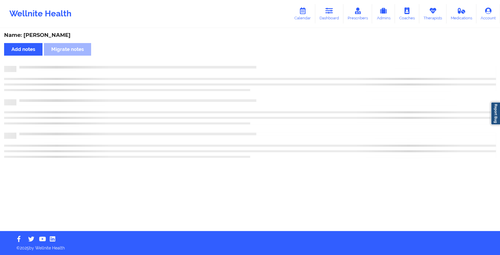
click at [269, 66] on div at bounding box center [255, 66] width 479 height 0
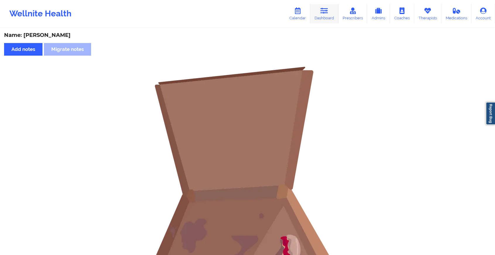
click at [318, 15] on link "Dashboard" at bounding box center [324, 13] width 28 height 19
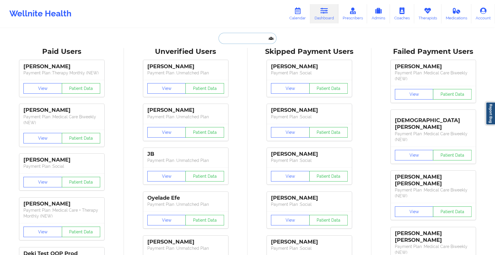
click at [225, 42] on input "text" at bounding box center [247, 38] width 58 height 11
paste input "[EMAIL_ADDRESS][DOMAIN_NAME]"
type input "[EMAIL_ADDRESS][DOMAIN_NAME]"
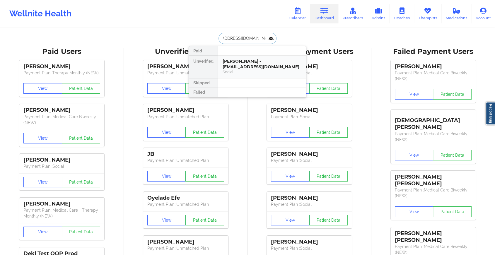
click at [264, 60] on div "[PERSON_NAME] - [EMAIL_ADDRESS][DOMAIN_NAME]" at bounding box center [262, 64] width 78 height 11
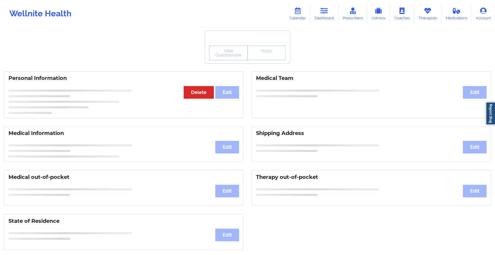
click at [269, 64] on div "View Questionnaire Notes Personal Information Edit Delete Medical Team Edit Med…" at bounding box center [247, 247] width 495 height 494
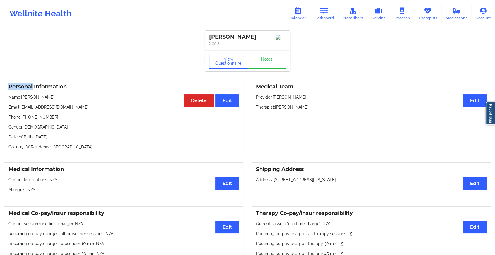
drag, startPoint x: 269, startPoint y: 64, endPoint x: 272, endPoint y: 59, distance: 6.4
click at [272, 59] on link "Notes" at bounding box center [266, 61] width 39 height 15
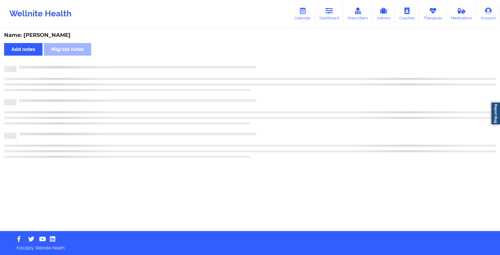
click at [272, 59] on div "Name: [PERSON_NAME] Add notes Migrate notes" at bounding box center [250, 130] width 500 height 202
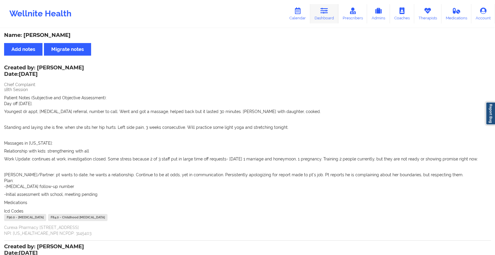
click at [315, 23] on link "Dashboard" at bounding box center [324, 13] width 28 height 19
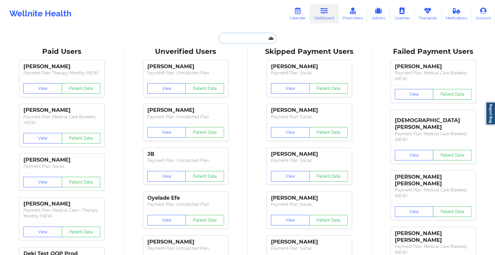
click at [230, 37] on input "text" at bounding box center [247, 38] width 58 height 11
paste input "[EMAIL_ADDRESS][DOMAIN_NAME]"
type input "[EMAIL_ADDRESS][DOMAIN_NAME]"
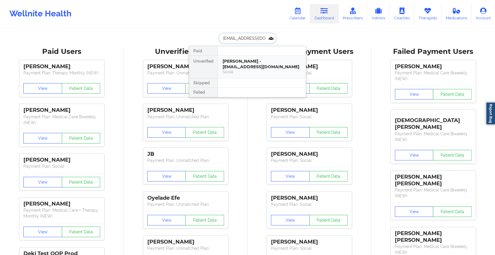
click at [283, 70] on div "Social" at bounding box center [262, 71] width 78 height 5
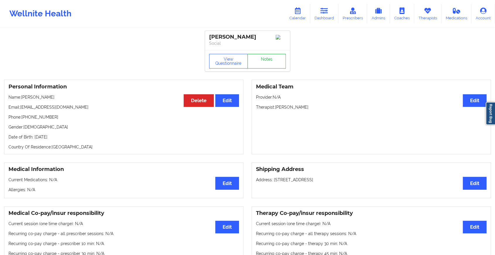
click at [262, 59] on link "Notes" at bounding box center [266, 61] width 39 height 15
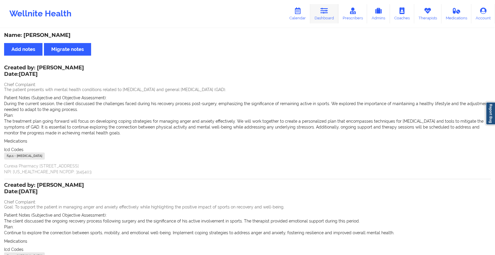
click at [321, 4] on link "Dashboard" at bounding box center [324, 13] width 28 height 19
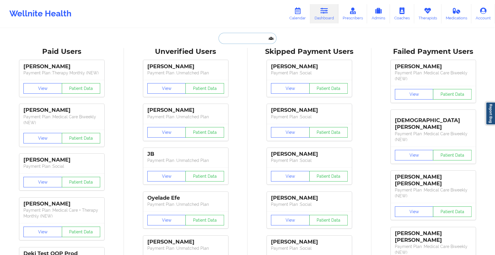
click at [225, 41] on input "text" at bounding box center [247, 38] width 58 height 11
paste input "[EMAIL_ADDRESS][DOMAIN_NAME]"
type input "[EMAIL_ADDRESS][DOMAIN_NAME]"
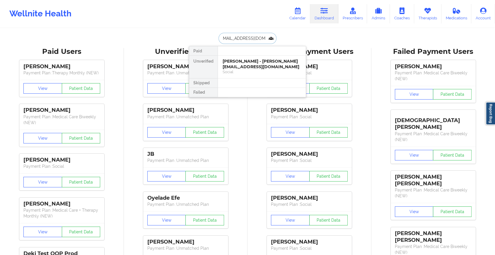
click at [258, 67] on div "[PERSON_NAME] - [PERSON_NAME][EMAIL_ADDRESS][DOMAIN_NAME]" at bounding box center [262, 64] width 78 height 11
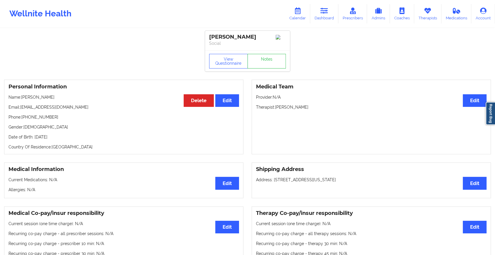
click at [271, 63] on link "Notes" at bounding box center [266, 61] width 39 height 15
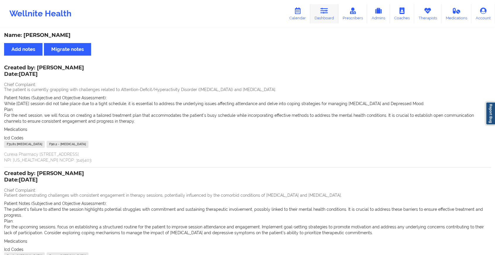
click at [325, 9] on icon at bounding box center [324, 11] width 8 height 6
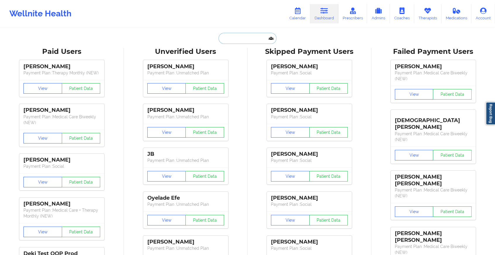
click at [237, 33] on input "text" at bounding box center [247, 38] width 58 height 11
paste input "Hi [PERSON_NAME]. Trust you are doing great. Kindly confirm if you met with [PE…"
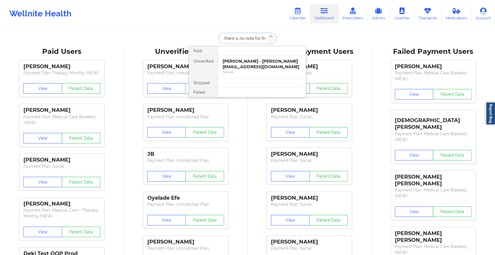
scroll to position [0, 215]
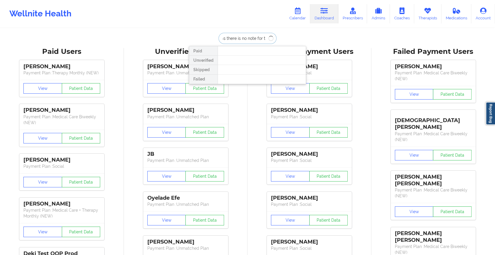
type input "Hi [PERSON_NAME]. Trust you are doing great. Kindly confirm if you met with [PE…"
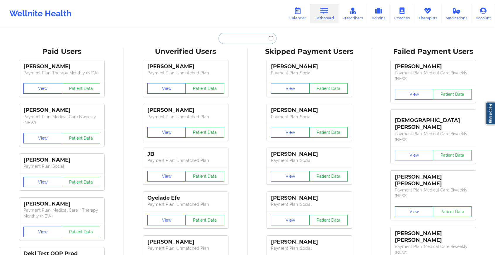
scroll to position [0, 0]
paste input "[EMAIL_ADDRESS][DOMAIN_NAME]"
type input "[EMAIL_ADDRESS][DOMAIN_NAME]"
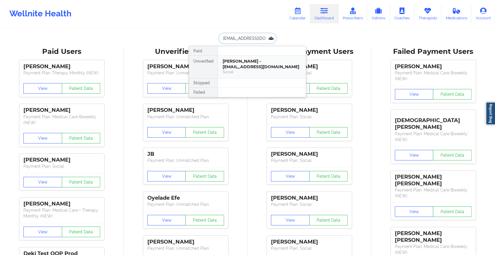
click at [270, 64] on div "[PERSON_NAME] - [EMAIL_ADDRESS][DOMAIN_NAME]" at bounding box center [262, 64] width 78 height 11
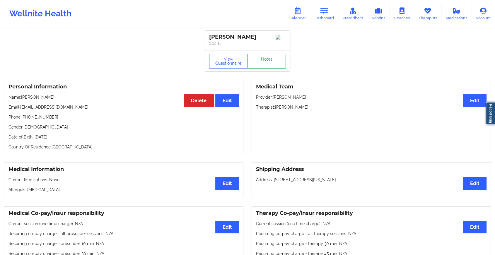
click at [274, 63] on link "Notes" at bounding box center [266, 61] width 39 height 15
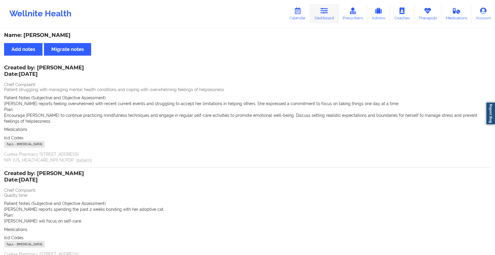
click at [323, 12] on icon at bounding box center [324, 11] width 8 height 6
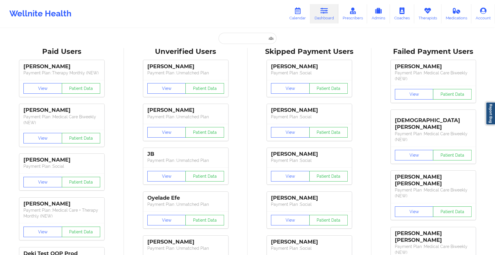
click at [248, 36] on input "text" at bounding box center [247, 38] width 58 height 11
paste input "[PERSON_NAME][EMAIL_ADDRESS][DOMAIN_NAME]"
type input "[PERSON_NAME][EMAIL_ADDRESS][DOMAIN_NAME]"
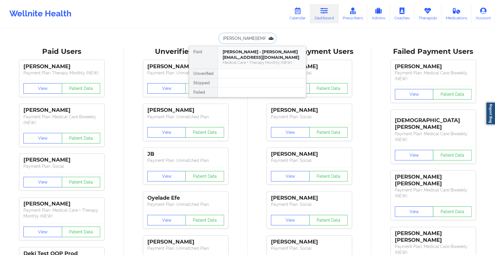
click at [258, 62] on div "[PERSON_NAME] - [PERSON_NAME][EMAIL_ADDRESS][DOMAIN_NAME] Medical Care + Therap…" at bounding box center [262, 57] width 88 height 23
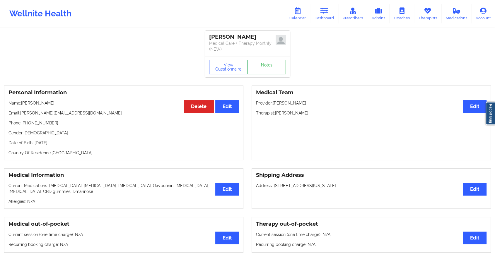
click at [261, 61] on link "Notes" at bounding box center [266, 67] width 39 height 15
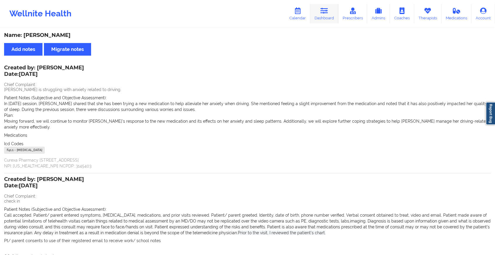
click at [333, 15] on link "Dashboard" at bounding box center [324, 13] width 28 height 19
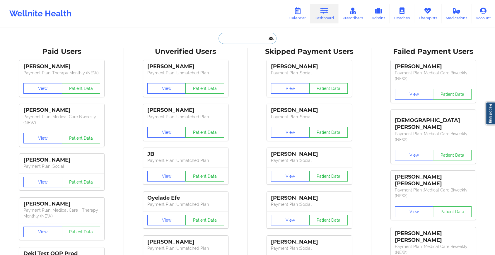
click at [233, 40] on input "text" at bounding box center [247, 38] width 58 height 11
paste input "[EMAIL_ADDRESS][DOMAIN_NAME]"
type input "[EMAIL_ADDRESS][DOMAIN_NAME]"
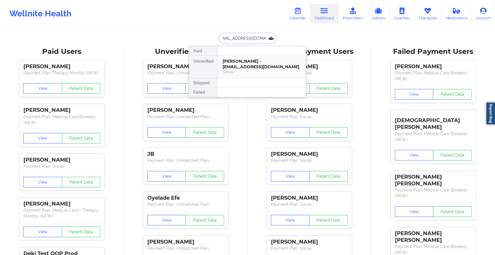
click at [252, 56] on div "[PERSON_NAME] - [EMAIL_ADDRESS][DOMAIN_NAME] Social" at bounding box center [262, 67] width 88 height 23
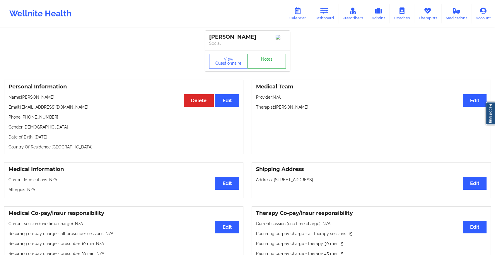
click at [276, 61] on link "Notes" at bounding box center [266, 61] width 39 height 15
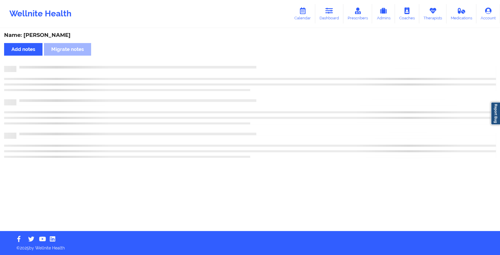
click at [276, 61] on div "Name: [PERSON_NAME] Add notes Migrate notes" at bounding box center [250, 130] width 500 height 202
drag, startPoint x: 252, startPoint y: 55, endPoint x: 331, endPoint y: 107, distance: 93.9
click at [331, 107] on div "Name: [PERSON_NAME] Add notes Migrate notes" at bounding box center [250, 130] width 500 height 202
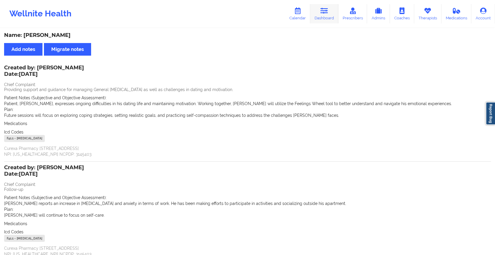
click at [335, 16] on link "Dashboard" at bounding box center [324, 13] width 28 height 19
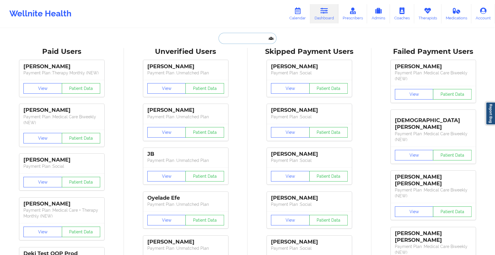
click at [233, 34] on input "text" at bounding box center [247, 38] width 58 height 11
paste input "[PERSON_NAME][EMAIL_ADDRESS][DOMAIN_NAME]"
type input "[PERSON_NAME][EMAIL_ADDRESS][DOMAIN_NAME]"
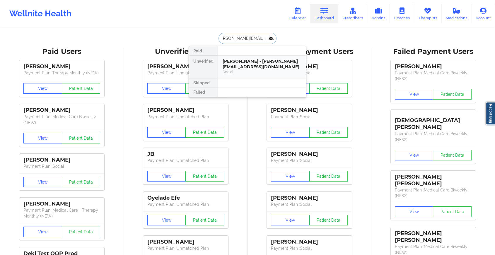
click at [234, 57] on div "[PERSON_NAME] - [PERSON_NAME][EMAIL_ADDRESS][DOMAIN_NAME] Social" at bounding box center [262, 67] width 88 height 23
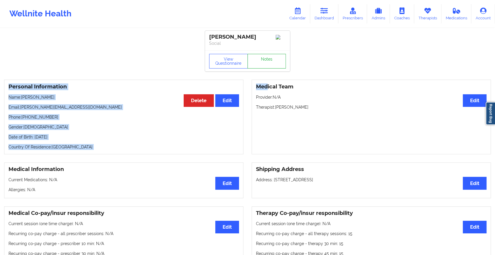
drag, startPoint x: 267, startPoint y: 79, endPoint x: 271, endPoint y: 64, distance: 15.4
click at [271, 64] on link "Notes" at bounding box center [266, 61] width 39 height 15
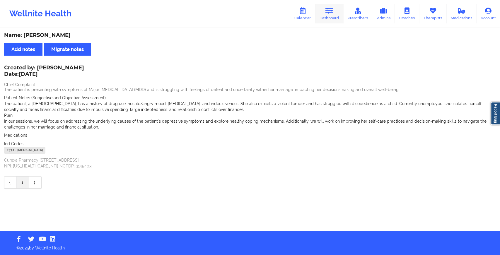
click at [334, 10] on link "Dashboard" at bounding box center [329, 13] width 28 height 19
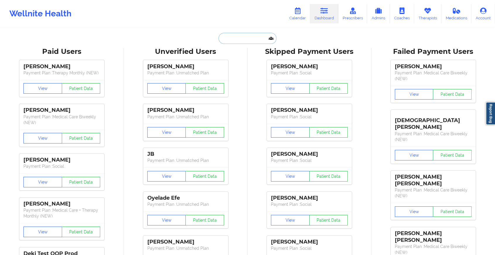
click at [255, 34] on input "text" at bounding box center [247, 38] width 58 height 11
paste input "[EMAIL_ADDRESS][DOMAIN_NAME]"
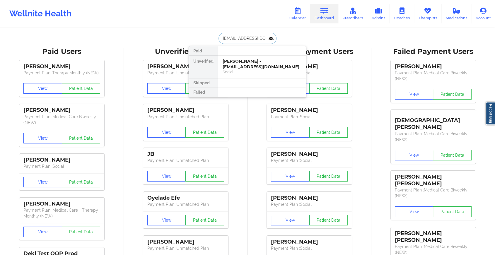
drag, startPoint x: 257, startPoint y: 37, endPoint x: 265, endPoint y: 64, distance: 27.6
click at [265, 44] on div "[EMAIL_ADDRESS][DOMAIN_NAME] Paid Unverified [PERSON_NAME] - [EMAIL_ADDRESS][DO…" at bounding box center [247, 38] width 117 height 11
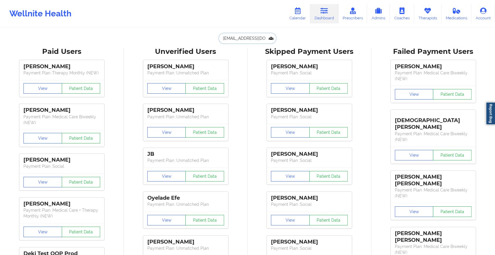
type input "[EMAIL_ADDRESS][DOMAIN_NAME]"
click at [265, 64] on div "[PERSON_NAME] Payment Plan : Social View Patient Data [PERSON_NAME] Payment Pla…" at bounding box center [309, 188] width 120 height 263
click at [255, 36] on input "[EMAIL_ADDRESS][DOMAIN_NAME]" at bounding box center [247, 38] width 58 height 11
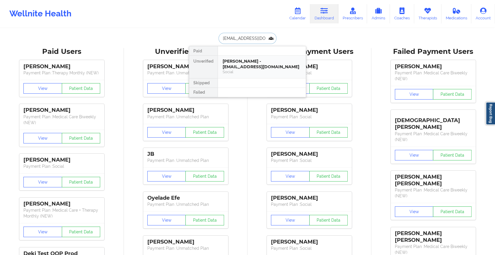
click at [256, 59] on div "[PERSON_NAME] - [EMAIL_ADDRESS][DOMAIN_NAME]" at bounding box center [262, 64] width 78 height 11
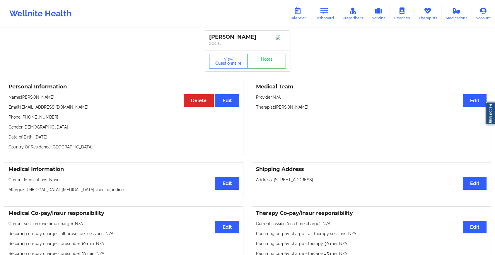
click at [272, 61] on link "Notes" at bounding box center [266, 61] width 39 height 15
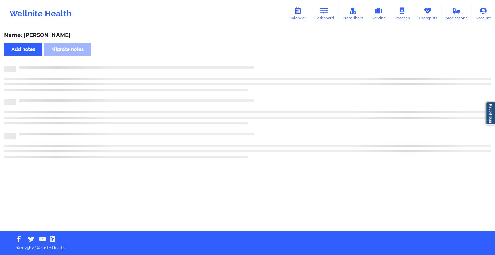
click at [272, 61] on div "Name: [PERSON_NAME] Add notes Migrate notes" at bounding box center [247, 130] width 495 height 202
click at [272, 61] on div "Name: [PERSON_NAME] Add notes Migrate notes" at bounding box center [250, 130] width 500 height 202
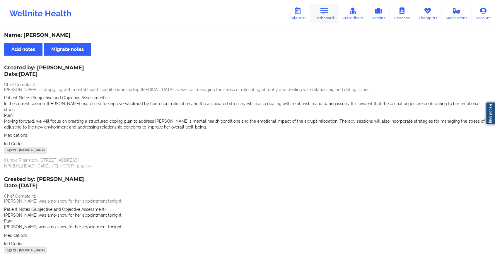
click at [326, 16] on link "Dashboard" at bounding box center [324, 13] width 28 height 19
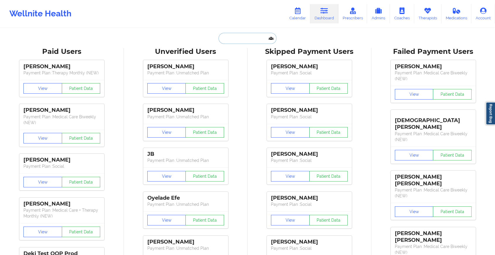
click at [221, 37] on input "text" at bounding box center [247, 38] width 58 height 11
paste input "[EMAIL_ADDRESS][DOMAIN_NAME]"
type input "[EMAIL_ADDRESS][DOMAIN_NAME]"
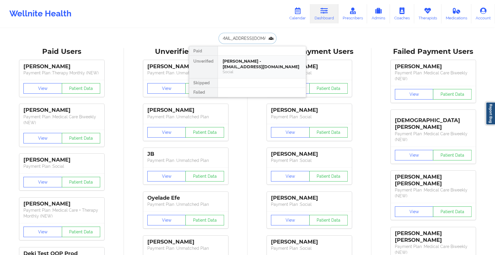
click at [254, 66] on div "[PERSON_NAME] - [EMAIL_ADDRESS][DOMAIN_NAME]" at bounding box center [262, 64] width 78 height 11
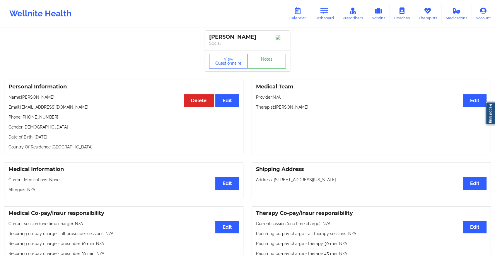
click at [265, 64] on link "Notes" at bounding box center [266, 61] width 39 height 15
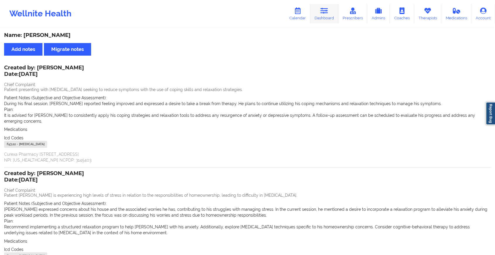
click at [327, 12] on icon at bounding box center [324, 11] width 8 height 6
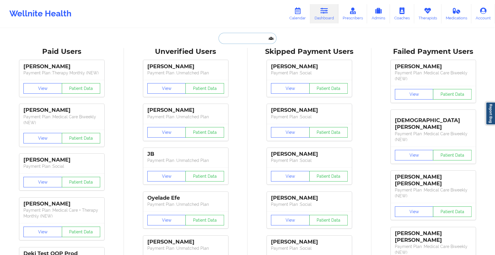
click at [256, 38] on input "text" at bounding box center [247, 38] width 58 height 11
type input "v"
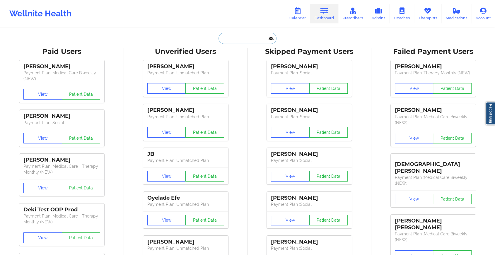
paste input "[EMAIL_ADDRESS][DOMAIN_NAME]"
type input "[EMAIL_ADDRESS][DOMAIN_NAME]"
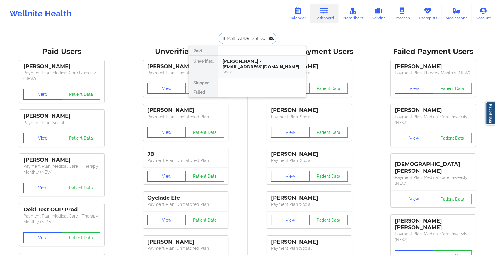
click at [252, 63] on div "[PERSON_NAME] - [EMAIL_ADDRESS][DOMAIN_NAME]" at bounding box center [262, 64] width 78 height 11
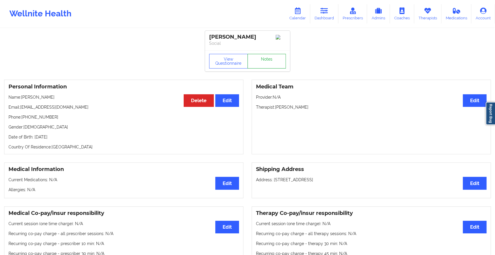
click at [264, 64] on link "Notes" at bounding box center [266, 61] width 39 height 15
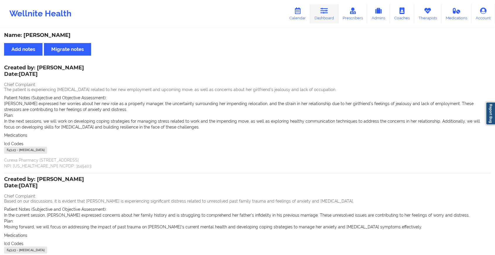
click at [317, 11] on link "Dashboard" at bounding box center [324, 13] width 28 height 19
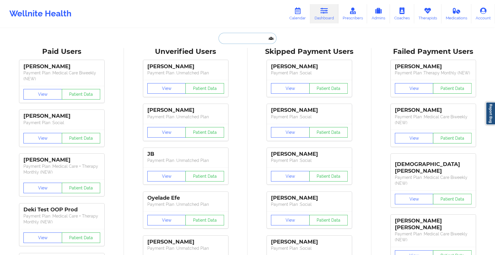
click at [225, 37] on input "text" at bounding box center [247, 38] width 58 height 11
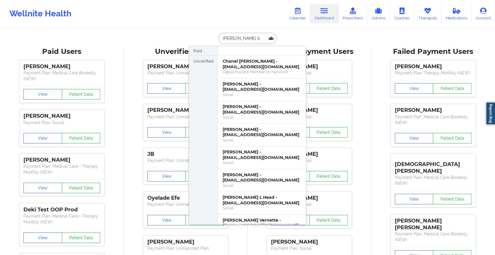
type input "[PERSON_NAME] bu"
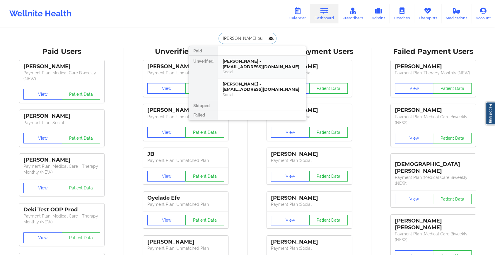
click at [268, 71] on div "Social" at bounding box center [262, 71] width 78 height 5
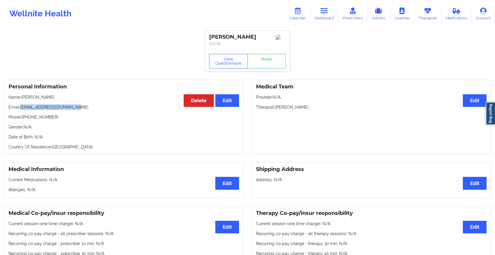
drag, startPoint x: 21, startPoint y: 108, endPoint x: 94, endPoint y: 110, distance: 72.3
click at [94, 110] on p "Email: [EMAIL_ADDRESS][DOMAIN_NAME]" at bounding box center [123, 107] width 230 height 6
copy p "[EMAIL_ADDRESS][DOMAIN_NAME]"
drag, startPoint x: 324, startPoint y: 0, endPoint x: 324, endPoint y: 9, distance: 8.8
click at [324, 9] on div "Wellnite Health Calendar Dashboard Prescribers Admins Coaches Therapists Medica…" at bounding box center [247, 14] width 495 height 28
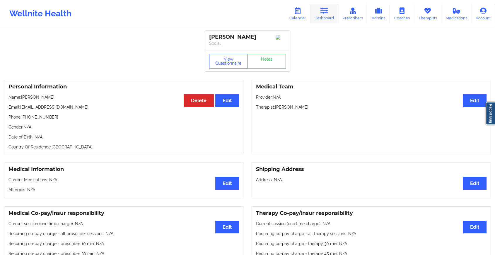
click at [324, 9] on icon at bounding box center [324, 11] width 8 height 6
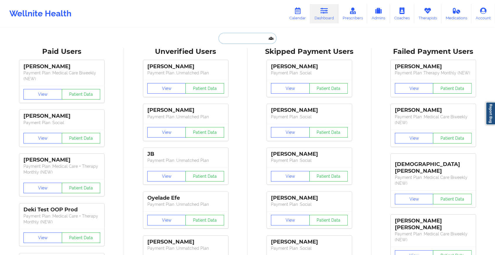
click at [228, 41] on input "text" at bounding box center [247, 38] width 58 height 11
paste input "[EMAIL_ADDRESS][DOMAIN_NAME]"
type input "[EMAIL_ADDRESS][DOMAIN_NAME]"
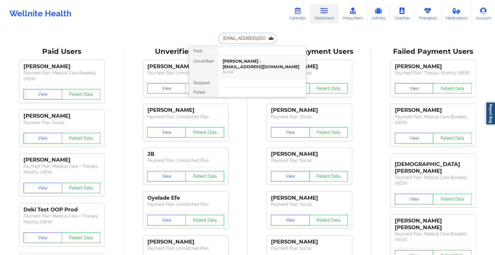
click at [254, 72] on div "Social" at bounding box center [262, 71] width 78 height 5
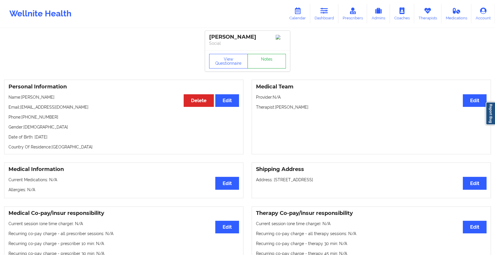
click at [266, 57] on link "Notes" at bounding box center [266, 61] width 39 height 15
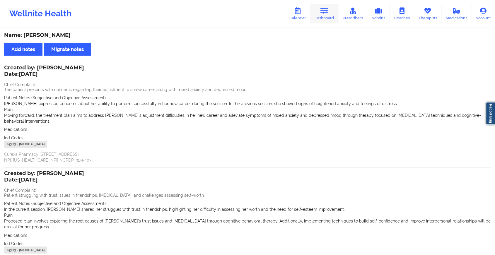
click at [325, 13] on icon at bounding box center [324, 11] width 8 height 6
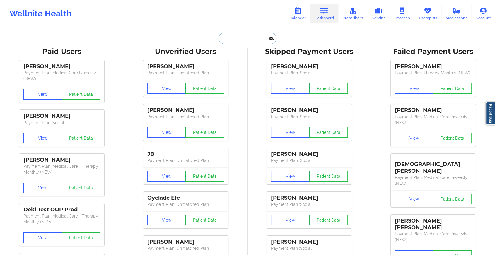
click at [223, 40] on input "text" at bounding box center [247, 38] width 58 height 11
paste input "[EMAIL_ADDRESS][DOMAIN_NAME]"
type input "[EMAIL_ADDRESS][DOMAIN_NAME]"
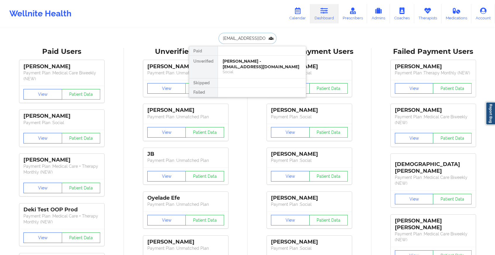
scroll to position [0, 7]
click at [264, 66] on div "[PERSON_NAME] - [EMAIL_ADDRESS][DOMAIN_NAME]" at bounding box center [262, 64] width 78 height 11
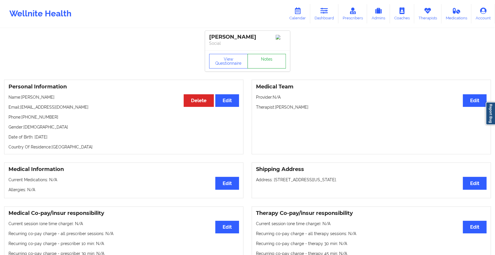
click at [260, 61] on link "Notes" at bounding box center [266, 61] width 39 height 15
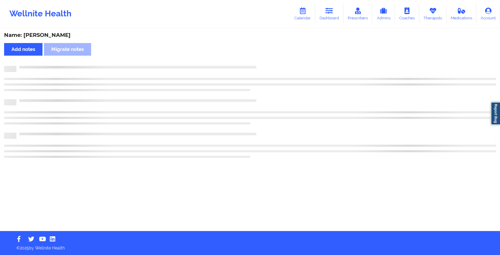
click at [260, 61] on div "Name: [PERSON_NAME] Add notes Migrate notes" at bounding box center [250, 130] width 500 height 202
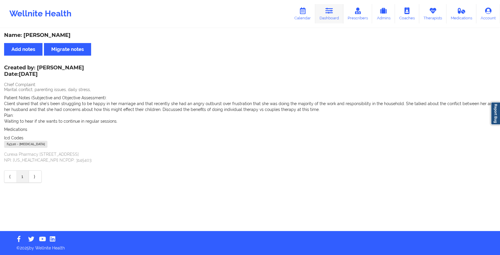
click at [339, 23] on link "Dashboard" at bounding box center [329, 13] width 28 height 19
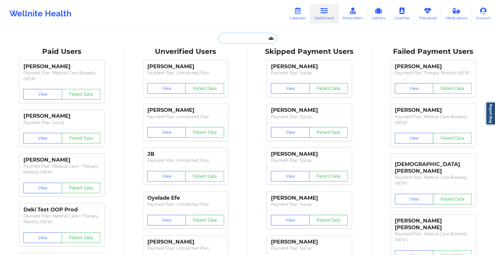
click at [238, 35] on input "text" at bounding box center [247, 38] width 58 height 11
paste input "[EMAIL_ADDRESS][DOMAIN_NAME]"
type input "[EMAIL_ADDRESS][DOMAIN_NAME]"
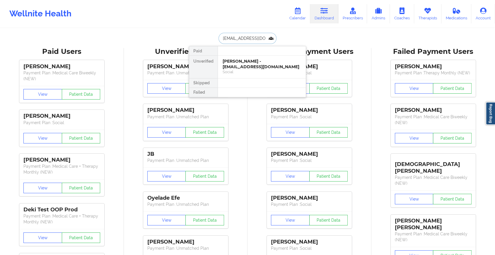
scroll to position [0, 7]
click at [244, 70] on div "Social" at bounding box center [262, 71] width 78 height 5
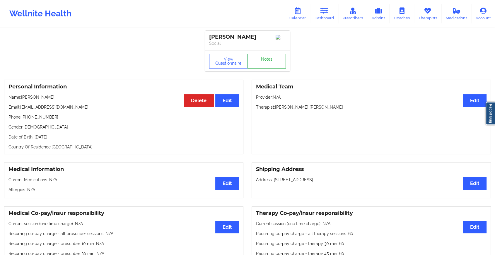
click at [256, 66] on link "Notes" at bounding box center [266, 61] width 39 height 15
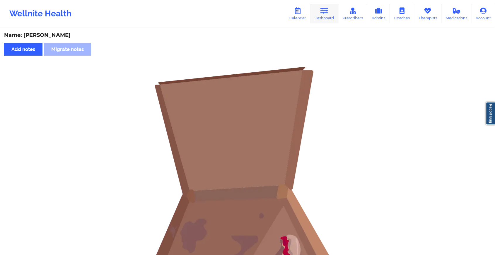
click at [332, 13] on link "Dashboard" at bounding box center [324, 13] width 28 height 19
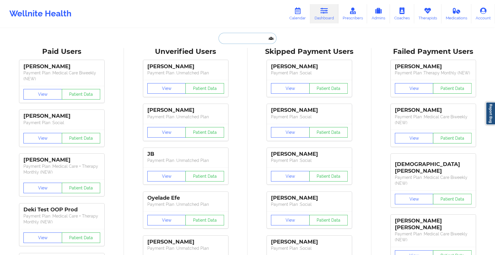
click at [239, 34] on input "text" at bounding box center [247, 38] width 58 height 11
paste input "[PERSON_NAME][EMAIL_ADDRESS][PERSON_NAME][DOMAIN_NAME]"
type input "[PERSON_NAME][EMAIL_ADDRESS][PERSON_NAME][DOMAIN_NAME]"
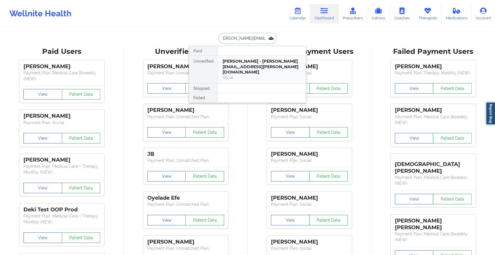
click at [244, 60] on div "[PERSON_NAME] - [PERSON_NAME][EMAIL_ADDRESS][PERSON_NAME][DOMAIN_NAME]" at bounding box center [262, 67] width 78 height 16
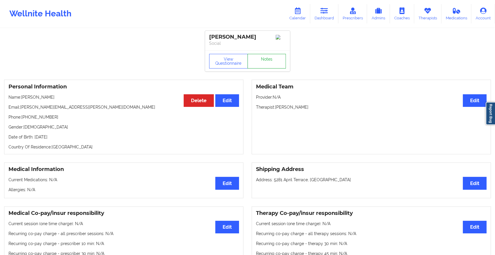
click at [264, 64] on link "Notes" at bounding box center [266, 61] width 39 height 15
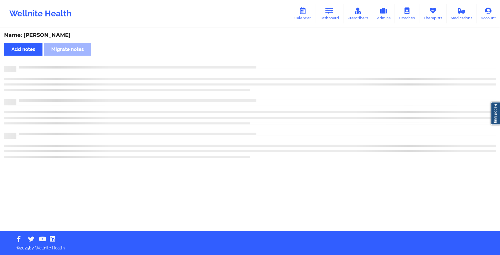
click at [289, 73] on div "Name: [PERSON_NAME] Add notes Migrate notes" at bounding box center [250, 130] width 500 height 202
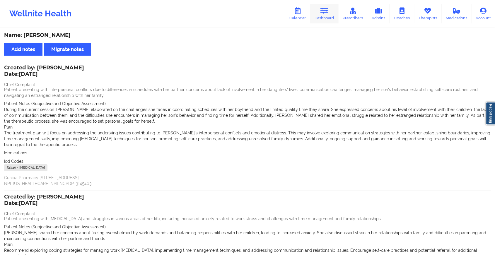
click at [320, 11] on link "Dashboard" at bounding box center [324, 13] width 28 height 19
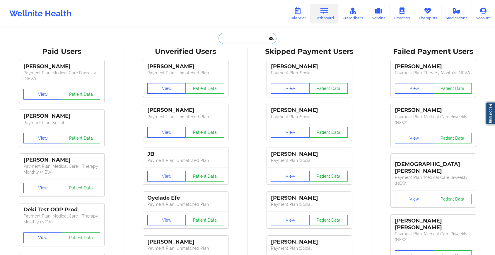
click at [224, 37] on input "text" at bounding box center [247, 38] width 58 height 11
paste input "[EMAIL_ADDRESS][DOMAIN_NAME]"
type input "[EMAIL_ADDRESS][DOMAIN_NAME]"
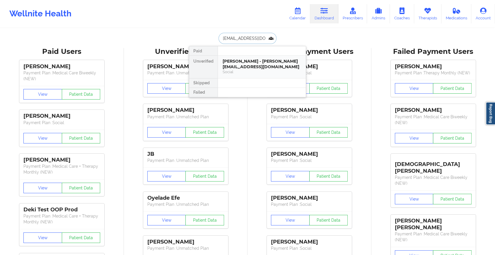
click at [248, 61] on div "[PERSON_NAME] - [PERSON_NAME][EMAIL_ADDRESS][DOMAIN_NAME]" at bounding box center [262, 64] width 78 height 11
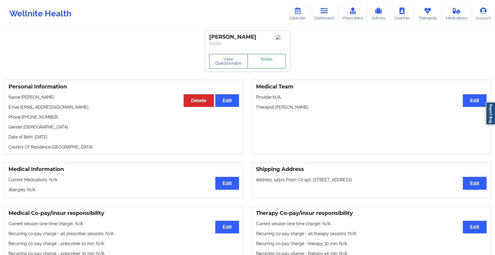
click at [264, 60] on link "Notes" at bounding box center [266, 61] width 39 height 15
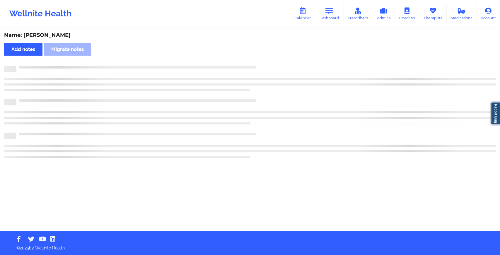
click at [264, 60] on div "Name: [PERSON_NAME] notes Migrate notes" at bounding box center [250, 130] width 500 height 202
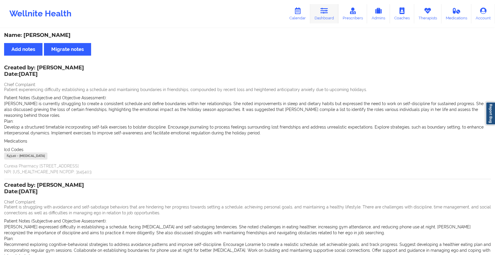
click at [318, 10] on link "Dashboard" at bounding box center [324, 13] width 28 height 19
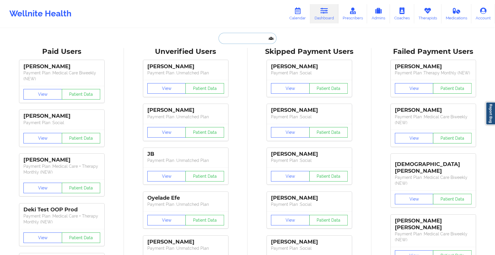
click at [248, 38] on input "text" at bounding box center [247, 38] width 58 height 11
paste input "[EMAIL_ADDRESS][DOMAIN_NAME]"
type input "[EMAIL_ADDRESS][DOMAIN_NAME]"
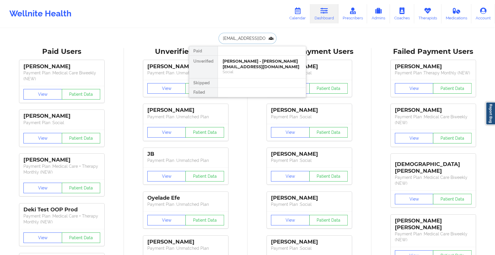
scroll to position [0, 10]
click at [264, 68] on div "[PERSON_NAME] - [EMAIL_ADDRESS][DOMAIN_NAME]" at bounding box center [262, 64] width 78 height 11
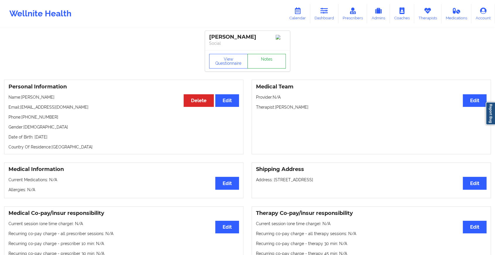
click at [270, 60] on link "Notes" at bounding box center [266, 61] width 39 height 15
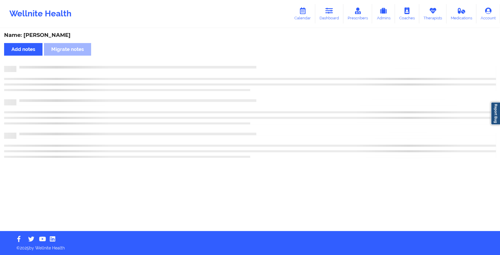
click at [270, 60] on div "Name: [PERSON_NAME] Add notes Migrate notes" at bounding box center [250, 130] width 500 height 202
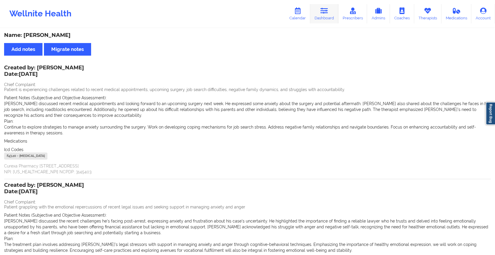
click at [321, 13] on link "Dashboard" at bounding box center [324, 13] width 28 height 19
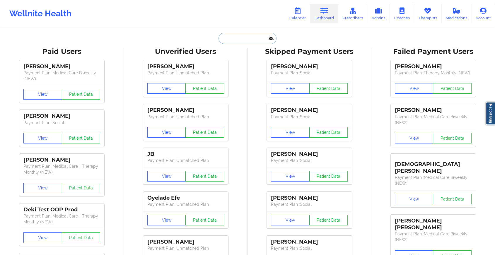
click at [234, 42] on input "text" at bounding box center [247, 38] width 58 height 11
paste input "[PERSON_NAME][EMAIL_ADDRESS][PERSON_NAME][DOMAIN_NAME]"
type input "[PERSON_NAME][EMAIL_ADDRESS][PERSON_NAME][DOMAIN_NAME]"
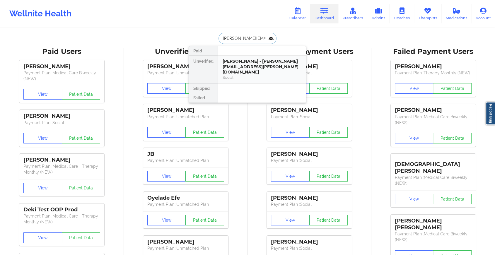
click at [246, 61] on div "[PERSON_NAME] - [PERSON_NAME][EMAIL_ADDRESS][PERSON_NAME][DOMAIN_NAME]" at bounding box center [262, 67] width 78 height 16
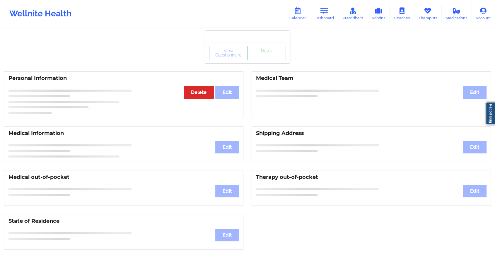
click at [260, 64] on div "View Questionnaire Notes Personal Information Edit Delete Medical Team Edit Med…" at bounding box center [247, 247] width 495 height 494
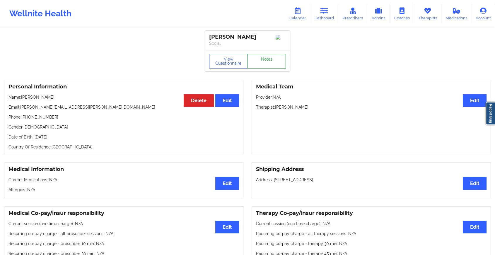
click at [260, 64] on link "Notes" at bounding box center [266, 61] width 39 height 15
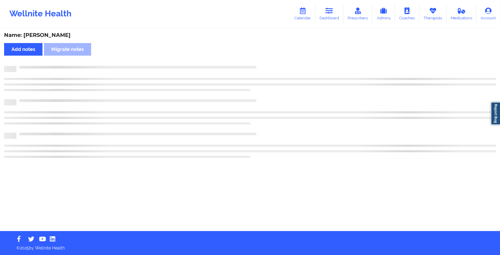
click at [260, 64] on div "Name: [PERSON_NAME] Add notes Migrate notes" at bounding box center [250, 130] width 500 height 202
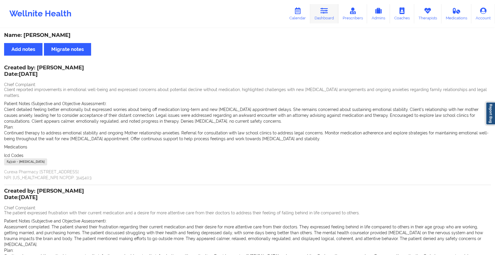
click at [336, 11] on link "Dashboard" at bounding box center [324, 13] width 28 height 19
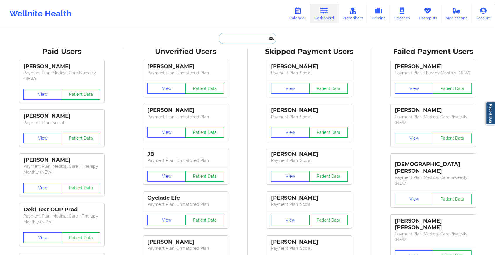
click at [254, 41] on input "text" at bounding box center [247, 38] width 58 height 11
paste input "[EMAIL_ADDRESS][DOMAIN_NAME]"
type input "[EMAIL_ADDRESS][DOMAIN_NAME]"
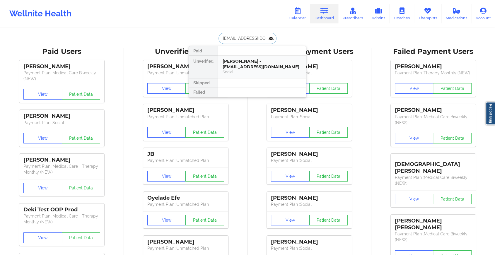
click at [254, 62] on div "[PERSON_NAME] - [EMAIL_ADDRESS][DOMAIN_NAME]" at bounding box center [262, 64] width 78 height 11
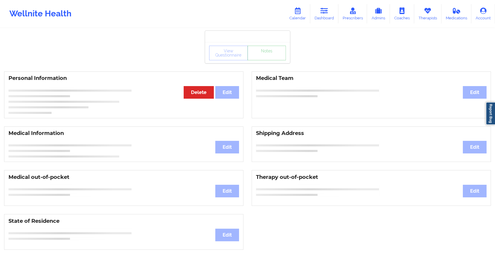
click at [266, 60] on link "Notes" at bounding box center [266, 53] width 39 height 15
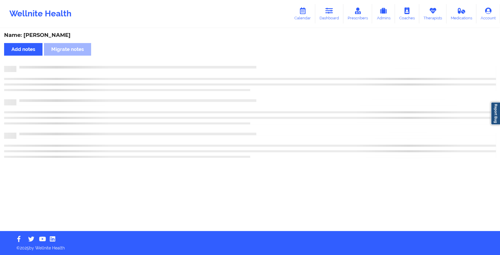
click at [266, 61] on div "Name: [PERSON_NAME] Add notes Migrate notes" at bounding box center [250, 130] width 500 height 202
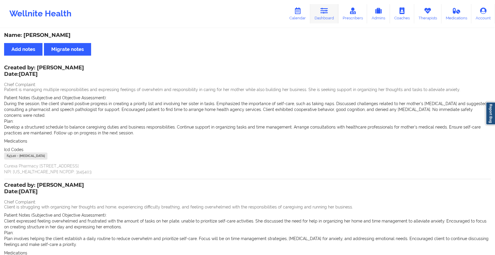
click at [332, 21] on link "Dashboard" at bounding box center [324, 13] width 28 height 19
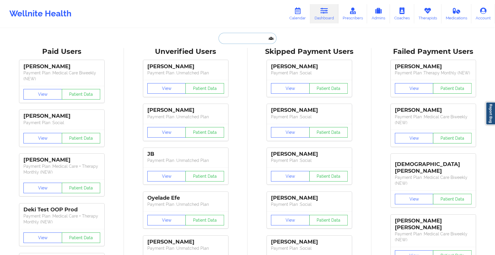
click at [253, 36] on input "text" at bounding box center [247, 38] width 58 height 11
paste input "[EMAIL_ADDRESS][DOMAIN_NAME]"
type input "[EMAIL_ADDRESS][DOMAIN_NAME]"
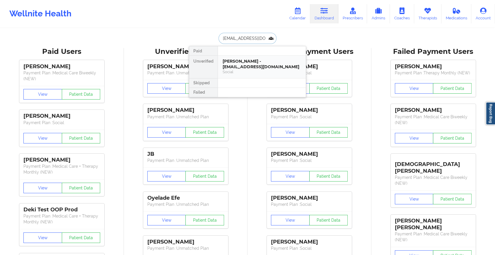
click at [251, 66] on div "[PERSON_NAME] - [EMAIL_ADDRESS][DOMAIN_NAME]" at bounding box center [262, 64] width 78 height 11
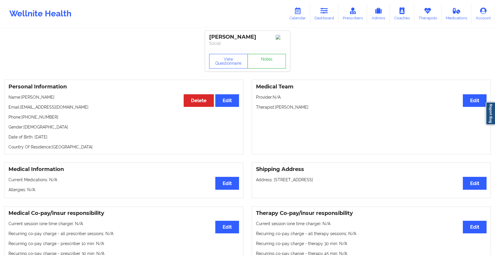
click at [269, 63] on link "Notes" at bounding box center [266, 61] width 39 height 15
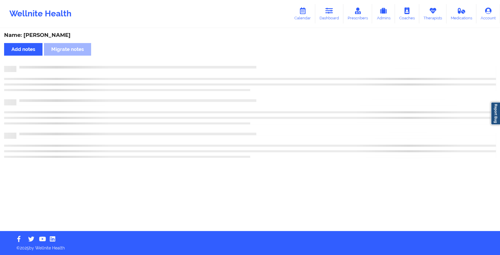
click at [269, 63] on div "Name: [PERSON_NAME] Add notes Migrate notes" at bounding box center [250, 130] width 500 height 202
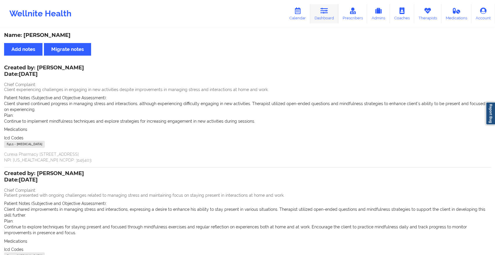
click at [325, 12] on icon at bounding box center [324, 11] width 8 height 6
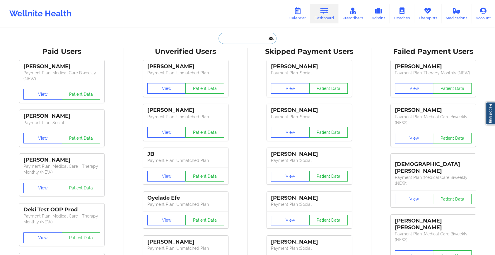
click at [259, 37] on input "text" at bounding box center [247, 38] width 58 height 11
paste input "[EMAIL_ADDRESS][DOMAIN_NAME]"
type input "[EMAIL_ADDRESS][DOMAIN_NAME]"
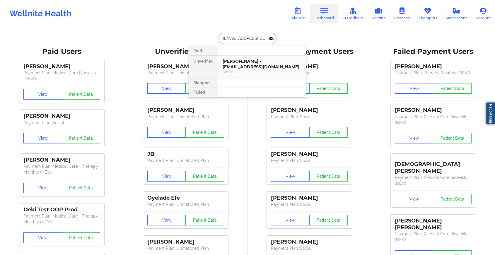
click at [258, 60] on div "[PERSON_NAME] - [EMAIL_ADDRESS][DOMAIN_NAME]" at bounding box center [262, 64] width 78 height 11
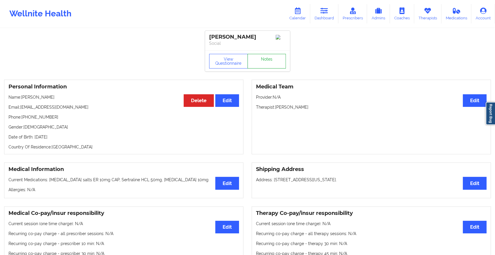
click at [265, 61] on link "Notes" at bounding box center [266, 61] width 39 height 15
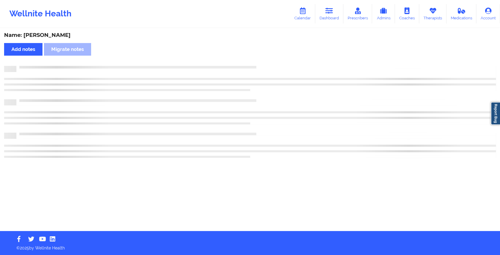
click at [265, 61] on div "Name: [PERSON_NAME] Add notes Migrate notes" at bounding box center [250, 130] width 500 height 202
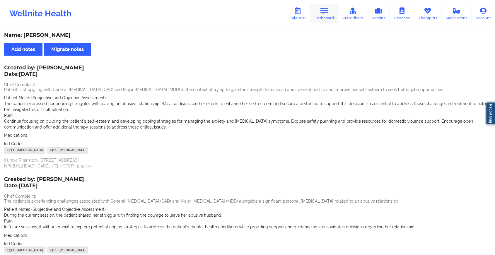
click at [316, 14] on link "Dashboard" at bounding box center [324, 13] width 28 height 19
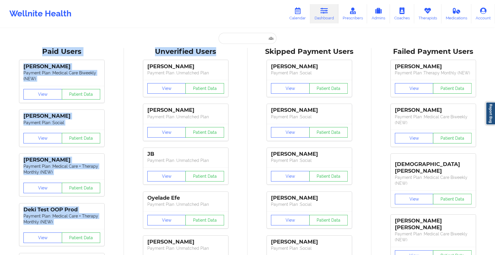
drag, startPoint x: 237, startPoint y: 45, endPoint x: 243, endPoint y: 40, distance: 6.9
click at [243, 40] on input "text" at bounding box center [247, 38] width 58 height 11
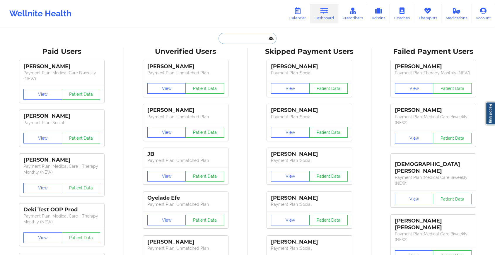
paste input "[EMAIL_ADDRESS][DOMAIN_NAME]"
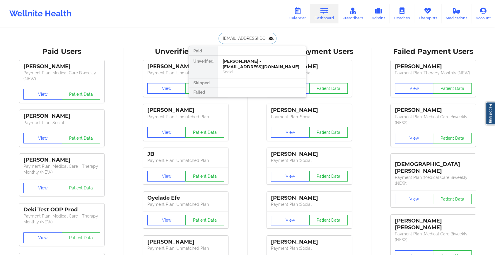
type input "[EMAIL_ADDRESS][DOMAIN_NAME]"
click at [254, 61] on div "[PERSON_NAME] - [PERSON_NAME][EMAIL_ADDRESS][DOMAIN_NAME]" at bounding box center [262, 64] width 78 height 11
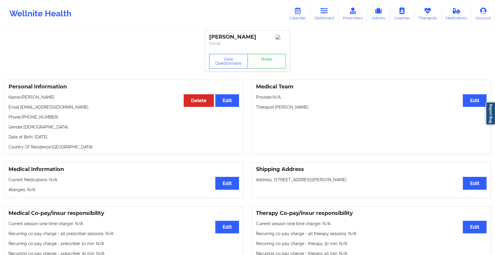
click at [273, 59] on link "Notes" at bounding box center [266, 61] width 39 height 15
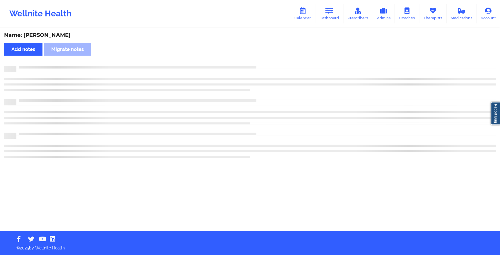
click at [293, 73] on div "Name: [PERSON_NAME] Add notes Migrate notes" at bounding box center [250, 130] width 500 height 202
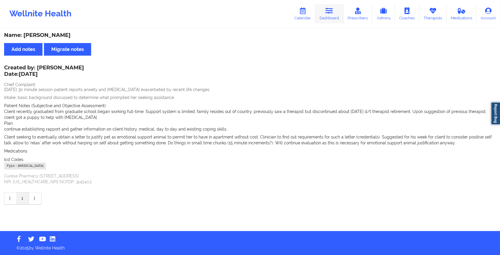
click at [327, 13] on icon at bounding box center [329, 11] width 8 height 6
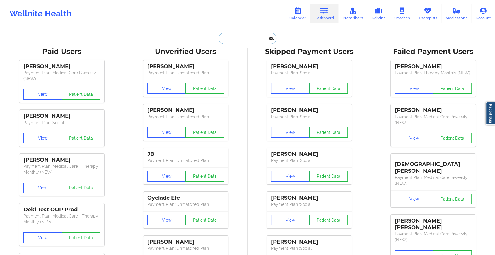
click at [243, 40] on input "text" at bounding box center [247, 38] width 58 height 11
paste input "[EMAIL_ADDRESS][DOMAIN_NAME]"
type input "[EMAIL_ADDRESS][DOMAIN_NAME]"
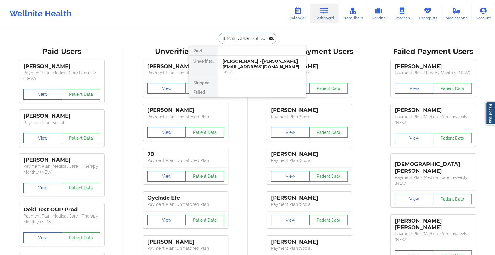
scroll to position [0, 8]
click at [255, 64] on div "[PERSON_NAME] [PERSON_NAME] - [EMAIL_ADDRESS][DOMAIN_NAME]" at bounding box center [262, 64] width 78 height 11
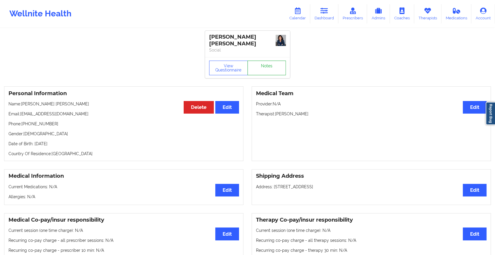
click at [269, 62] on link "Notes" at bounding box center [266, 68] width 39 height 15
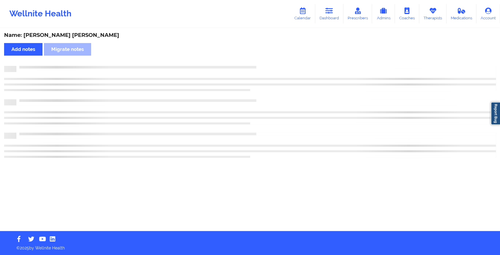
click at [269, 62] on div "Name: [PERSON_NAME] [PERSON_NAME] Add notes Migrate notes" at bounding box center [250, 130] width 500 height 202
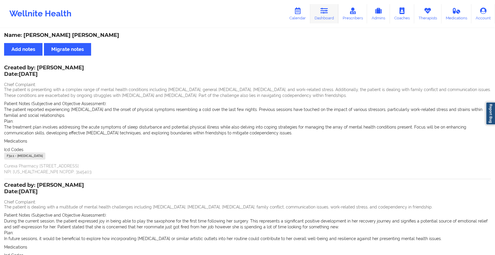
click at [320, 7] on link "Dashboard" at bounding box center [324, 13] width 28 height 19
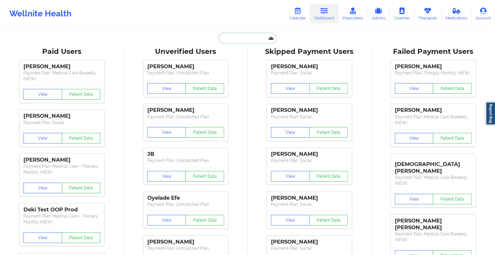
click at [234, 38] on input "text" at bounding box center [247, 38] width 58 height 11
paste input "[EMAIL_ADDRESS][DOMAIN_NAME]"
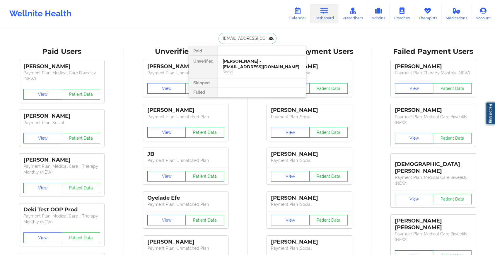
type input "[EMAIL_ADDRESS][DOMAIN_NAME]"
drag, startPoint x: 265, startPoint y: 46, endPoint x: 267, endPoint y: 64, distance: 18.3
click at [267, 64] on div "Paid Unverified [PERSON_NAME] - [EMAIL_ADDRESS][DOMAIN_NAME] Social Skipped Fai…" at bounding box center [247, 72] width 117 height 52
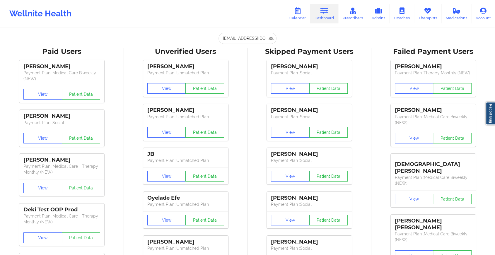
drag, startPoint x: 267, startPoint y: 64, endPoint x: 236, endPoint y: -7, distance: 78.3
click at [236, 0] on html "Wellnite Health Calendar Dashboard Prescribers Admins Coaches Therapists Medica…" at bounding box center [247, 127] width 495 height 255
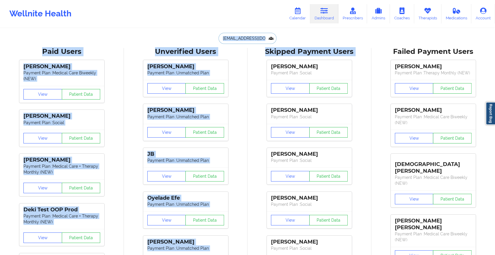
drag, startPoint x: 236, startPoint y: -7, endPoint x: 236, endPoint y: 34, distance: 41.6
click at [236, 34] on input "[EMAIL_ADDRESS][DOMAIN_NAME]" at bounding box center [247, 38] width 58 height 11
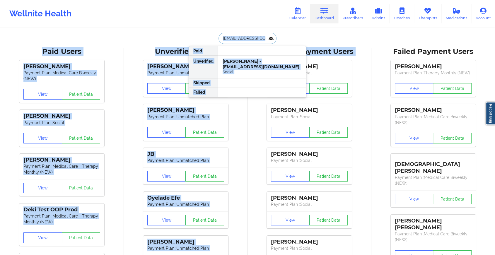
click at [236, 34] on input "[EMAIL_ADDRESS][DOMAIN_NAME]" at bounding box center [247, 38] width 58 height 11
click at [240, 67] on div "[PERSON_NAME] - [EMAIL_ADDRESS][DOMAIN_NAME]" at bounding box center [262, 64] width 78 height 11
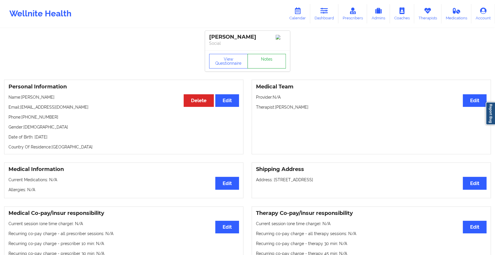
click at [262, 69] on link "Notes" at bounding box center [266, 61] width 39 height 15
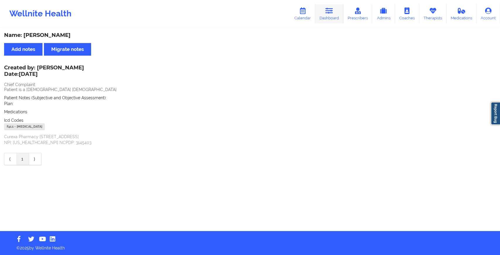
click at [325, 15] on link "Dashboard" at bounding box center [329, 13] width 28 height 19
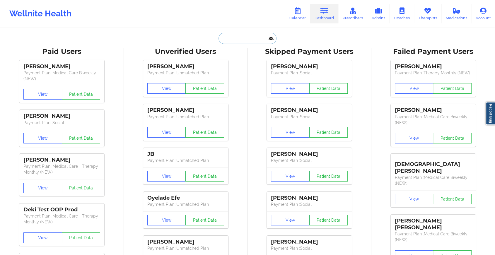
click at [244, 41] on input "text" at bounding box center [247, 38] width 58 height 11
paste input "[EMAIL_ADDRESS][DOMAIN_NAME]"
type input "[EMAIL_ADDRESS][DOMAIN_NAME]"
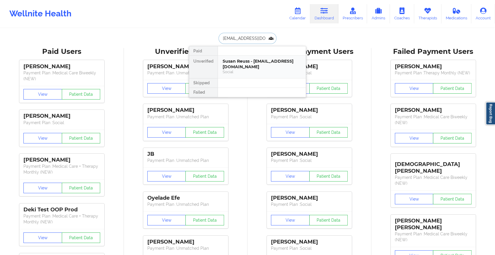
click at [251, 69] on div "Social" at bounding box center [262, 71] width 78 height 5
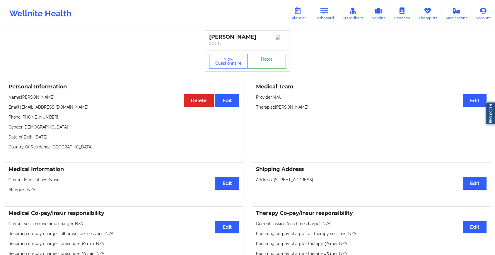
click at [265, 59] on link "Notes" at bounding box center [266, 61] width 39 height 15
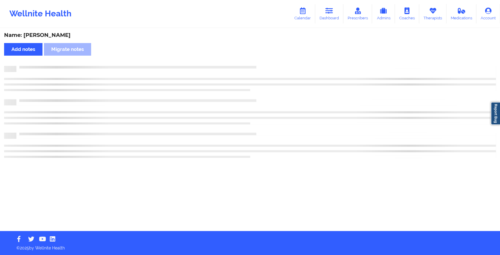
click at [265, 59] on div "Name: [PERSON_NAME] Add notes Migrate notes" at bounding box center [250, 130] width 500 height 202
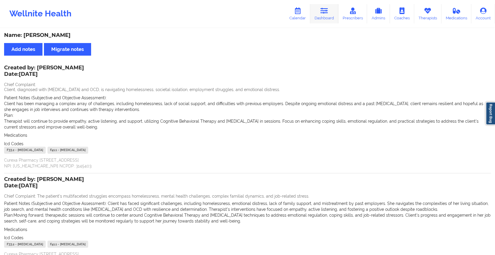
click at [333, 13] on link "Dashboard" at bounding box center [324, 13] width 28 height 19
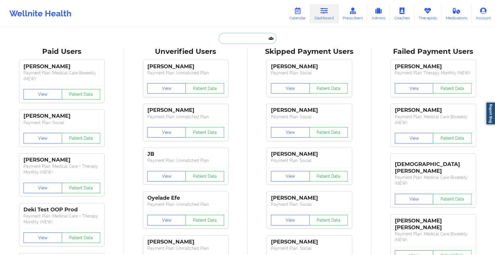
click at [237, 38] on input "text" at bounding box center [247, 38] width 58 height 11
paste input "[EMAIL_ADDRESS][DOMAIN_NAME]"
type input "[EMAIL_ADDRESS][DOMAIN_NAME]"
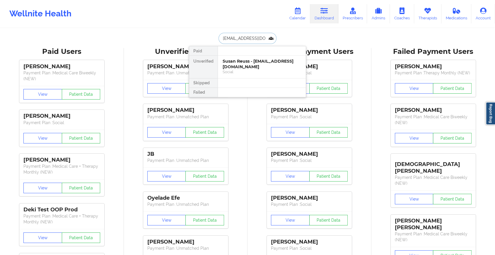
scroll to position [0, 12]
click at [252, 61] on div "[PERSON_NAME] - [EMAIL_ADDRESS][DOMAIN_NAME]" at bounding box center [262, 64] width 78 height 11
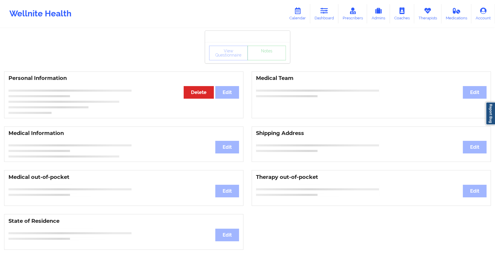
click at [266, 60] on div "View Questionnaire Notes" at bounding box center [247, 53] width 77 height 15
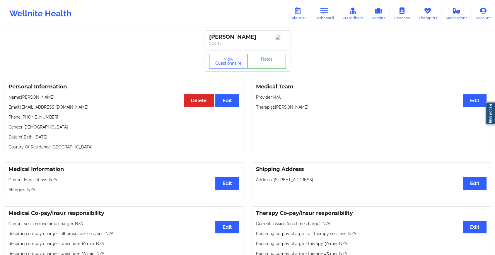
click at [266, 60] on link "Notes" at bounding box center [266, 61] width 39 height 15
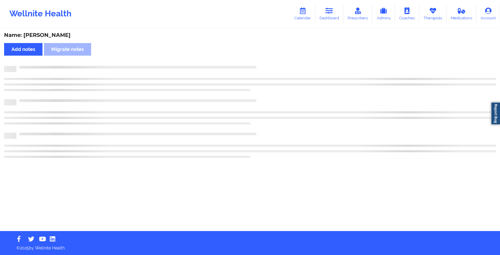
click at [266, 60] on div "Name: [PERSON_NAME] Add notes Migrate notes" at bounding box center [250, 130] width 500 height 202
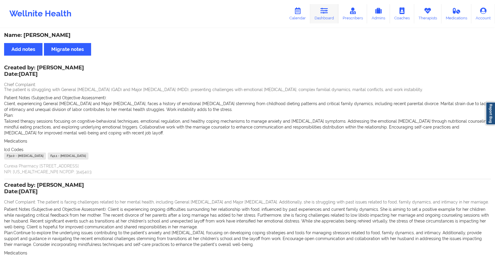
click at [325, 22] on link "Dashboard" at bounding box center [324, 13] width 28 height 19
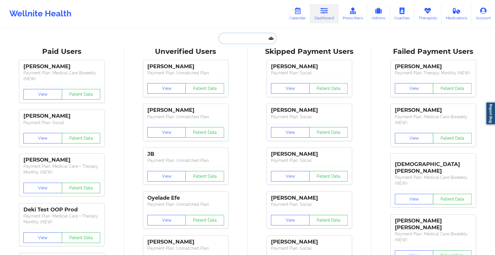
click at [241, 40] on input "text" at bounding box center [247, 38] width 58 height 11
paste input "[EMAIL_ADDRESS][DOMAIN_NAME]"
type input "[EMAIL_ADDRESS][DOMAIN_NAME]"
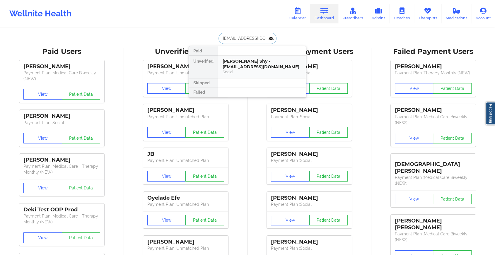
click at [255, 69] on div "Social" at bounding box center [262, 71] width 78 height 5
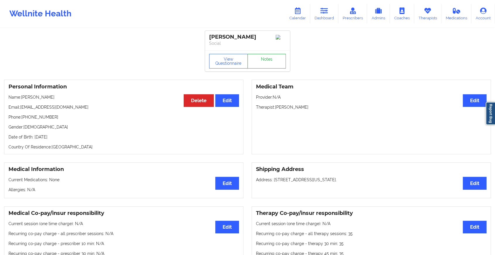
click at [260, 58] on link "Notes" at bounding box center [266, 61] width 39 height 15
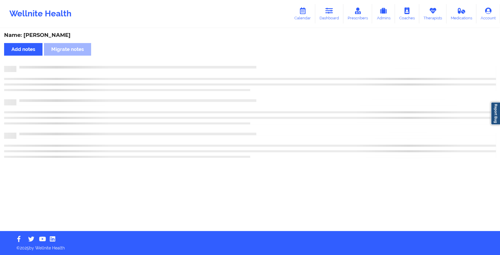
click at [260, 58] on div "Name: [PERSON_NAME] Add notes Migrate notes" at bounding box center [250, 130] width 500 height 202
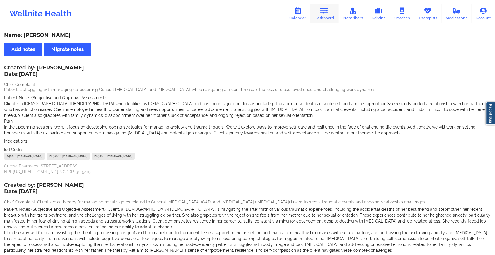
click at [330, 21] on link "Dashboard" at bounding box center [324, 13] width 28 height 19
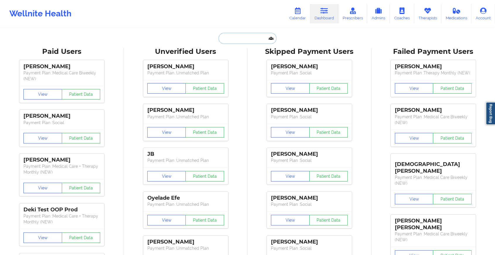
click at [254, 39] on input "text" at bounding box center [247, 38] width 58 height 11
paste input "[PERSON_NAME][EMAIL_ADDRESS][DOMAIN_NAME]"
type input "[PERSON_NAME][EMAIL_ADDRESS][DOMAIN_NAME]"
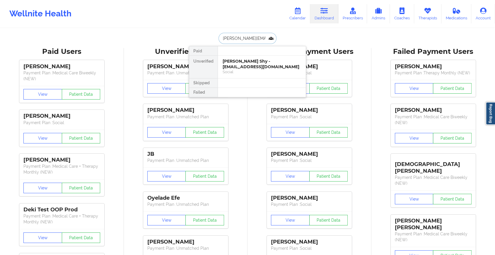
scroll to position [0, 9]
click at [262, 62] on div "[PERSON_NAME] - [PERSON_NAME][EMAIL_ADDRESS][DOMAIN_NAME]" at bounding box center [262, 64] width 78 height 11
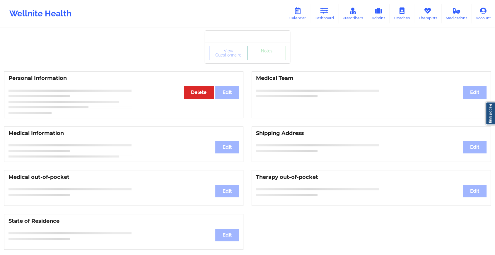
click at [262, 62] on div "View Questionnaire Notes" at bounding box center [247, 52] width 85 height 21
drag, startPoint x: 262, startPoint y: 62, endPoint x: 272, endPoint y: 57, distance: 10.5
click at [272, 57] on div "View Questionnaire Notes" at bounding box center [247, 52] width 85 height 21
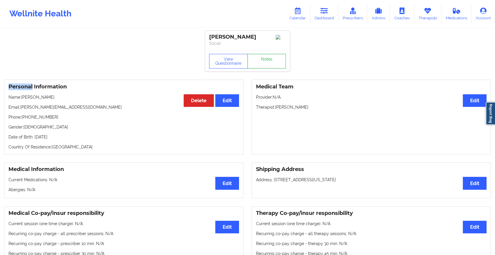
click at [272, 57] on link "Notes" at bounding box center [266, 61] width 39 height 15
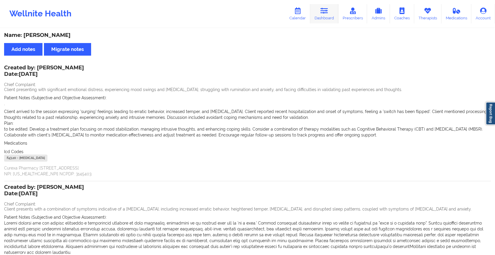
click at [329, 13] on link "Dashboard" at bounding box center [324, 13] width 28 height 19
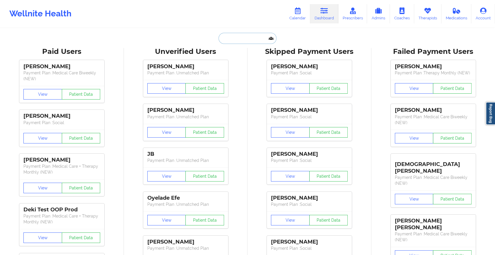
click at [252, 35] on input "text" at bounding box center [247, 38] width 58 height 11
paste input "[EMAIL_ADDRESS][DOMAIN_NAME]"
type input "[EMAIL_ADDRESS][DOMAIN_NAME]"
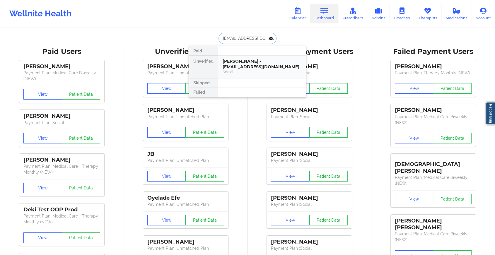
click at [254, 63] on div "[PERSON_NAME] - [EMAIL_ADDRESS][DOMAIN_NAME]" at bounding box center [262, 64] width 78 height 11
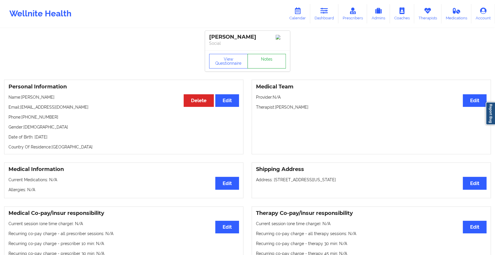
click at [268, 60] on link "Notes" at bounding box center [266, 61] width 39 height 15
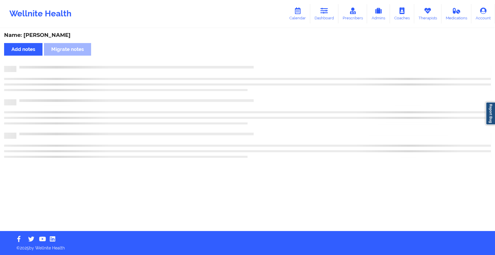
click at [268, 60] on div "Name: [PERSON_NAME] Add notes Migrate notes" at bounding box center [247, 130] width 495 height 202
drag, startPoint x: 254, startPoint y: 63, endPoint x: 268, endPoint y: 60, distance: 14.5
click at [268, 60] on div "Name: [PERSON_NAME] Add notes Migrate notes" at bounding box center [250, 130] width 500 height 202
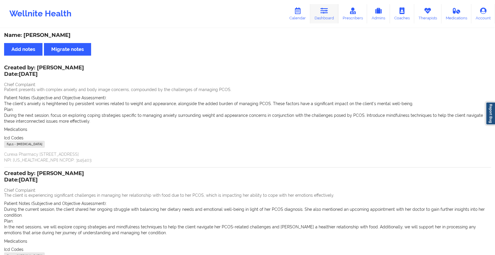
click at [328, 12] on icon at bounding box center [324, 11] width 8 height 6
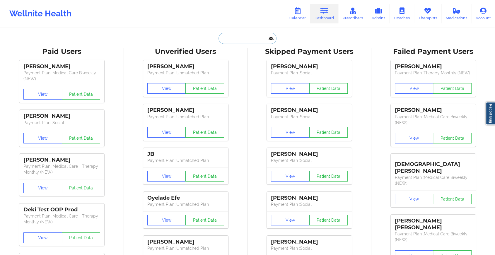
click at [232, 39] on input "text" at bounding box center [247, 38] width 58 height 11
paste input "[EMAIL_ADDRESS][DOMAIN_NAME]"
type input "[EMAIL_ADDRESS][DOMAIN_NAME]"
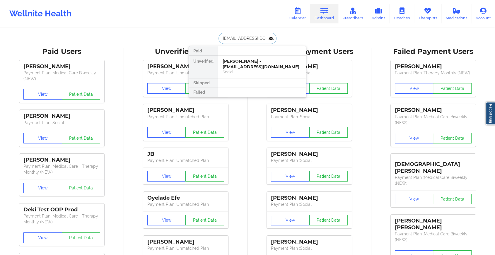
scroll to position [0, 2]
click at [248, 62] on div "[PERSON_NAME] - [EMAIL_ADDRESS][DOMAIN_NAME]" at bounding box center [262, 64] width 78 height 11
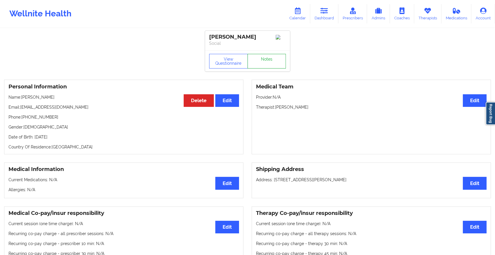
click at [264, 62] on link "Notes" at bounding box center [266, 61] width 39 height 15
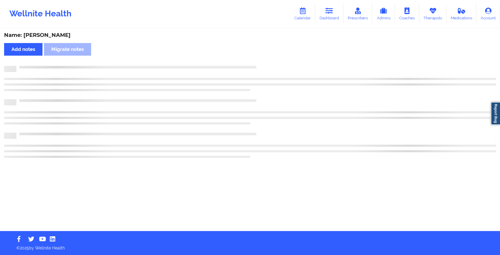
click at [264, 62] on div "Name: [PERSON_NAME] Add notes Migrate notes" at bounding box center [250, 130] width 500 height 202
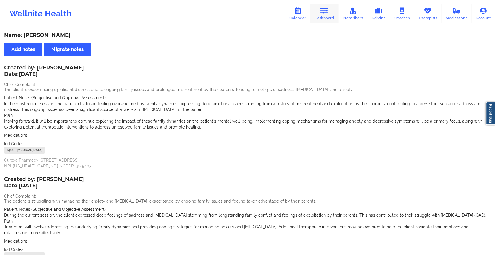
click at [316, 13] on link "Dashboard" at bounding box center [324, 13] width 28 height 19
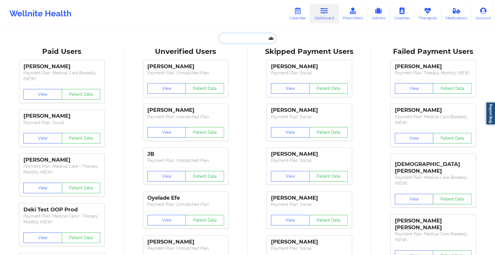
click at [251, 38] on input "text" at bounding box center [247, 38] width 58 height 11
paste input "[EMAIL_ADDRESS][DOMAIN_NAME]"
type input "[EMAIL_ADDRESS][DOMAIN_NAME]"
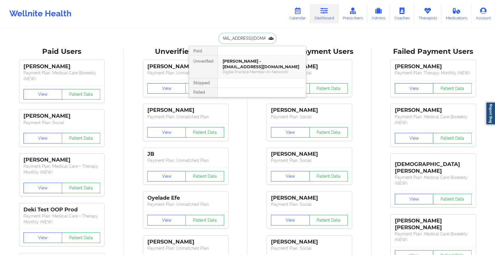
click at [255, 61] on div "[PERSON_NAME] - [EMAIL_ADDRESS][DOMAIN_NAME]" at bounding box center [262, 64] width 78 height 11
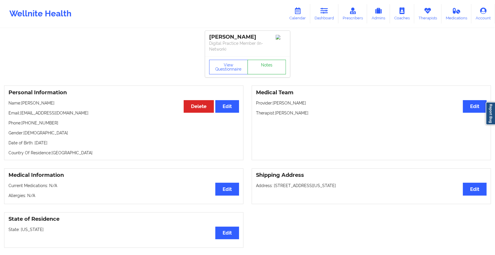
drag, startPoint x: 264, startPoint y: 59, endPoint x: 266, endPoint y: 69, distance: 10.0
click at [266, 69] on div "View Questionnaire Notes" at bounding box center [247, 66] width 85 height 21
click at [266, 69] on link "Notes" at bounding box center [266, 67] width 39 height 15
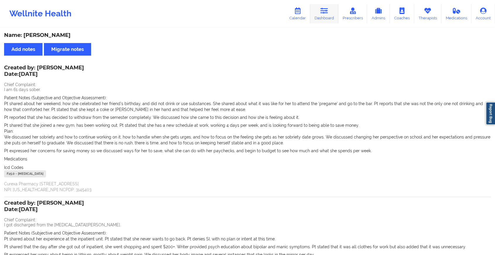
click at [326, 11] on icon at bounding box center [324, 11] width 8 height 6
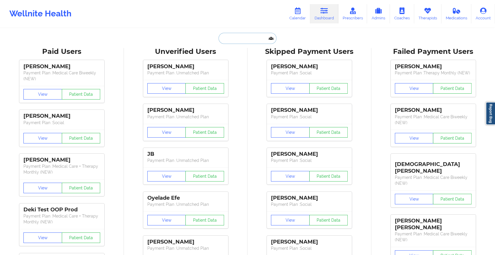
click at [259, 39] on input "text" at bounding box center [247, 38] width 58 height 11
paste input "[EMAIL_ADDRESS][DOMAIN_NAME]"
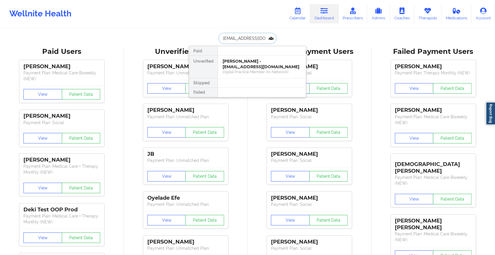
type input "[EMAIL_ADDRESS][DOMAIN_NAME]"
click at [254, 66] on div "[PERSON_NAME] - [EMAIL_ADDRESS][DOMAIN_NAME]" at bounding box center [262, 64] width 78 height 11
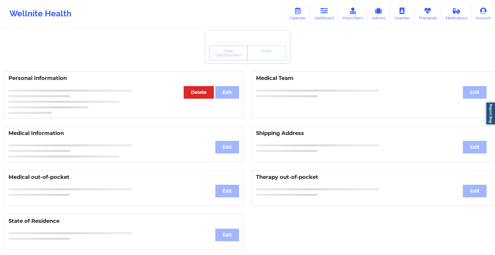
click at [261, 60] on div "View Questionnaire Notes" at bounding box center [247, 52] width 85 height 21
drag, startPoint x: 261, startPoint y: 60, endPoint x: 258, endPoint y: 55, distance: 6.3
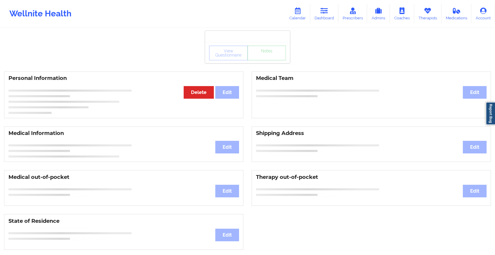
click at [258, 55] on div "View Questionnaire Notes" at bounding box center [247, 53] width 77 height 15
click at [189, 17] on div "Wellnite Health Calendar Dashboard Prescribers Admins Coaches Therapists Medica…" at bounding box center [247, 13] width 495 height 23
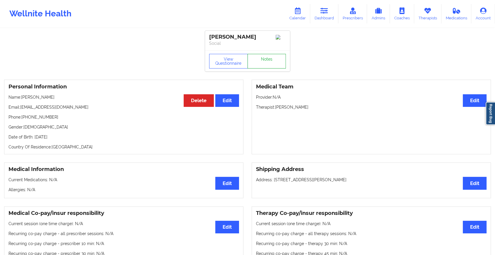
click at [262, 58] on link "Notes" at bounding box center [266, 61] width 39 height 15
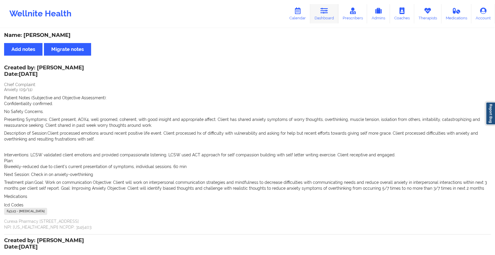
click at [321, 14] on link "Dashboard" at bounding box center [324, 13] width 28 height 19
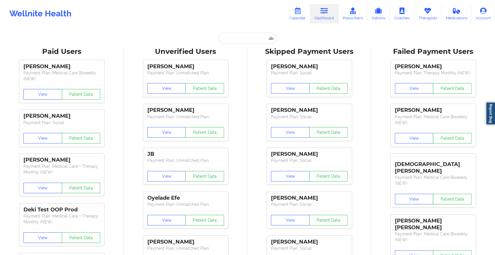
drag, startPoint x: 249, startPoint y: 32, endPoint x: 242, endPoint y: 41, distance: 11.4
click at [242, 41] on input "text" at bounding box center [247, 38] width 58 height 11
paste input "[EMAIL_ADDRESS][DOMAIN_NAME]"
type input "[EMAIL_ADDRESS][DOMAIN_NAME]"
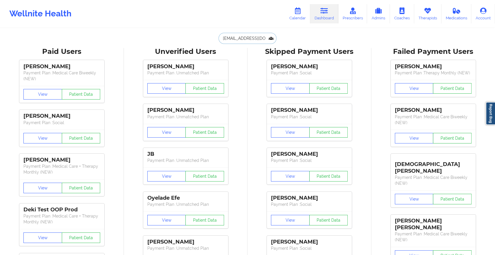
scroll to position [0, 7]
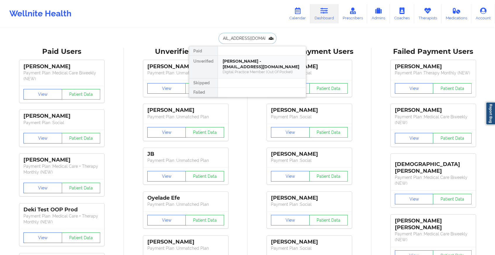
click at [261, 63] on div "[PERSON_NAME] - [EMAIL_ADDRESS][DOMAIN_NAME]" at bounding box center [262, 64] width 78 height 11
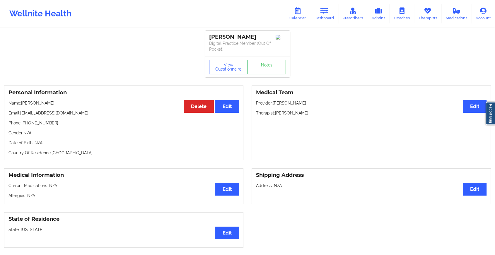
click at [272, 75] on div "View Questionnaire Notes" at bounding box center [247, 66] width 85 height 21
click at [268, 72] on link "Notes" at bounding box center [266, 67] width 39 height 15
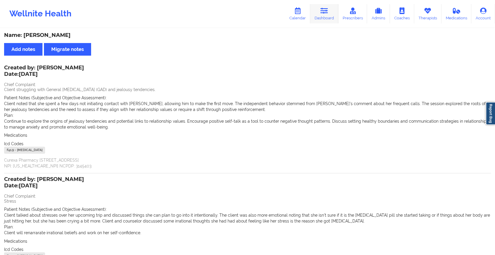
click at [323, 11] on icon at bounding box center [324, 11] width 8 height 6
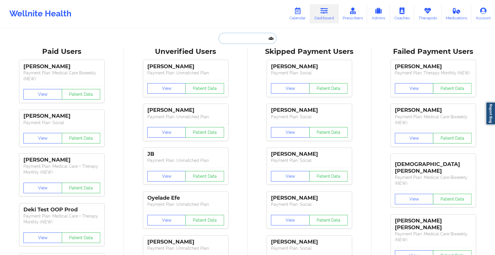
click at [257, 41] on input "text" at bounding box center [247, 38] width 58 height 11
paste
type input "[EMAIL_ADDRESS][DOMAIN_NAME]"
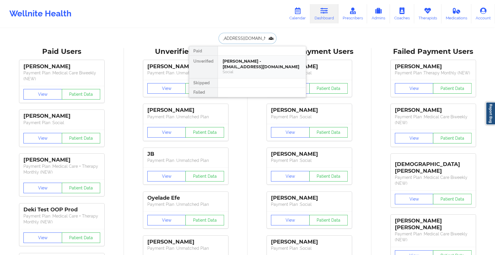
drag, startPoint x: 255, startPoint y: 60, endPoint x: 269, endPoint y: 63, distance: 14.4
click at [269, 63] on div "[PERSON_NAME] - [EMAIL_ADDRESS][DOMAIN_NAME]" at bounding box center [262, 64] width 78 height 11
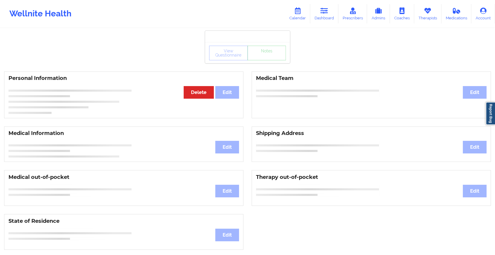
click at [269, 63] on div "View Questionnaire Notes" at bounding box center [247, 52] width 85 height 21
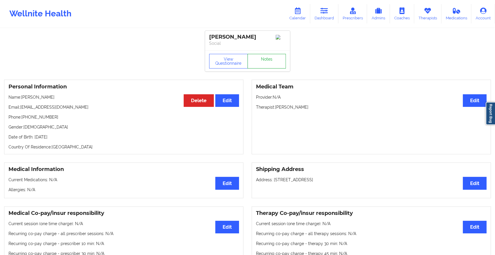
click at [269, 63] on link "Notes" at bounding box center [266, 61] width 39 height 15
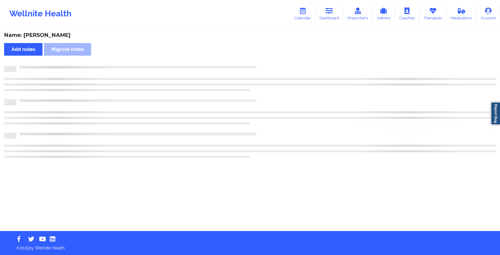
click at [269, 63] on div "Name: [PERSON_NAME] Add notes Migrate notes" at bounding box center [250, 130] width 500 height 202
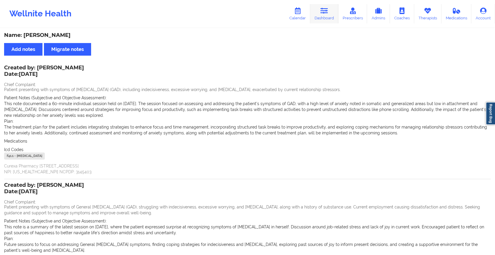
click at [326, 12] on icon at bounding box center [324, 11] width 8 height 6
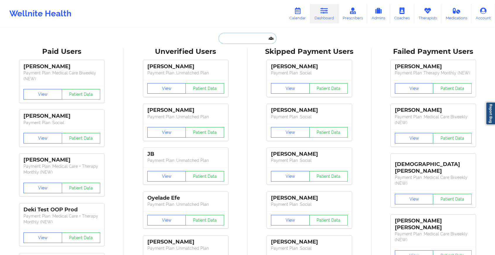
click at [254, 38] on input "text" at bounding box center [247, 38] width 58 height 11
type input "[EMAIL_ADDRESS][DOMAIN_NAME]"
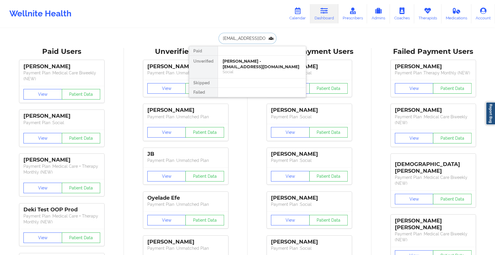
click at [260, 66] on div "[PERSON_NAME] - [EMAIL_ADDRESS][DOMAIN_NAME]" at bounding box center [262, 64] width 78 height 11
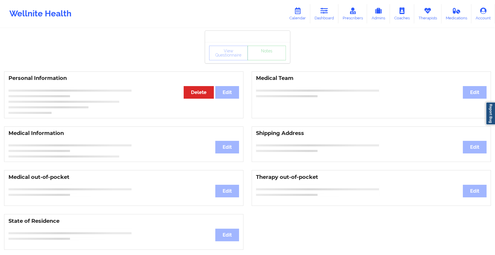
click at [268, 62] on div "View Questionnaire Notes" at bounding box center [247, 52] width 85 height 21
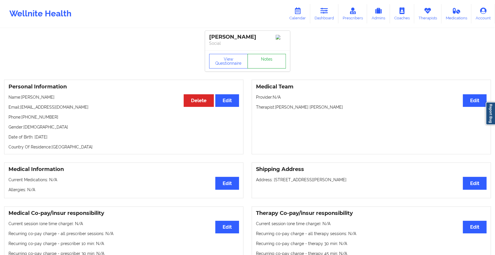
click at [268, 62] on link "Notes" at bounding box center [266, 61] width 39 height 15
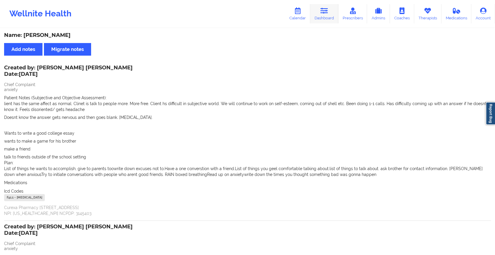
click at [321, 17] on link "Dashboard" at bounding box center [324, 13] width 28 height 19
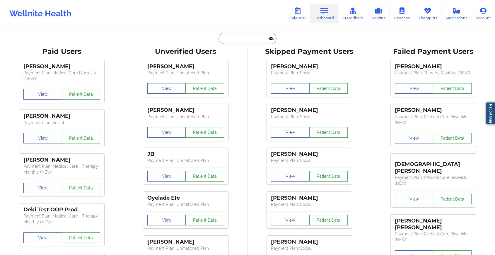
click at [240, 40] on input "text" at bounding box center [247, 38] width 58 height 11
type input "[EMAIL_ADDRESS][DOMAIN_NAME]"
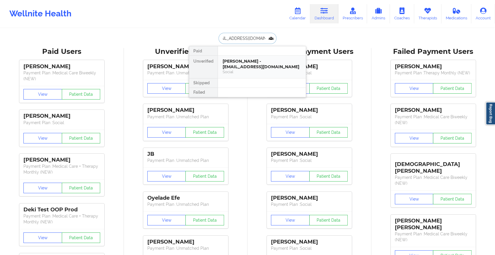
click at [254, 63] on div "[PERSON_NAME] - [EMAIL_ADDRESS][DOMAIN_NAME]" at bounding box center [262, 64] width 78 height 11
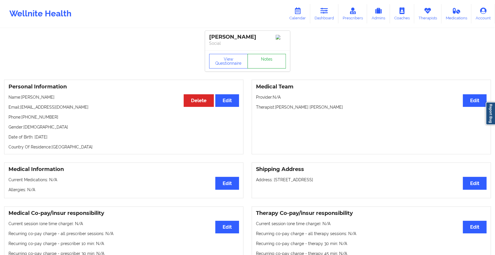
click at [270, 61] on link "Notes" at bounding box center [266, 61] width 39 height 15
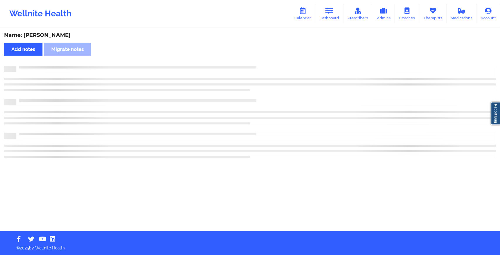
click at [270, 61] on div "Name: [PERSON_NAME] Add notes Migrate notes" at bounding box center [250, 130] width 500 height 202
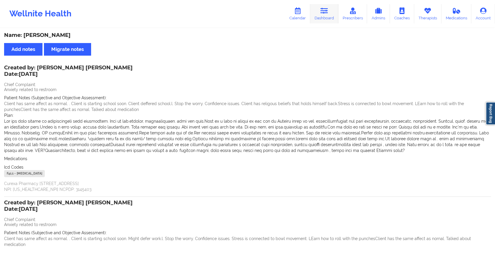
click at [328, 16] on link "Dashboard" at bounding box center [324, 13] width 28 height 19
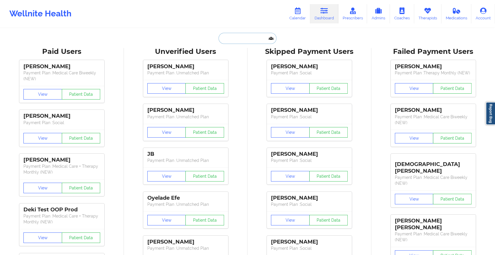
click at [245, 33] on input "text" at bounding box center [247, 38] width 58 height 11
type input "[PERSON_NAME][EMAIL_ADDRESS][PERSON_NAME][DOMAIN_NAME]"
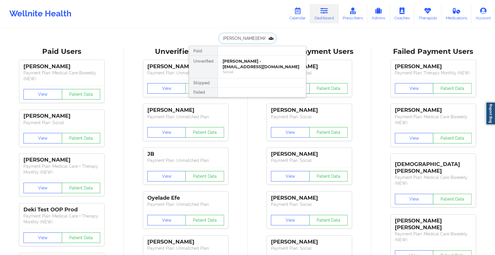
scroll to position [0, 4]
click at [254, 63] on div "[PERSON_NAME] - [PERSON_NAME][EMAIL_ADDRESS][PERSON_NAME][DOMAIN_NAME]" at bounding box center [262, 67] width 78 height 16
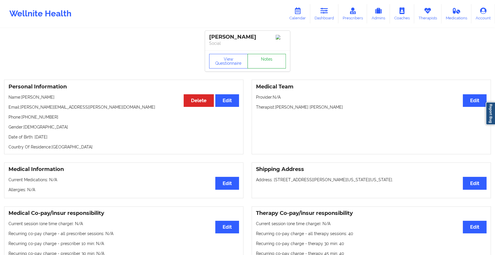
click at [271, 68] on link "Notes" at bounding box center [266, 61] width 39 height 15
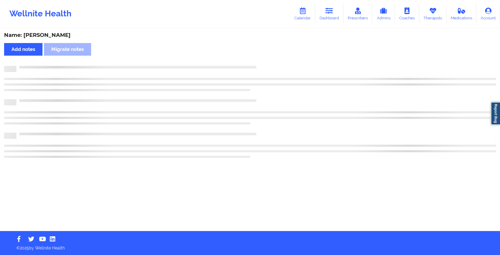
click at [283, 103] on div at bounding box center [250, 112] width 492 height 92
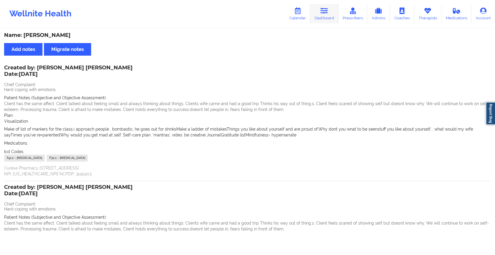
click at [329, 15] on link "Dashboard" at bounding box center [324, 13] width 28 height 19
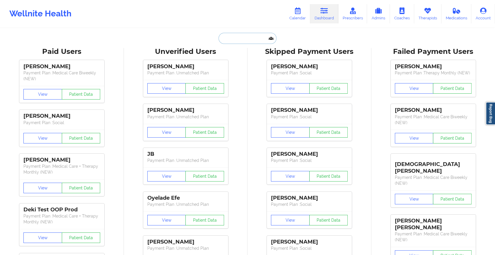
click at [248, 37] on input "text" at bounding box center [247, 38] width 58 height 11
type input "[PERSON_NAME][EMAIL_ADDRESS][DOMAIN_NAME]"
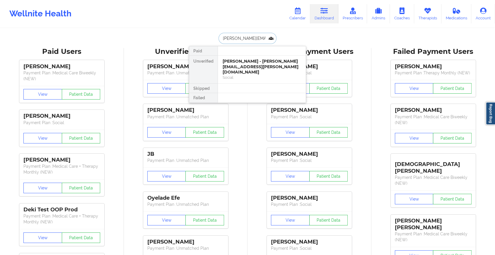
scroll to position [0, 2]
click at [246, 65] on div "Albert Colon - [EMAIL_ADDRESS][DOMAIN_NAME]" at bounding box center [262, 64] width 78 height 11
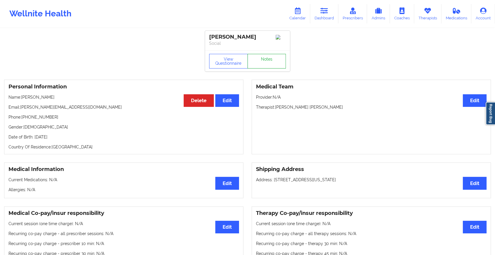
click at [263, 68] on link "Notes" at bounding box center [266, 61] width 39 height 15
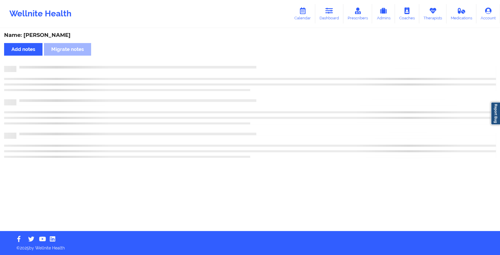
click at [263, 66] on div at bounding box center [255, 66] width 479 height 0
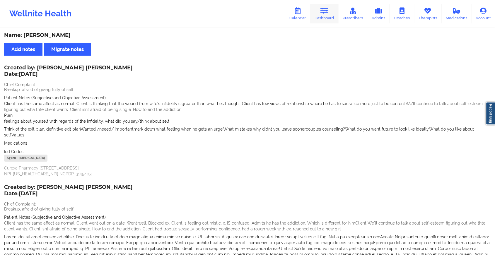
click at [328, 14] on icon at bounding box center [324, 11] width 8 height 6
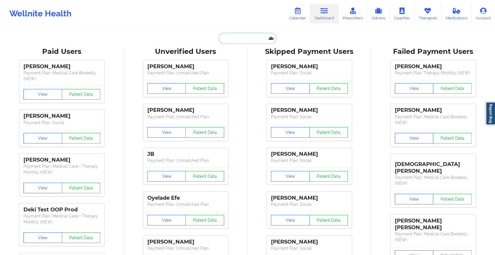
click at [254, 37] on input "text" at bounding box center [247, 38] width 58 height 11
type input "[EMAIL_ADDRESS][DOMAIN_NAME]"
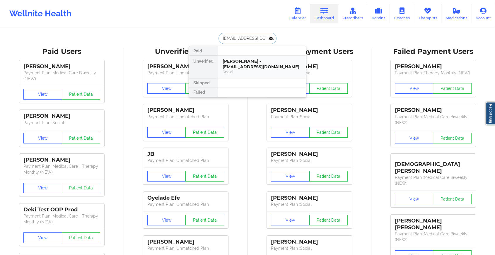
click at [260, 61] on div "[PERSON_NAME] - [EMAIL_ADDRESS][DOMAIN_NAME]" at bounding box center [262, 64] width 78 height 11
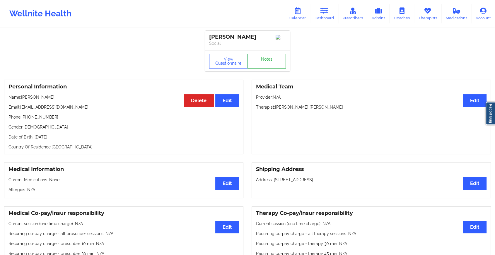
click at [270, 61] on link "Notes" at bounding box center [266, 61] width 39 height 15
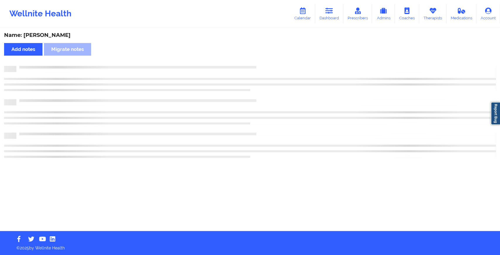
click at [296, 95] on div "Name: [PERSON_NAME] Add notes Migrate notes" at bounding box center [250, 130] width 500 height 202
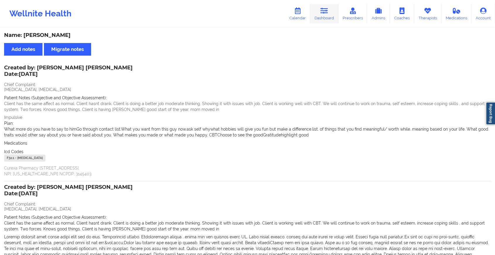
click at [326, 19] on link "Dashboard" at bounding box center [324, 13] width 28 height 19
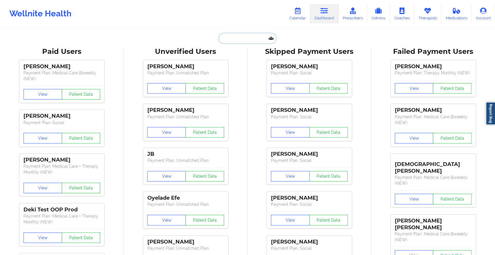
click at [253, 36] on input "text" at bounding box center [247, 38] width 58 height 11
type input "[EMAIL_ADDRESS][DOMAIN_NAME]"
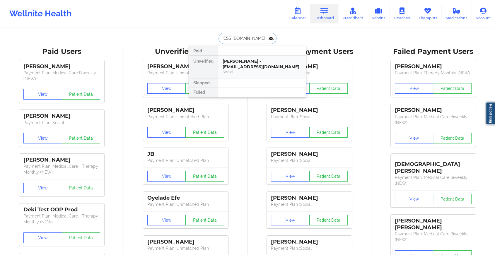
click at [251, 64] on div "[PERSON_NAME] - [EMAIL_ADDRESS][DOMAIN_NAME]" at bounding box center [262, 64] width 78 height 11
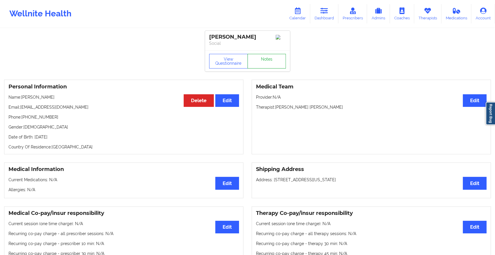
click at [275, 62] on link "Notes" at bounding box center [266, 61] width 39 height 15
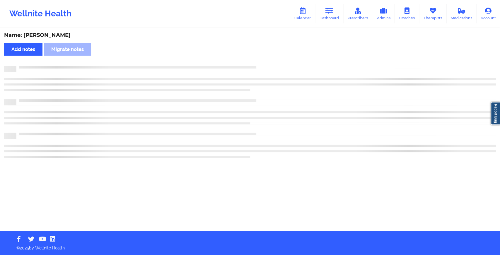
click at [275, 62] on div "Name: [PERSON_NAME] Add notes Migrate notes" at bounding box center [250, 130] width 500 height 202
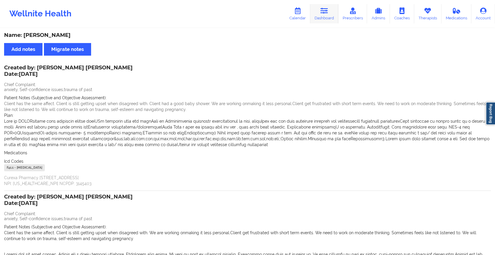
click at [321, 20] on link "Dashboard" at bounding box center [324, 13] width 28 height 19
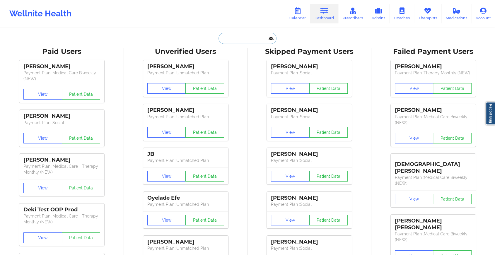
click at [258, 34] on input "text" at bounding box center [247, 38] width 58 height 11
type input "[EMAIL_ADDRESS][DOMAIN_NAME]"
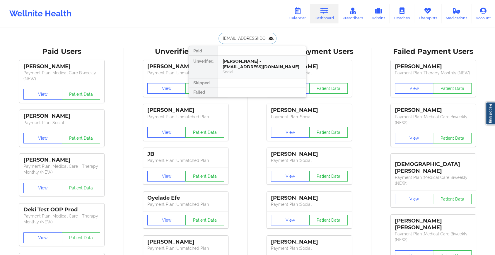
click at [252, 64] on div "[PERSON_NAME] - [EMAIL_ADDRESS][DOMAIN_NAME]" at bounding box center [262, 64] width 78 height 11
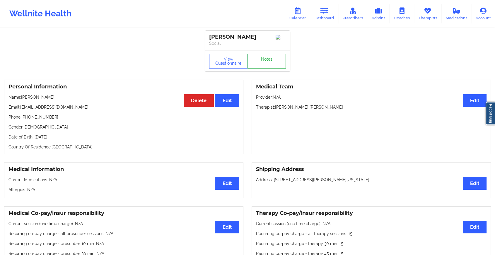
click at [259, 60] on link "Notes" at bounding box center [266, 61] width 39 height 15
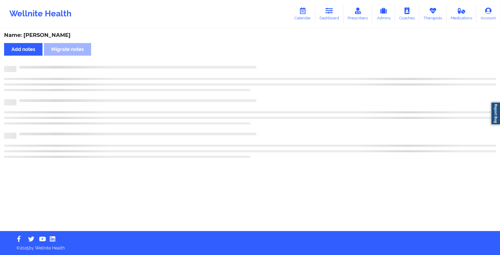
click at [259, 60] on div "Name: [PERSON_NAME] Add notes Migrate notes" at bounding box center [250, 130] width 500 height 202
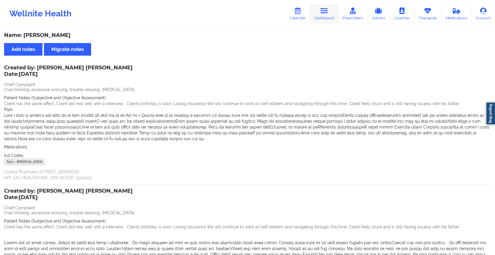
click at [329, 21] on link "Dashboard" at bounding box center [324, 13] width 28 height 19
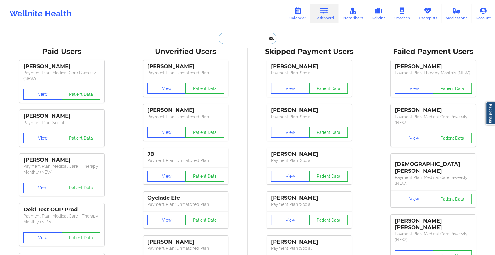
click at [240, 42] on input "text" at bounding box center [247, 38] width 58 height 11
type input "[EMAIL_ADDRESS][DOMAIN_NAME]"
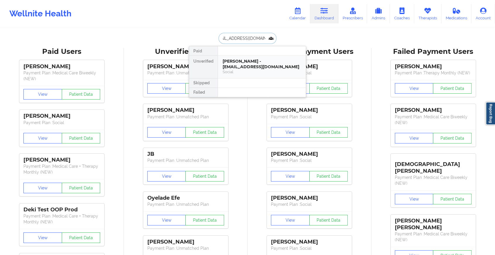
click at [253, 61] on div "[PERSON_NAME] - [EMAIL_ADDRESS][DOMAIN_NAME]" at bounding box center [262, 64] width 78 height 11
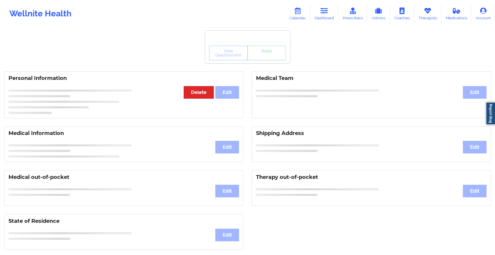
click at [268, 59] on link "Notes" at bounding box center [266, 53] width 39 height 15
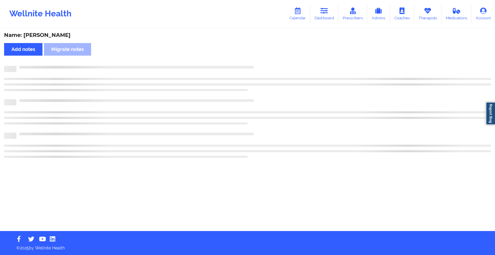
click at [268, 59] on div "Name: [PERSON_NAME] Add notes Migrate notes" at bounding box center [247, 130] width 495 height 202
click at [268, 59] on div "Name: [PERSON_NAME] Add notes Migrate notes" at bounding box center [250, 130] width 500 height 202
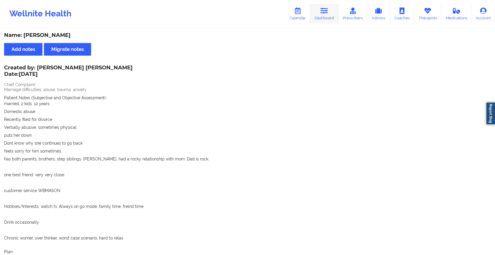
click at [323, 15] on link "Dashboard" at bounding box center [324, 13] width 28 height 19
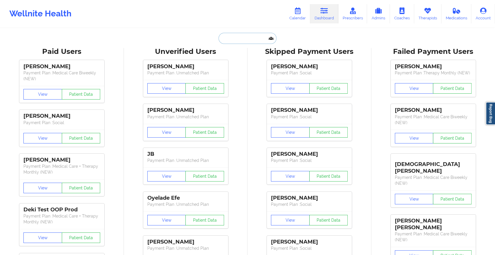
click at [239, 38] on input "text" at bounding box center [247, 38] width 58 height 11
type input "[EMAIL_ADDRESS][DOMAIN_NAME]"
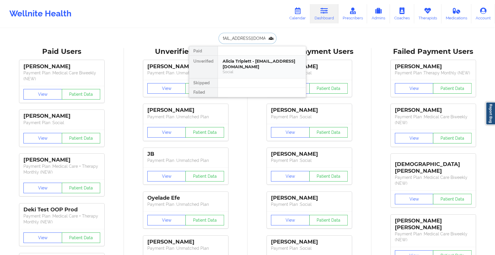
click at [259, 62] on div "Alicia Triplett - [EMAIL_ADDRESS][DOMAIN_NAME]" at bounding box center [262, 64] width 78 height 11
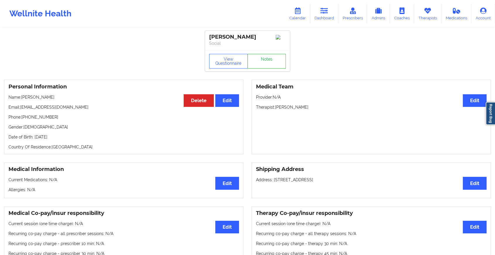
click at [270, 61] on link "Notes" at bounding box center [266, 61] width 39 height 15
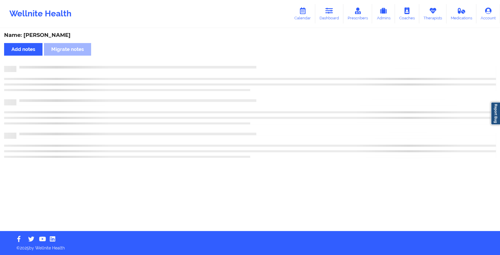
click at [270, 61] on div "Name: [PERSON_NAME] Add notes Migrate notes" at bounding box center [250, 130] width 500 height 202
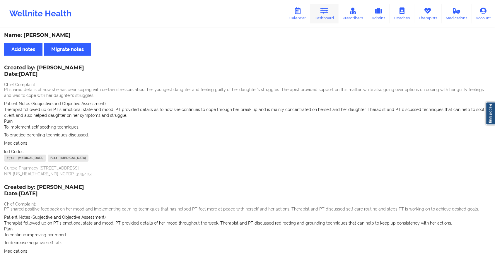
click at [324, 13] on icon at bounding box center [324, 11] width 8 height 6
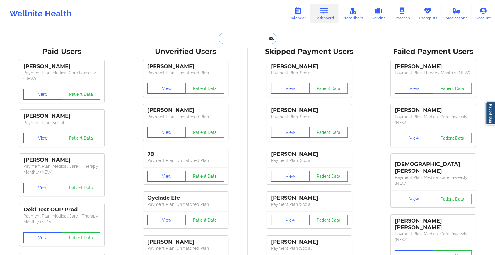
click at [251, 36] on input "text" at bounding box center [247, 38] width 58 height 11
type input "[EMAIL_ADDRESS][DOMAIN_NAME]"
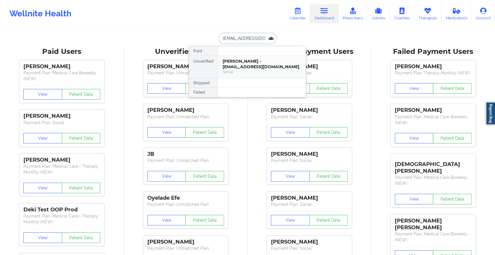
click at [252, 63] on div "[PERSON_NAME] - [EMAIL_ADDRESS][DOMAIN_NAME]" at bounding box center [262, 64] width 78 height 11
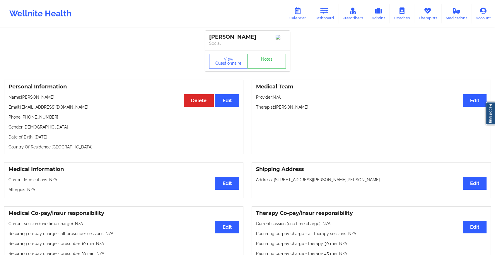
click at [270, 54] on div "View Questionnaire Notes" at bounding box center [247, 60] width 85 height 21
drag, startPoint x: 270, startPoint y: 54, endPoint x: 251, endPoint y: 58, distance: 19.3
click at [251, 58] on link "Notes" at bounding box center [266, 61] width 39 height 15
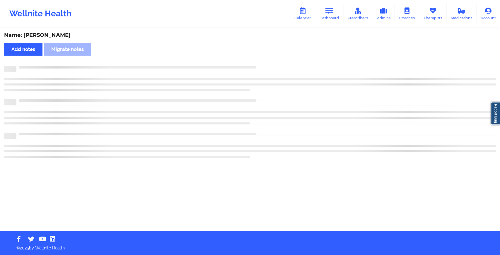
click at [251, 58] on div "Name: [PERSON_NAME] Add notes Migrate notes" at bounding box center [250, 130] width 500 height 202
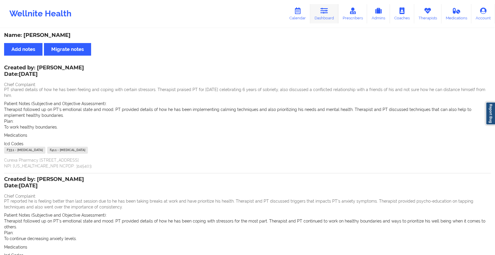
click at [322, 13] on icon at bounding box center [324, 11] width 8 height 6
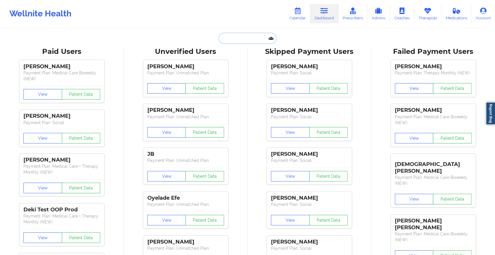
click at [259, 35] on input "text" at bounding box center [247, 38] width 58 height 11
type input "[EMAIL_ADDRESS][DOMAIN_NAME]"
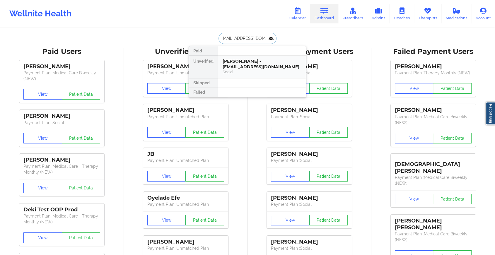
click at [266, 61] on div "[PERSON_NAME] - [EMAIL_ADDRESS][DOMAIN_NAME]" at bounding box center [262, 64] width 78 height 11
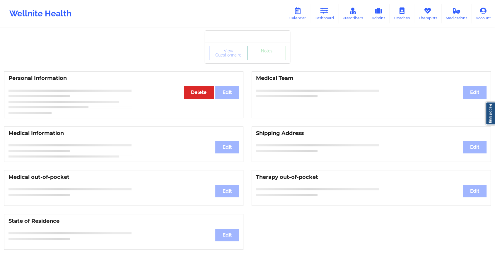
click at [266, 61] on div "View Questionnaire Notes" at bounding box center [247, 52] width 85 height 21
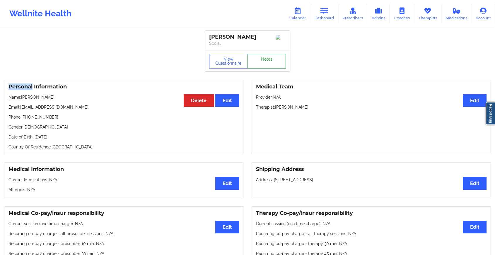
click at [266, 61] on link "Notes" at bounding box center [266, 61] width 39 height 15
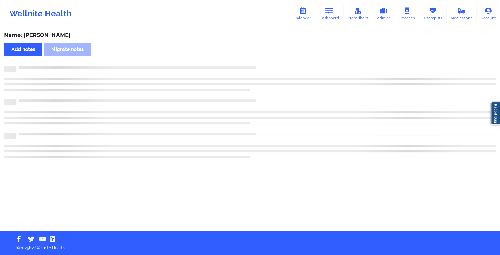
click at [266, 61] on div "Name: [PERSON_NAME] Add notes Migrate notes" at bounding box center [250, 130] width 500 height 202
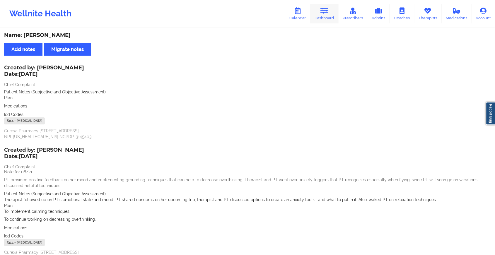
click at [324, 15] on link "Dashboard" at bounding box center [324, 13] width 28 height 19
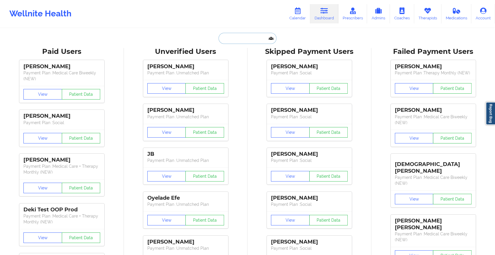
click at [265, 41] on input "text" at bounding box center [247, 38] width 58 height 11
type input "[EMAIL_ADDRESS][DOMAIN_NAME]"
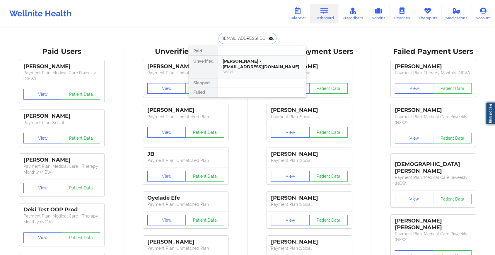
click at [261, 63] on div "[PERSON_NAME] - [EMAIL_ADDRESS][DOMAIN_NAME]" at bounding box center [262, 64] width 78 height 11
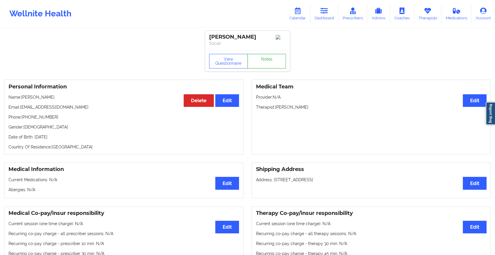
click at [261, 59] on link "Notes" at bounding box center [266, 61] width 39 height 15
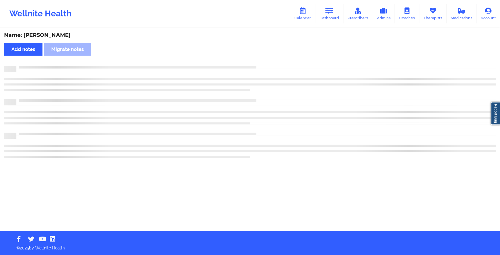
click at [261, 59] on div "Name: [PERSON_NAME] Add notes Migrate notes" at bounding box center [250, 130] width 500 height 202
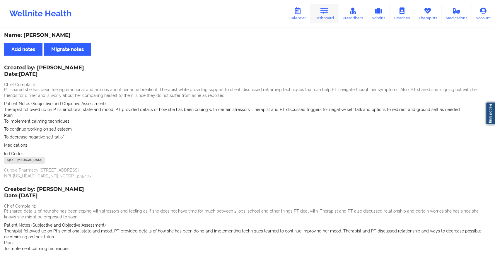
click at [321, 15] on link "Dashboard" at bounding box center [324, 13] width 28 height 19
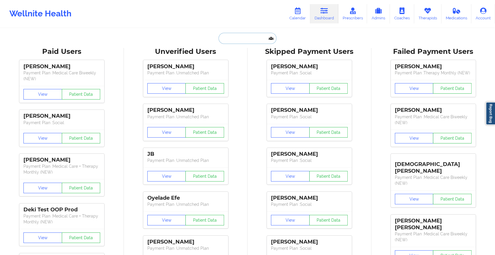
click at [249, 37] on input "text" at bounding box center [247, 38] width 58 height 11
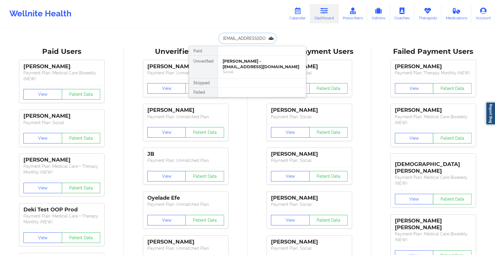
type input "[EMAIL_ADDRESS][DOMAIN_NAME]"
click at [260, 67] on div "[PERSON_NAME] - [EMAIL_ADDRESS][DOMAIN_NAME]" at bounding box center [262, 64] width 78 height 11
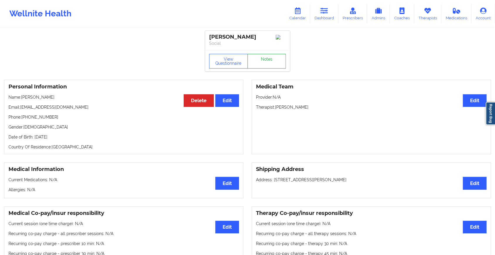
click at [272, 63] on link "Notes" at bounding box center [266, 61] width 39 height 15
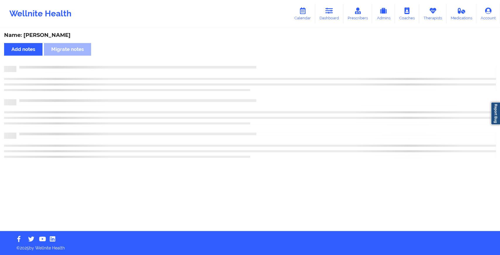
click at [272, 63] on div "Name: [PERSON_NAME] Add notes Migrate notes" at bounding box center [250, 130] width 500 height 202
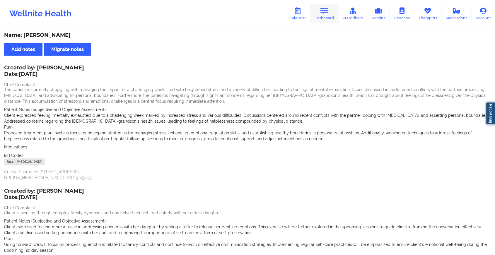
click at [325, 18] on link "Dashboard" at bounding box center [324, 13] width 28 height 19
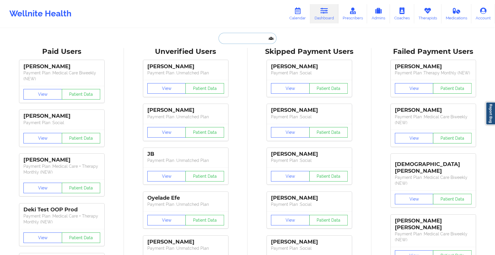
click at [252, 41] on input "text" at bounding box center [247, 38] width 58 height 11
type input "[EMAIL_ADDRESS][DOMAIN_NAME]"
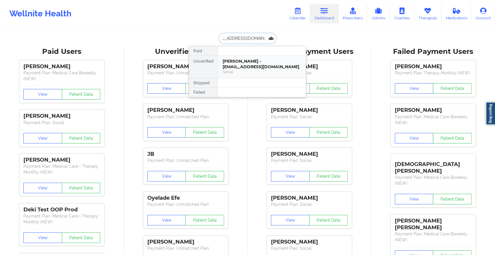
click at [258, 65] on div "[PERSON_NAME] - [EMAIL_ADDRESS][DOMAIN_NAME]" at bounding box center [262, 64] width 78 height 11
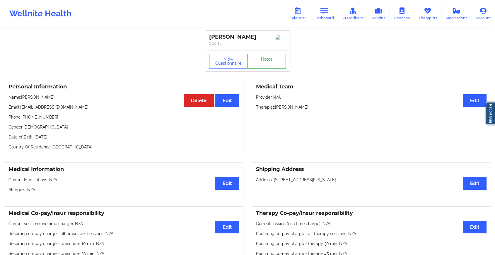
click at [272, 64] on link "Notes" at bounding box center [266, 61] width 39 height 15
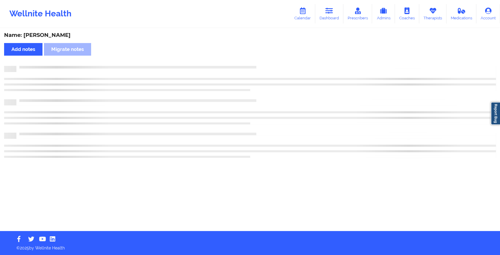
click at [299, 61] on div "Name: [PERSON_NAME] Add notes Migrate notes" at bounding box center [250, 130] width 500 height 202
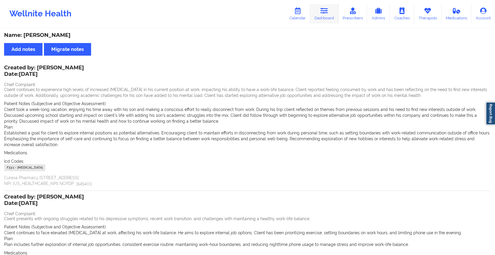
click at [336, 4] on link "Dashboard" at bounding box center [324, 13] width 28 height 19
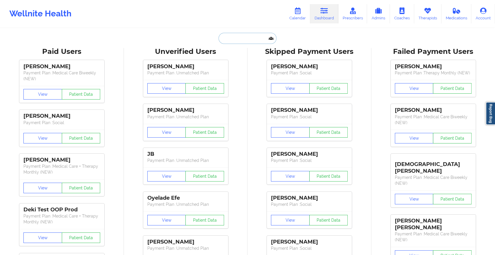
click at [255, 34] on input "text" at bounding box center [247, 38] width 58 height 11
type input "[EMAIL_ADDRESS][DOMAIN_NAME]"
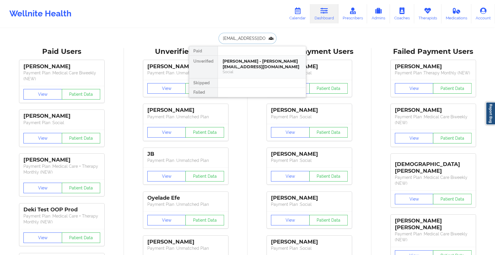
click at [253, 63] on div "[PERSON_NAME] - [PERSON_NAME][EMAIL_ADDRESS][DOMAIN_NAME]" at bounding box center [262, 64] width 78 height 11
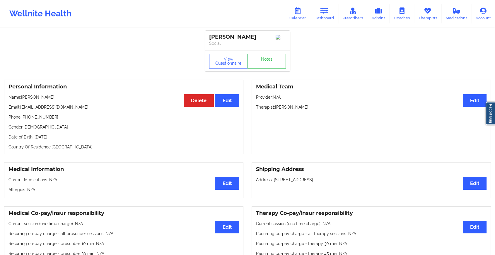
click at [256, 60] on div "View Questionnaire Notes" at bounding box center [247, 60] width 85 height 21
click at [256, 60] on link "Notes" at bounding box center [266, 61] width 39 height 15
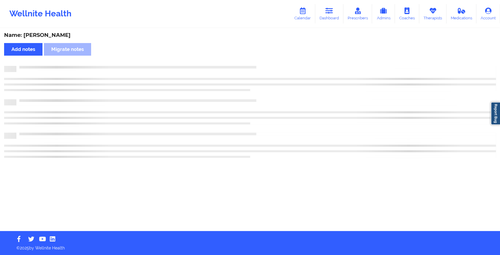
click at [256, 60] on div "Name: [PERSON_NAME] Add notes Migrate notes" at bounding box center [250, 130] width 500 height 202
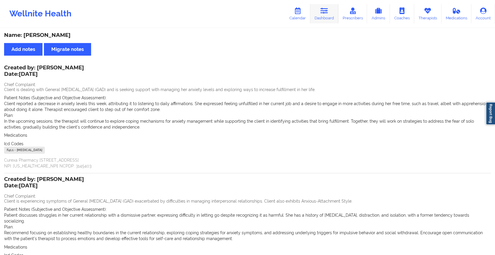
click at [317, 12] on link "Dashboard" at bounding box center [324, 13] width 28 height 19
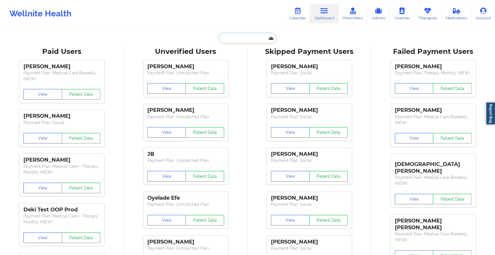
drag, startPoint x: 255, startPoint y: 32, endPoint x: 251, endPoint y: 37, distance: 6.0
click at [251, 37] on input "text" at bounding box center [247, 38] width 58 height 11
type input "[EMAIL_ADDRESS][DOMAIN_NAME]"
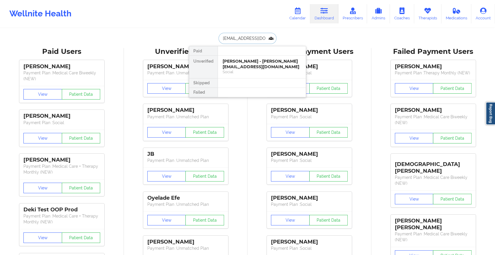
scroll to position [0, 5]
click at [254, 63] on div "[PERSON_NAME] WALTER - [EMAIL_ADDRESS][DOMAIN_NAME]" at bounding box center [262, 64] width 78 height 11
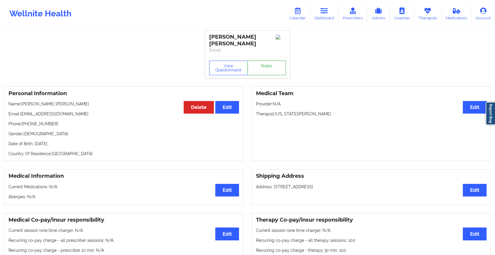
click at [267, 63] on link "Notes" at bounding box center [266, 68] width 39 height 15
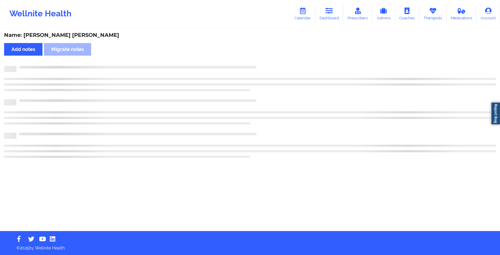
click at [267, 63] on div "Name: [PERSON_NAME] [PERSON_NAME] Add notes Migrate notes" at bounding box center [250, 130] width 500 height 202
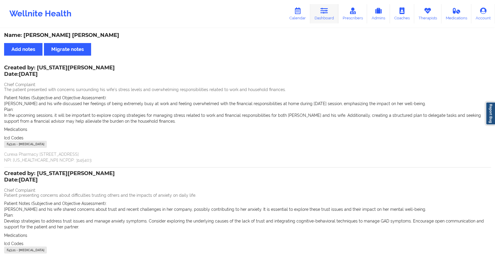
click at [321, 16] on link "Dashboard" at bounding box center [324, 13] width 28 height 19
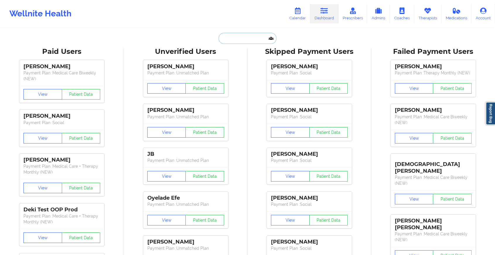
click at [251, 40] on input "text" at bounding box center [247, 38] width 58 height 11
type input "[EMAIL_ADDRESS][DOMAIN_NAME]"
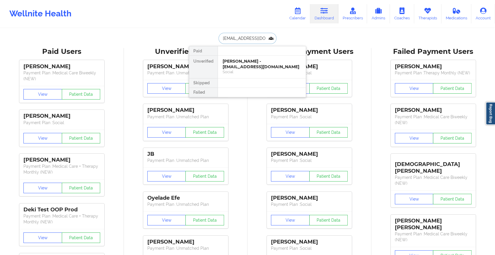
click at [264, 64] on div "[PERSON_NAME] - [EMAIL_ADDRESS][DOMAIN_NAME]" at bounding box center [262, 64] width 78 height 11
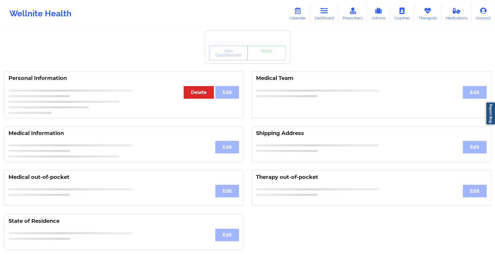
click at [264, 60] on link "Notes" at bounding box center [266, 53] width 39 height 15
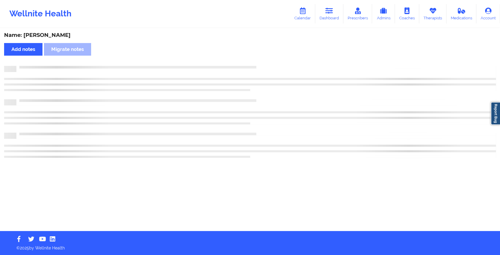
click at [264, 64] on div "Name: [PERSON_NAME] notes [PERSON_NAME] notes" at bounding box center [250, 130] width 500 height 202
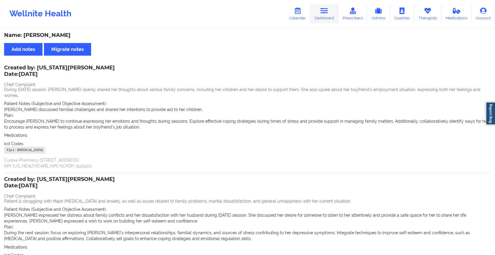
click at [328, 4] on link "Dashboard" at bounding box center [324, 13] width 28 height 19
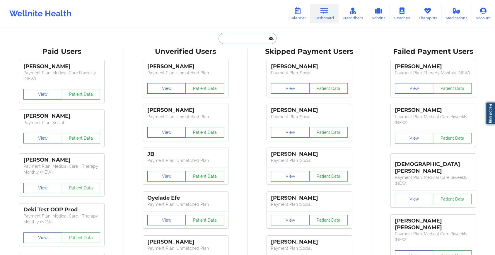
click at [251, 40] on input "text" at bounding box center [247, 38] width 58 height 11
type input "[EMAIL_ADDRESS][DOMAIN_NAME]"
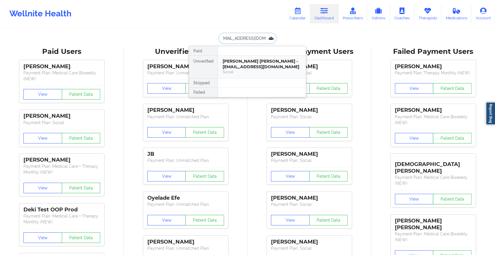
click at [254, 63] on div "[PERSON_NAME] [PERSON_NAME] - [EMAIL_ADDRESS][DOMAIN_NAME]" at bounding box center [262, 64] width 78 height 11
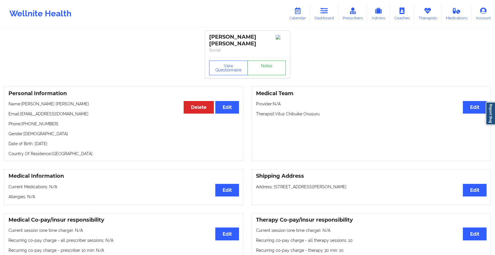
click at [257, 63] on link "Notes" at bounding box center [266, 68] width 39 height 15
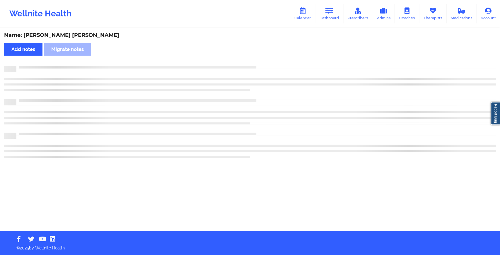
click at [257, 63] on div "Name: [PERSON_NAME] [PERSON_NAME] Add notes Migrate notes" at bounding box center [250, 130] width 500 height 202
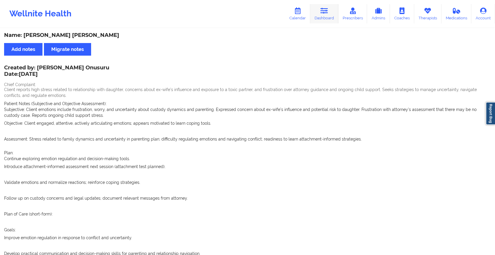
click at [319, 14] on link "Dashboard" at bounding box center [324, 13] width 28 height 19
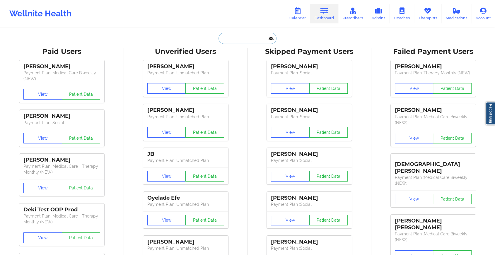
click at [239, 37] on input "text" at bounding box center [247, 38] width 58 height 11
type input "[EMAIL_ADDRESS][DOMAIN_NAME]"
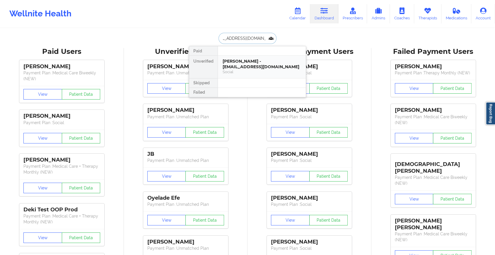
click at [250, 62] on div "[PERSON_NAME] - [EMAIL_ADDRESS][DOMAIN_NAME]" at bounding box center [262, 64] width 78 height 11
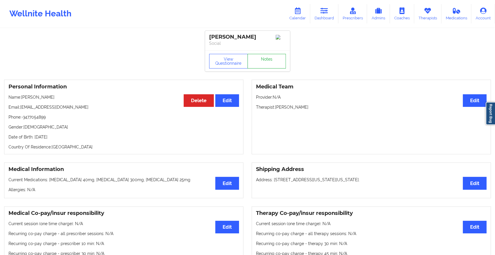
drag, startPoint x: 261, startPoint y: 54, endPoint x: 259, endPoint y: 59, distance: 6.2
click at [259, 59] on div "View Questionnaire Notes" at bounding box center [247, 61] width 77 height 15
click at [259, 59] on link "Notes" at bounding box center [266, 61] width 39 height 15
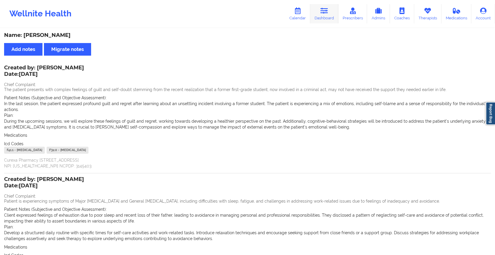
click at [316, 5] on link "Dashboard" at bounding box center [324, 13] width 28 height 19
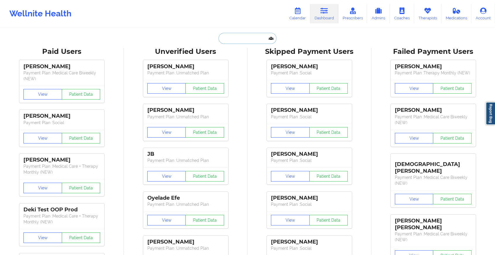
click at [253, 40] on input "text" at bounding box center [247, 38] width 58 height 11
type input "[EMAIL_ADDRESS][PERSON_NAME][DOMAIN_NAME]"
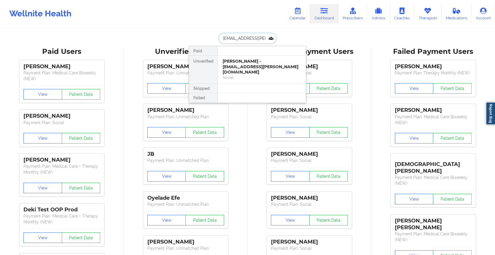
click at [252, 63] on div "[PERSON_NAME] - [EMAIL_ADDRESS][PERSON_NAME][DOMAIN_NAME]" at bounding box center [262, 67] width 78 height 16
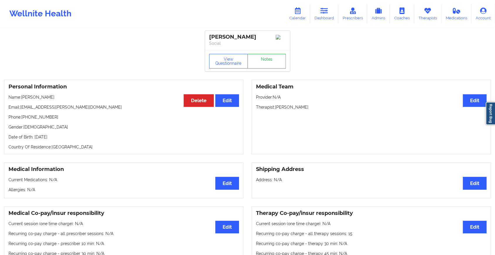
click at [267, 64] on link "Notes" at bounding box center [266, 61] width 39 height 15
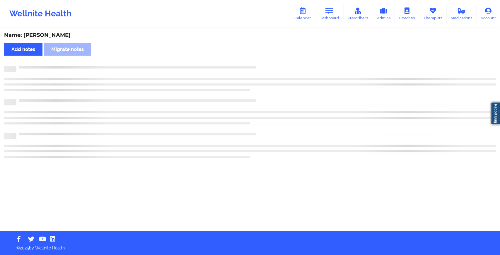
click at [267, 64] on div "Name: [PERSON_NAME] Add notes Migrate notes" at bounding box center [250, 130] width 500 height 202
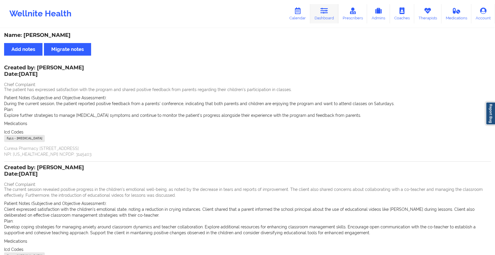
click at [317, 19] on link "Dashboard" at bounding box center [324, 13] width 28 height 19
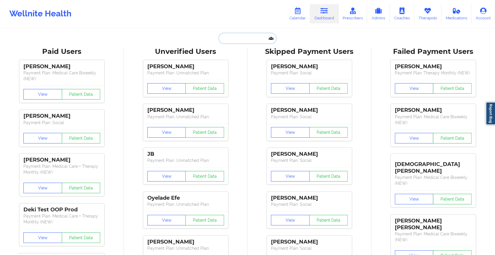
click at [240, 37] on input "text" at bounding box center [247, 38] width 58 height 11
type input "[PERSON_NAME][EMAIL_ADDRESS][PERSON_NAME][DOMAIN_NAME]"
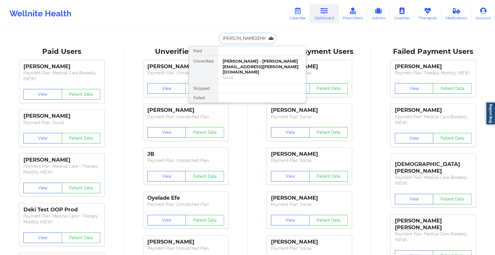
click at [261, 65] on div "[PERSON_NAME] - [PERSON_NAME][EMAIL_ADDRESS][PERSON_NAME][DOMAIN_NAME]" at bounding box center [262, 67] width 78 height 16
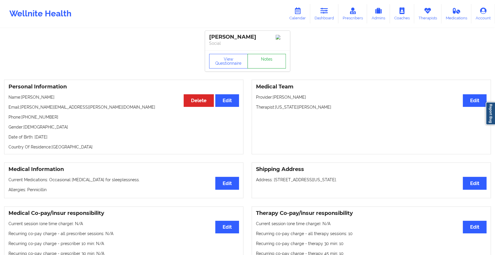
click at [273, 63] on link "Notes" at bounding box center [266, 61] width 39 height 15
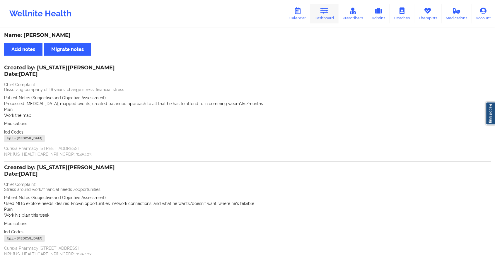
click at [326, 8] on icon at bounding box center [324, 11] width 8 height 6
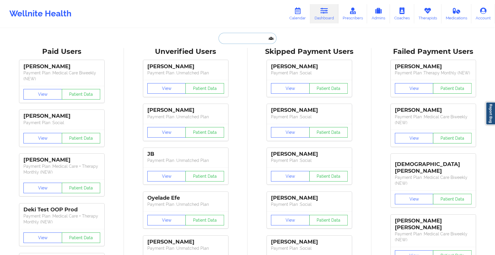
click at [241, 38] on input "text" at bounding box center [247, 38] width 58 height 11
type input "[EMAIL_ADDRESS][DOMAIN_NAME]"
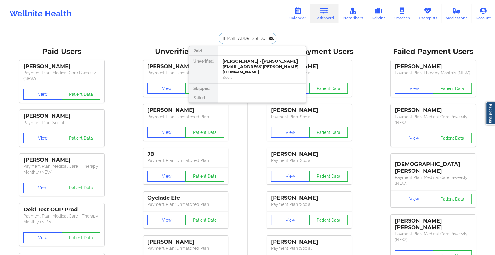
scroll to position [0, 6]
click at [250, 63] on div "[PERSON_NAME] - [EMAIL_ADDRESS][DOMAIN_NAME]" at bounding box center [262, 64] width 78 height 11
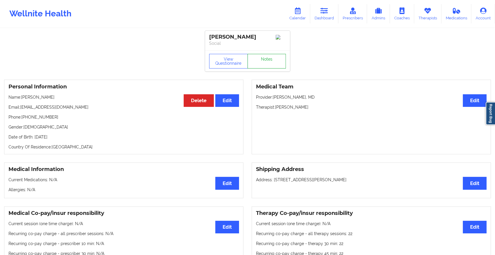
click at [260, 63] on link "Notes" at bounding box center [266, 61] width 39 height 15
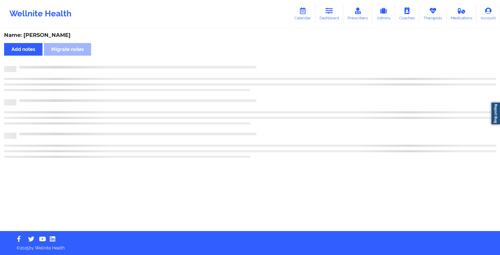
click at [260, 63] on div "Name: [PERSON_NAME] Add notes Migrate notes" at bounding box center [250, 130] width 500 height 202
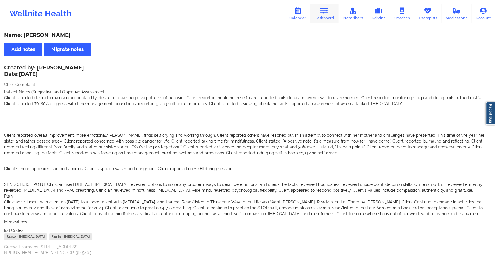
click at [323, 20] on link "Dashboard" at bounding box center [324, 13] width 28 height 19
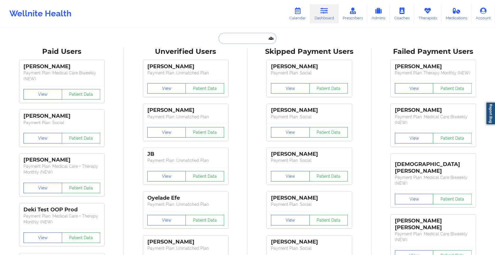
click at [245, 36] on input "text" at bounding box center [247, 38] width 58 height 11
type input "[EMAIL_ADDRESS][DOMAIN_NAME]"
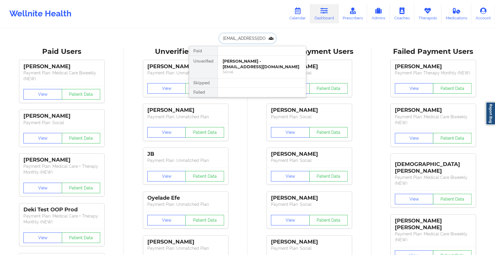
scroll to position [0, 10]
click at [263, 65] on div "[PERSON_NAME] - [EMAIL_ADDRESS][DOMAIN_NAME]" at bounding box center [262, 64] width 78 height 11
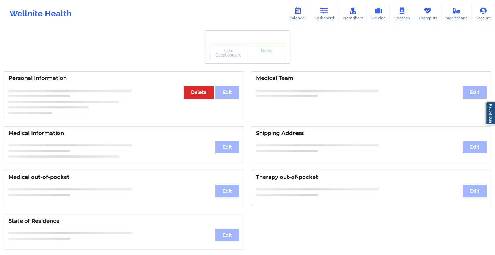
click at [261, 61] on div "View Questionnaire Notes" at bounding box center [247, 52] width 85 height 21
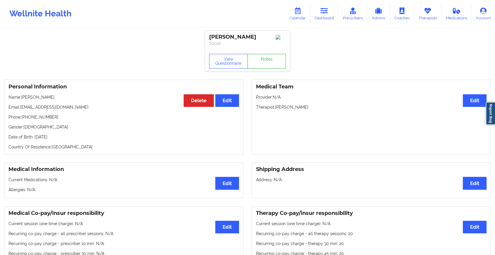
click at [261, 61] on link "Notes" at bounding box center [266, 61] width 39 height 15
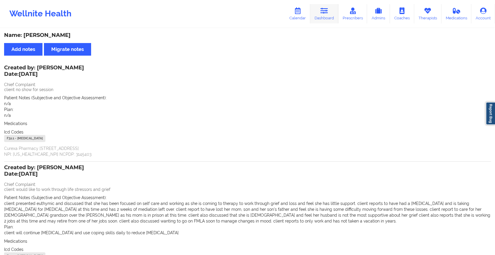
click at [338, 10] on link "Dashboard" at bounding box center [324, 13] width 28 height 19
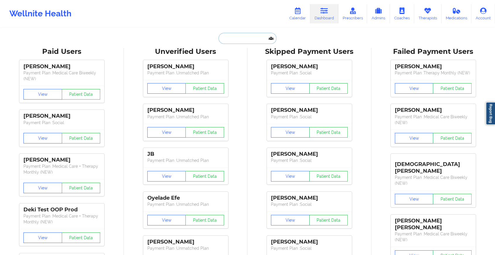
click at [260, 38] on input "text" at bounding box center [247, 38] width 58 height 11
type input "[PERSON_NAME][EMAIL_ADDRESS][PERSON_NAME][DOMAIN_NAME]"
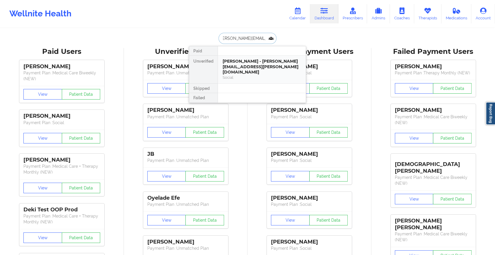
click at [268, 66] on div "[PERSON_NAME] - [PERSON_NAME][EMAIL_ADDRESS][PERSON_NAME][DOMAIN_NAME]" at bounding box center [262, 67] width 78 height 16
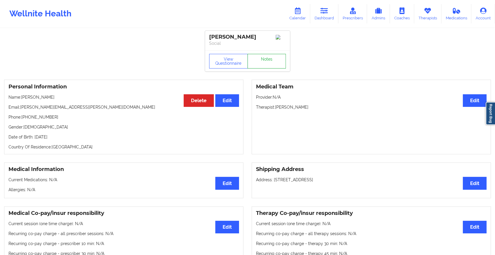
click at [274, 62] on link "Notes" at bounding box center [266, 61] width 39 height 15
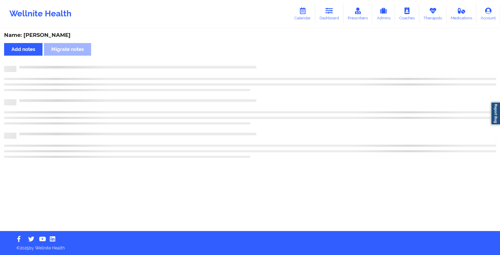
click at [274, 62] on div "Name: [PERSON_NAME] Add notes Migrate notes" at bounding box center [250, 130] width 500 height 202
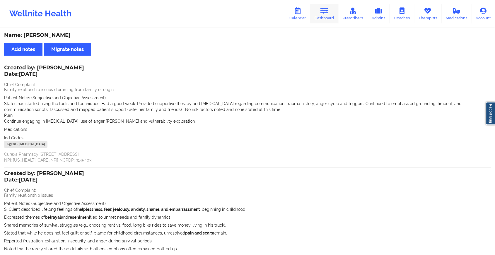
click at [326, 12] on icon at bounding box center [324, 11] width 8 height 6
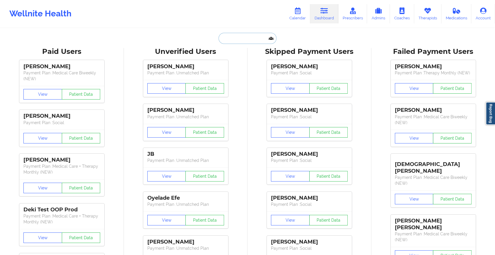
click at [244, 39] on input "text" at bounding box center [247, 38] width 58 height 11
type input "[EMAIL_ADDRESS][DOMAIN_NAME]"
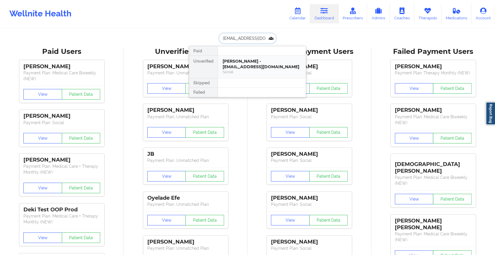
click at [259, 63] on div "[PERSON_NAME] - [EMAIL_ADDRESS][DOMAIN_NAME]" at bounding box center [262, 64] width 78 height 11
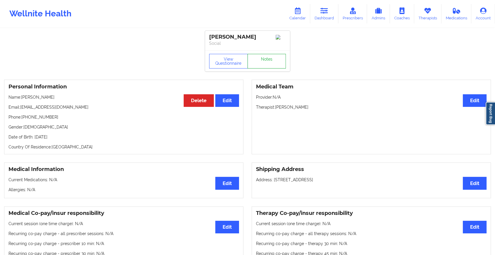
click at [265, 63] on link "Notes" at bounding box center [266, 61] width 39 height 15
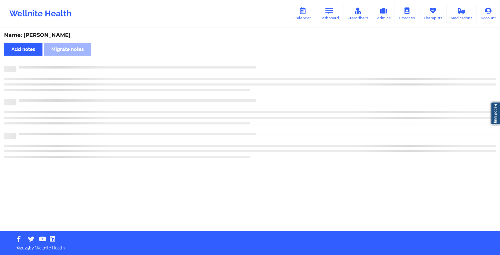
click at [265, 63] on div "Name: [PERSON_NAME] Add notes Migrate notes" at bounding box center [250, 130] width 500 height 202
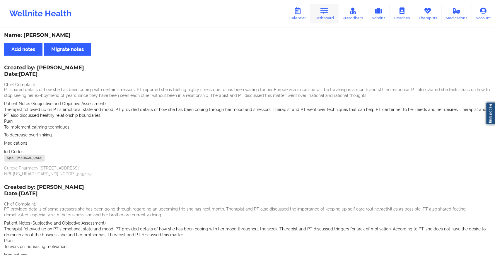
click at [324, 5] on link "Dashboard" at bounding box center [324, 13] width 28 height 19
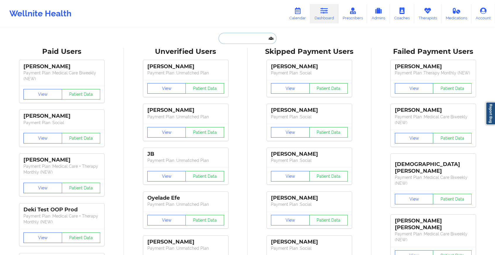
click at [239, 36] on input "text" at bounding box center [247, 38] width 58 height 11
type input "[EMAIL_ADDRESS][DOMAIN_NAME]"
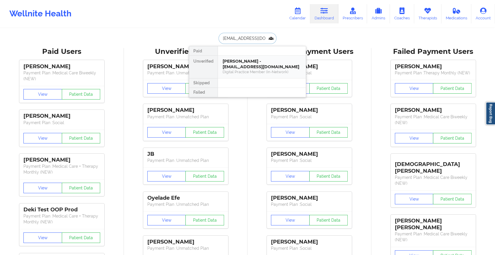
click at [264, 69] on div "Digital Practice Member (In-Network)" at bounding box center [262, 71] width 78 height 5
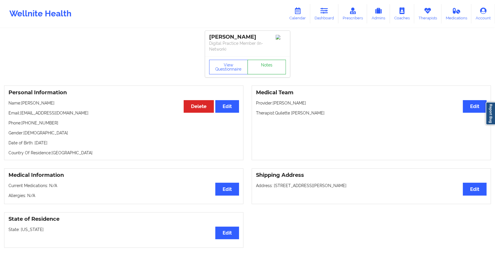
click at [265, 61] on link "Notes" at bounding box center [266, 67] width 39 height 15
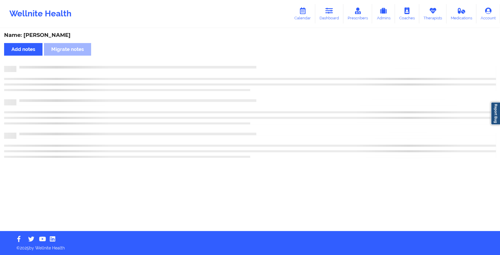
click at [265, 61] on div "Name: [PERSON_NAME] Add notes Migrate notes" at bounding box center [250, 130] width 500 height 202
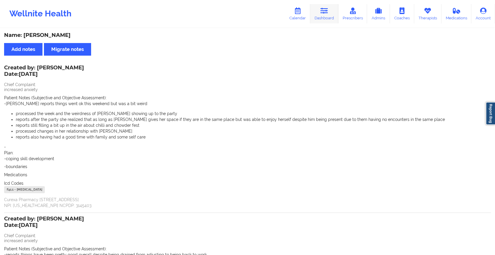
click at [327, 21] on link "Dashboard" at bounding box center [324, 13] width 28 height 19
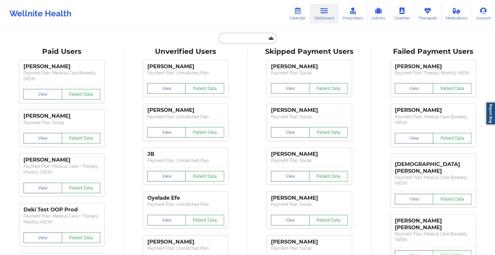
click at [241, 39] on input "text" at bounding box center [247, 38] width 58 height 11
type input "[EMAIL_ADDRESS][DOMAIN_NAME]"
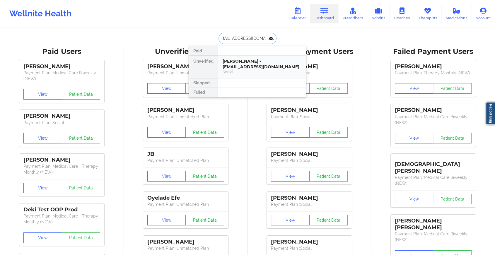
click at [260, 61] on div "[PERSON_NAME] - [EMAIL_ADDRESS][DOMAIN_NAME]" at bounding box center [262, 64] width 78 height 11
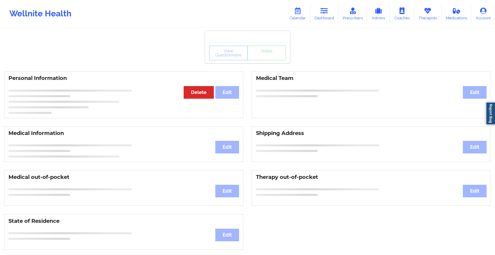
click at [262, 58] on div "View Questionnaire Notes" at bounding box center [247, 53] width 77 height 15
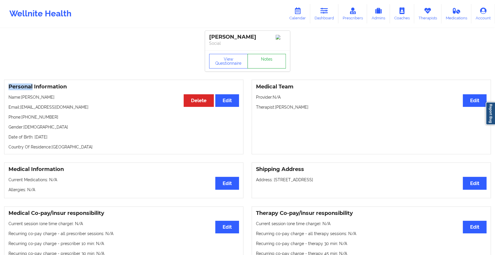
click at [262, 58] on link "Notes" at bounding box center [266, 61] width 39 height 15
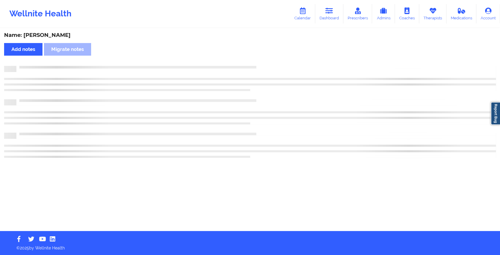
click at [262, 58] on div "Name: [PERSON_NAME] Add notes Migrate notes" at bounding box center [250, 130] width 500 height 202
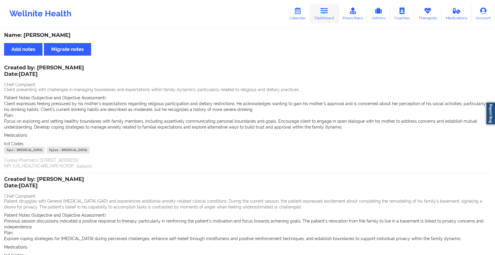
click at [324, 4] on link "Dashboard" at bounding box center [324, 13] width 28 height 19
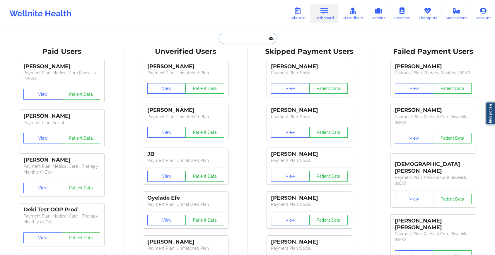
click at [246, 38] on input "text" at bounding box center [247, 38] width 58 height 11
type input "[EMAIL_ADDRESS][DOMAIN_NAME]"
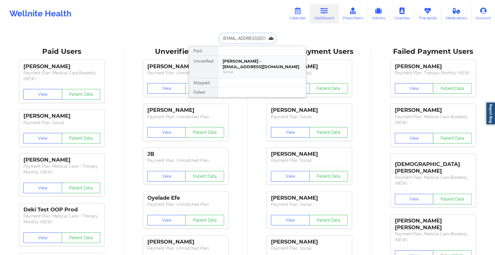
click at [256, 63] on div "[PERSON_NAME] - [EMAIL_ADDRESS][DOMAIN_NAME]" at bounding box center [262, 64] width 78 height 11
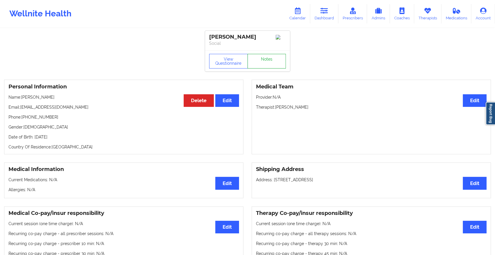
click at [260, 62] on link "Notes" at bounding box center [266, 61] width 39 height 15
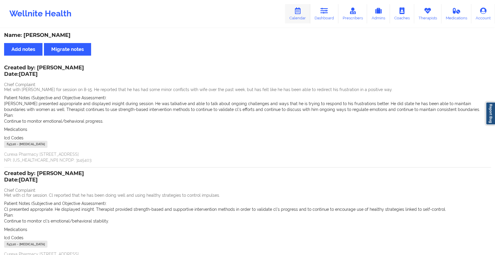
click at [310, 13] on link "Calendar" at bounding box center [297, 13] width 25 height 19
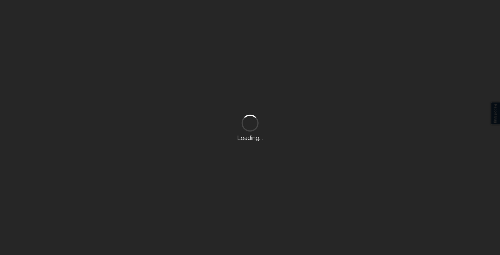
click at [314, 13] on div "Loading..." at bounding box center [250, 127] width 500 height 255
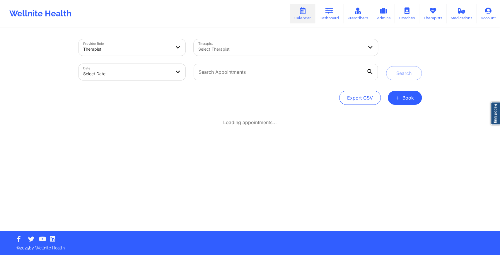
click at [314, 13] on link "Calendar" at bounding box center [302, 13] width 25 height 19
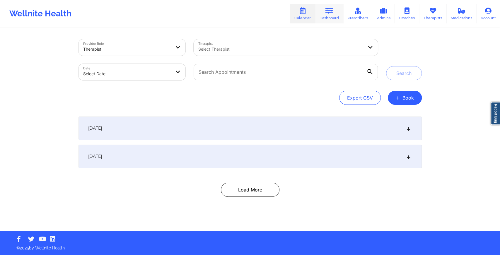
click at [330, 13] on icon at bounding box center [329, 11] width 8 height 6
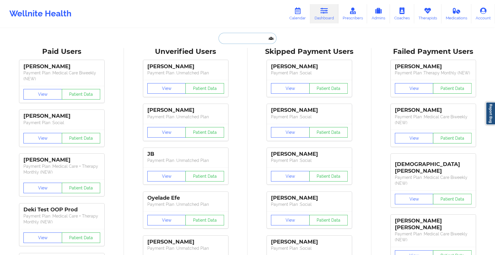
click at [259, 40] on input "text" at bounding box center [247, 38] width 58 height 11
type input "[EMAIL_ADDRESS][DOMAIN_NAME]"
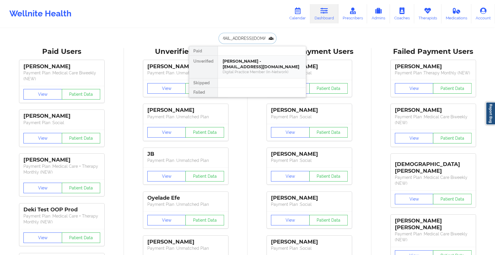
click at [255, 63] on div "[PERSON_NAME] - [EMAIL_ADDRESS][DOMAIN_NAME]" at bounding box center [262, 64] width 78 height 11
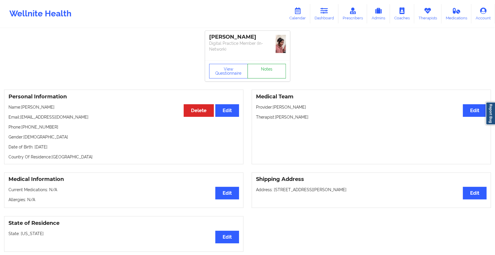
click at [263, 64] on link "Notes" at bounding box center [266, 71] width 39 height 15
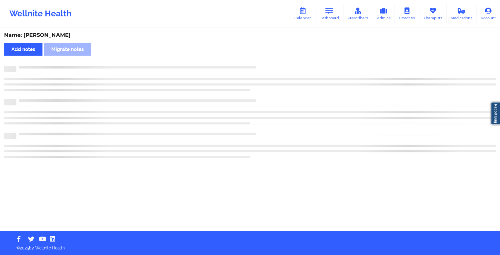
click at [263, 61] on div "Name: [PERSON_NAME] Add notes Migrate notes" at bounding box center [250, 130] width 500 height 202
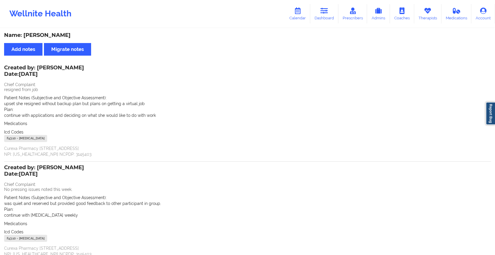
click at [324, 25] on div "Wellnite Health Calendar Dashboard Prescribers Admins Coaches Therapists Medica…" at bounding box center [247, 13] width 495 height 23
click at [325, 21] on link "Dashboard" at bounding box center [324, 13] width 28 height 19
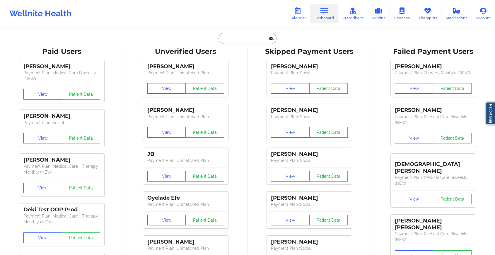
click at [253, 39] on input "text" at bounding box center [247, 38] width 58 height 11
type input "[EMAIL_ADDRESS][DOMAIN_NAME]"
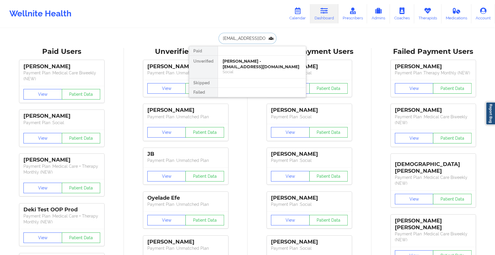
click at [255, 69] on div "Social" at bounding box center [262, 71] width 78 height 5
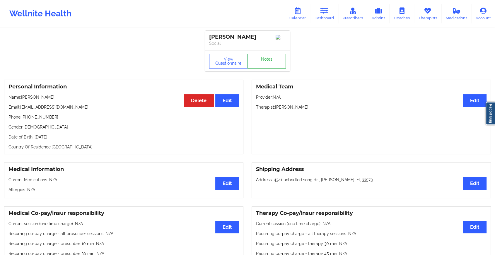
click at [262, 61] on link "Notes" at bounding box center [266, 61] width 39 height 15
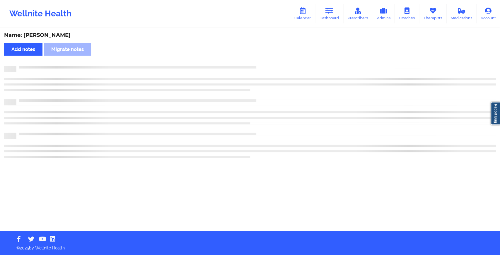
click at [262, 61] on div "Name: [PERSON_NAME] Add notes Migrate notes" at bounding box center [250, 130] width 500 height 202
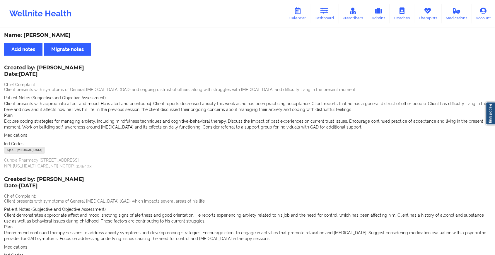
click at [326, 1] on div "Wellnite Health Calendar Dashboard Prescribers Admins Coaches Therapists Medica…" at bounding box center [247, 14] width 495 height 28
click at [320, 14] on link "Dashboard" at bounding box center [324, 13] width 28 height 19
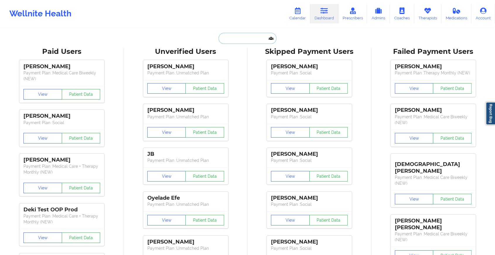
click at [246, 36] on input "text" at bounding box center [247, 38] width 58 height 11
type input "[EMAIL_ADDRESS][DOMAIN_NAME]"
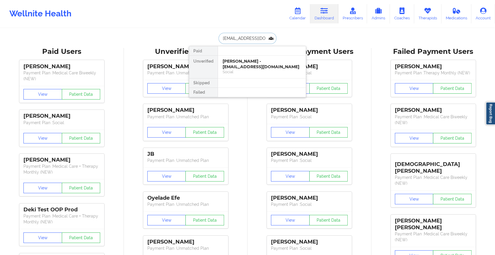
click at [258, 63] on div "[PERSON_NAME] - [EMAIL_ADDRESS][DOMAIN_NAME]" at bounding box center [262, 64] width 78 height 11
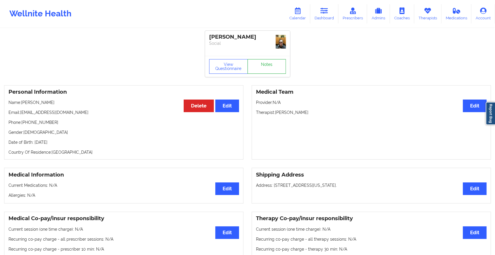
click at [272, 59] on link "Notes" at bounding box center [266, 66] width 39 height 15
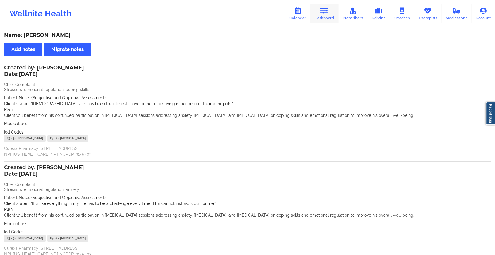
click at [329, 10] on link "Dashboard" at bounding box center [324, 13] width 28 height 19
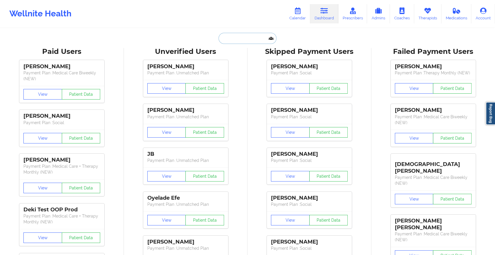
click at [240, 36] on input "text" at bounding box center [247, 38] width 58 height 11
type input "[EMAIL_ADDRESS][DOMAIN_NAME]"
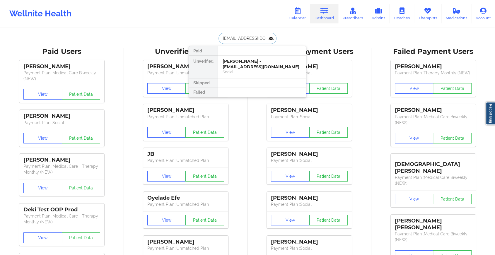
scroll to position [0, 6]
click at [254, 76] on div "[PERSON_NAME] - [EMAIL_ADDRESS][DOMAIN_NAME] Social" at bounding box center [262, 67] width 88 height 23
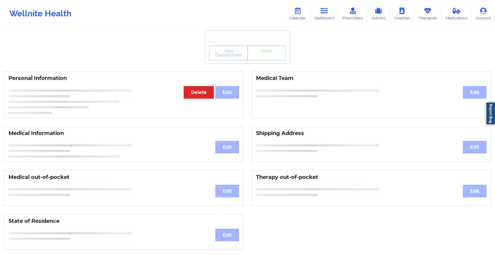
click at [267, 64] on div "View Questionnaire Notes Personal Information Edit Delete Medical Team Edit Med…" at bounding box center [247, 247] width 495 height 494
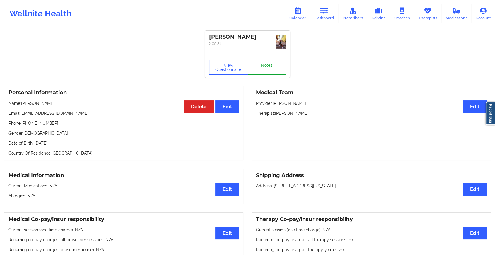
click at [267, 64] on link "Notes" at bounding box center [266, 67] width 39 height 15
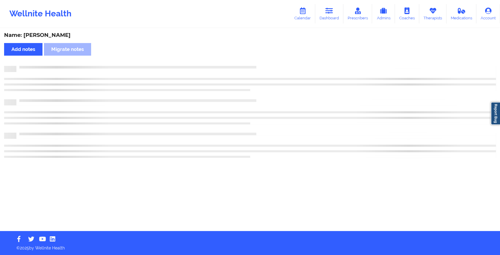
click at [267, 64] on div "Name: [PERSON_NAME] Add notes [PERSON_NAME] notes" at bounding box center [250, 130] width 500 height 202
